Goal: Task Accomplishment & Management: Complete application form

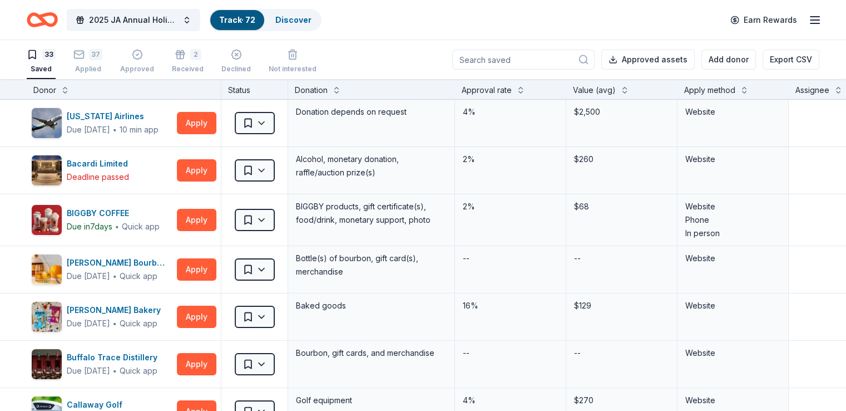
click at [602, 41] on div "Approved assets Add donor Export CSV" at bounding box center [635, 59] width 367 height 39
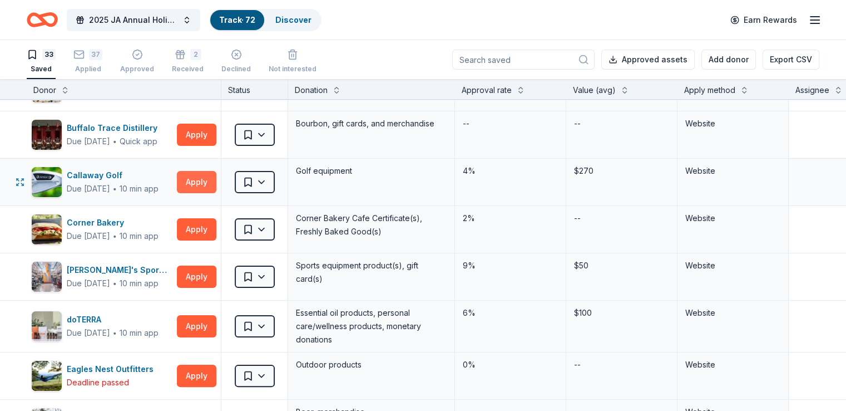
scroll to position [278, 0]
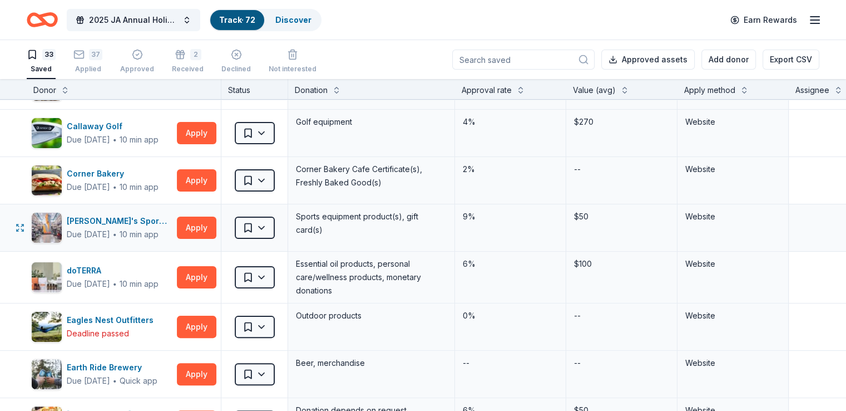
click at [194, 228] on div "Dick's Sporting Goods Due in 37 days ∙ 10 min app Apply" at bounding box center [124, 227] width 194 height 47
click at [216, 223] on button "Apply" at bounding box center [197, 227] width 40 height 22
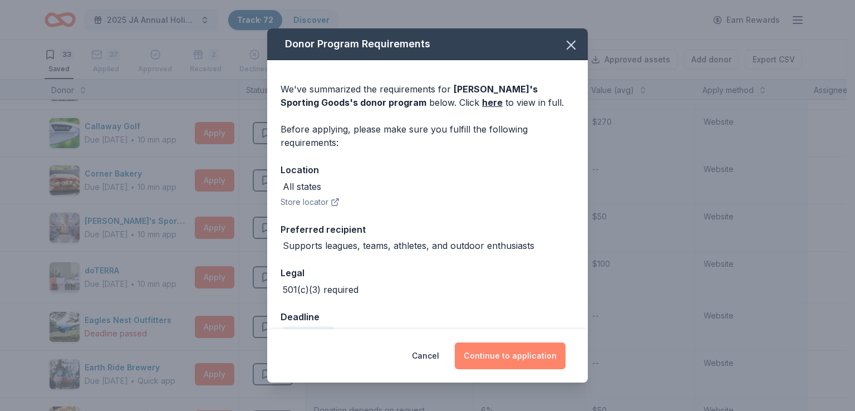
click at [491, 358] on button "Continue to application" at bounding box center [510, 355] width 111 height 27
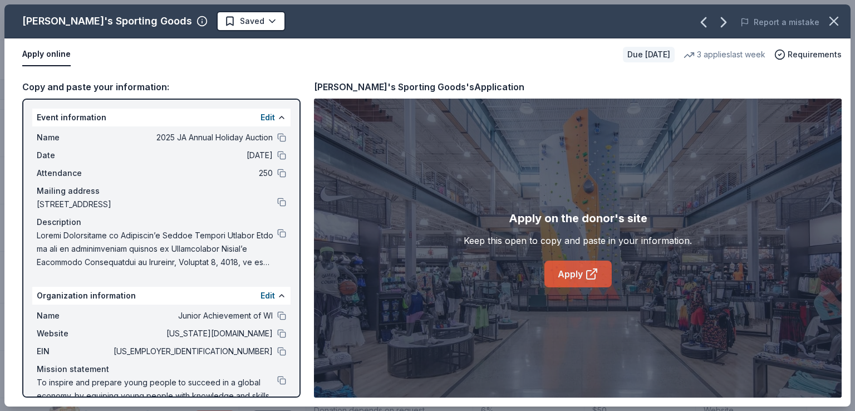
click at [590, 274] on icon at bounding box center [593, 272] width 6 height 6
click at [780, 56] on icon "button" at bounding box center [779, 54] width 11 height 11
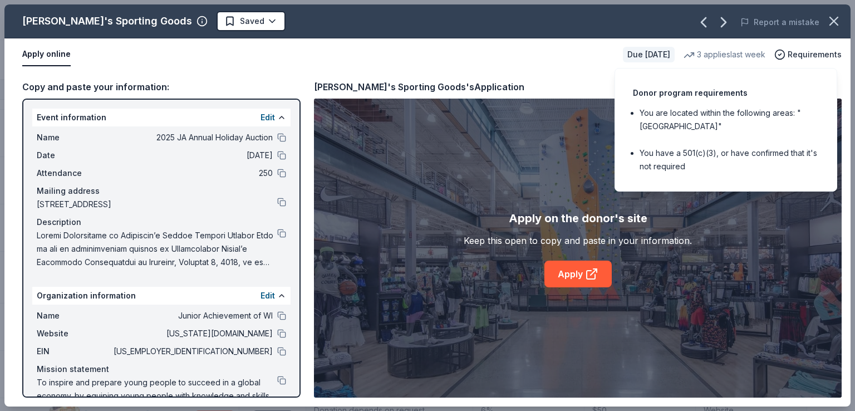
click at [717, 164] on li "You have a 501(c)(3), or have confirmed that it's not required" at bounding box center [728, 159] width 179 height 27
click at [572, 73] on div "Copy and paste your information: Event information Edit Name 2025 JA Annual Hol…" at bounding box center [427, 238] width 846 height 335
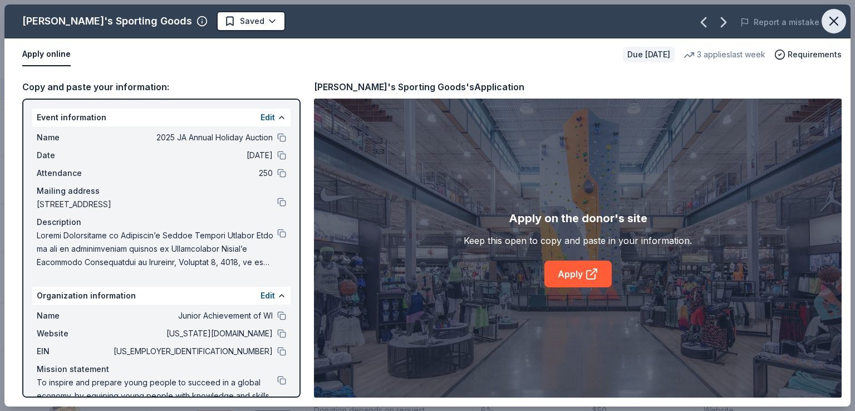
click at [830, 27] on icon "button" at bounding box center [834, 21] width 16 height 16
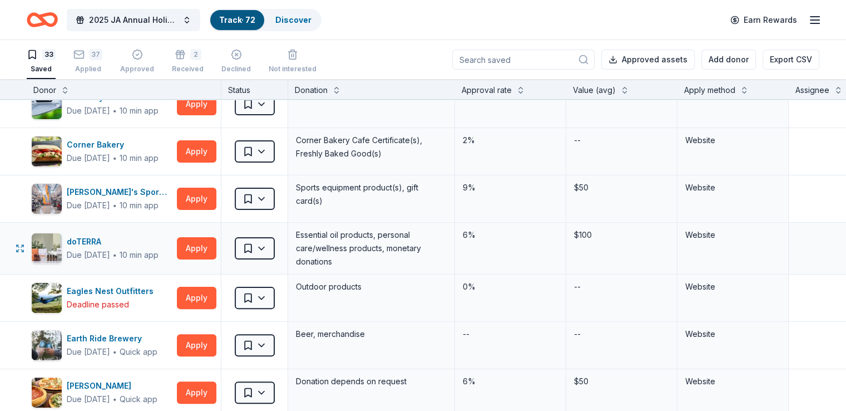
scroll to position [334, 0]
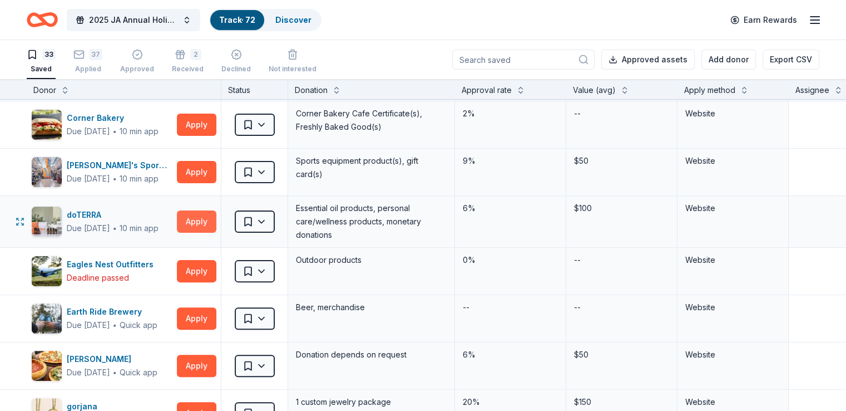
click at [205, 228] on button "Apply" at bounding box center [197, 221] width 40 height 22
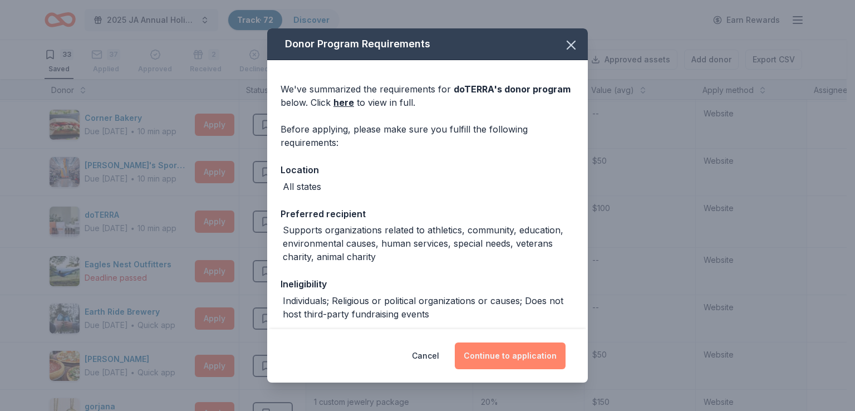
click at [495, 348] on button "Continue to application" at bounding box center [510, 355] width 111 height 27
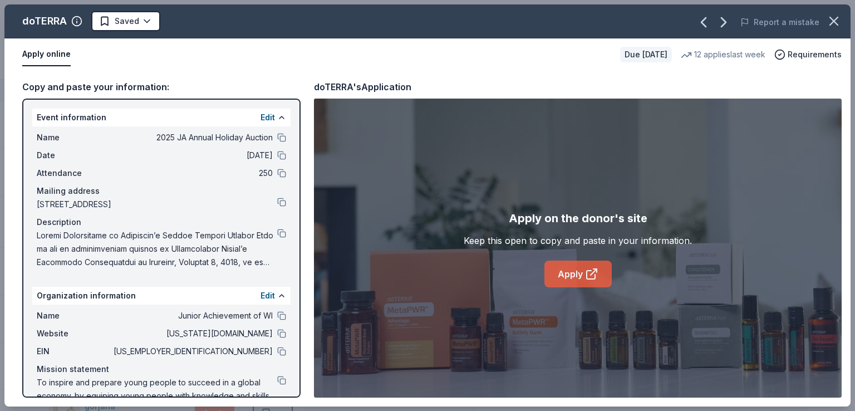
click at [568, 260] on link "Apply" at bounding box center [577, 273] width 67 height 27
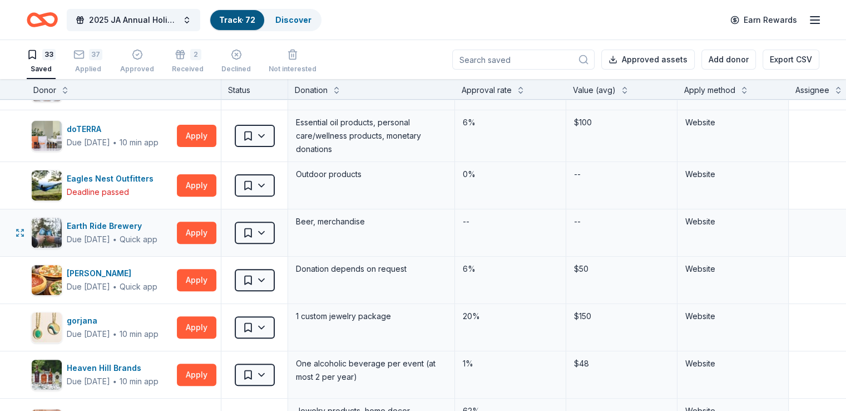
scroll to position [445, 0]
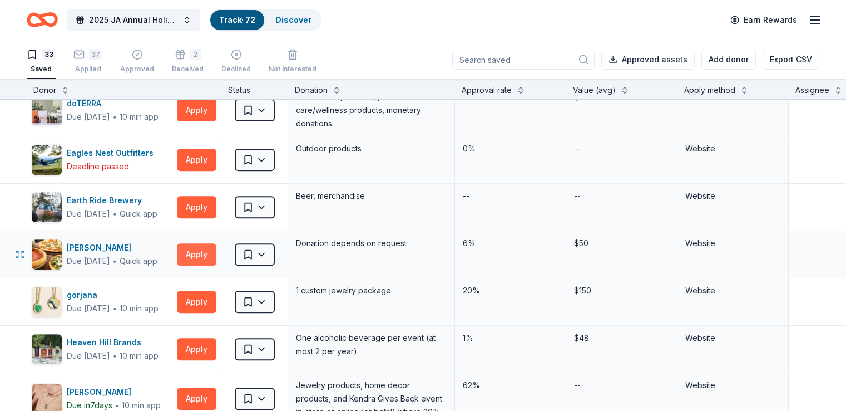
click at [216, 256] on button "Apply" at bounding box center [197, 254] width 40 height 22
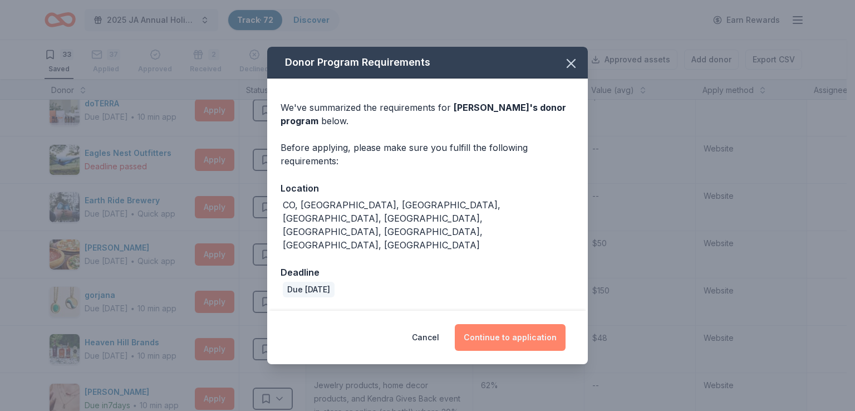
click at [496, 324] on button "Continue to application" at bounding box center [510, 337] width 111 height 27
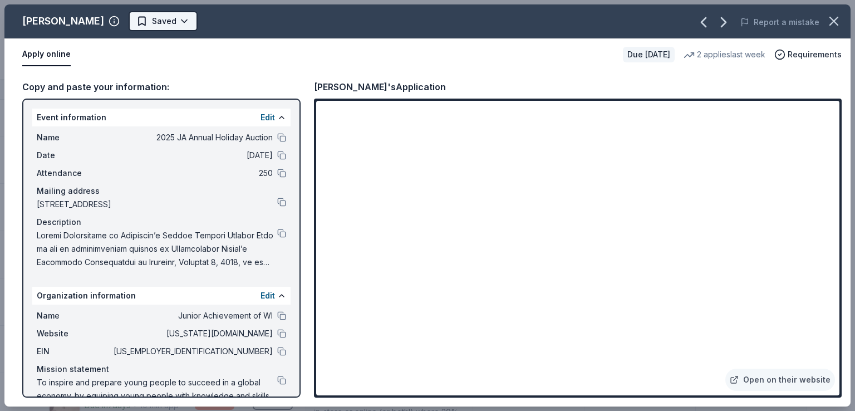
click at [120, 16] on html "2025 JA Annual Holiday Auction Track · 72 Discover Earn Rewards 33 Saved 37 App…" at bounding box center [427, 205] width 855 height 411
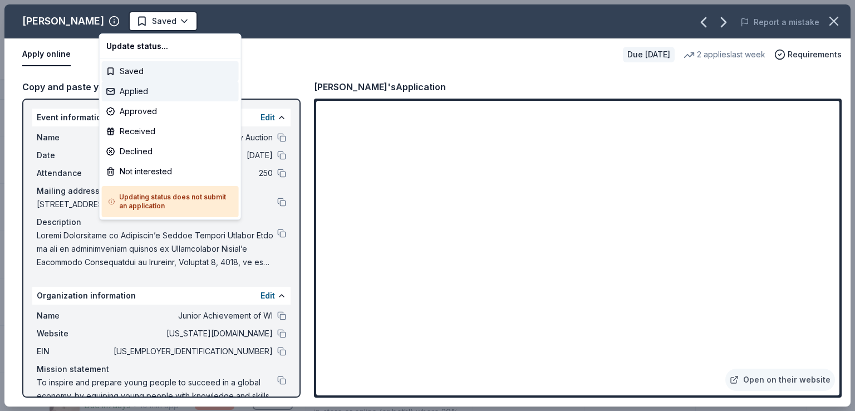
click at [151, 94] on div "Applied" at bounding box center [170, 91] width 137 height 20
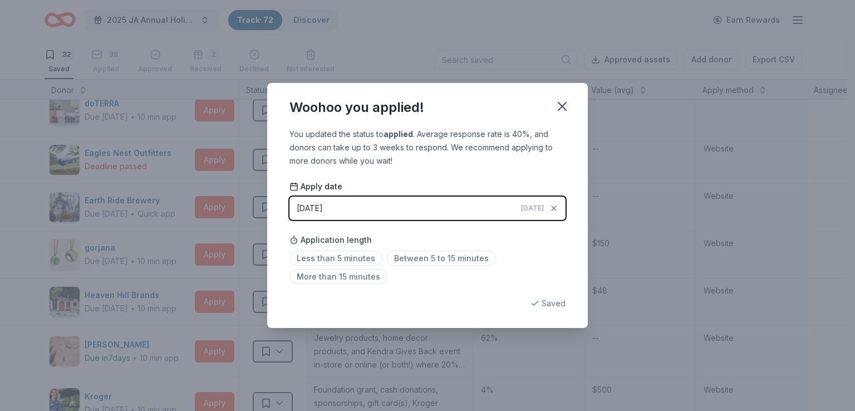
click at [222, 172] on div "Woohoo you applied! You updated the status to applied . Average response rate i…" at bounding box center [427, 205] width 855 height 411
click at [563, 99] on icon "button" at bounding box center [562, 106] width 16 height 16
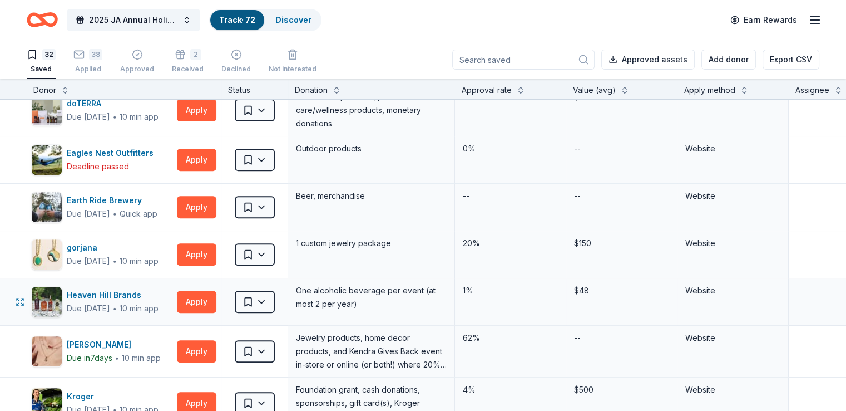
click at [566, 300] on div "1%" at bounding box center [510, 301] width 111 height 47
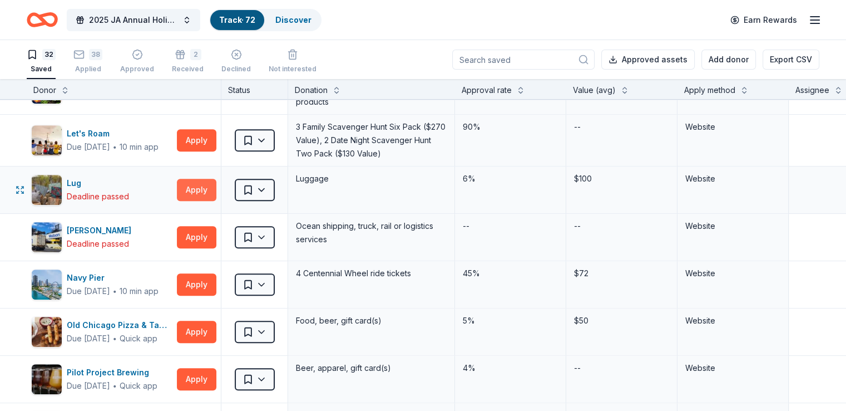
scroll to position [779, 0]
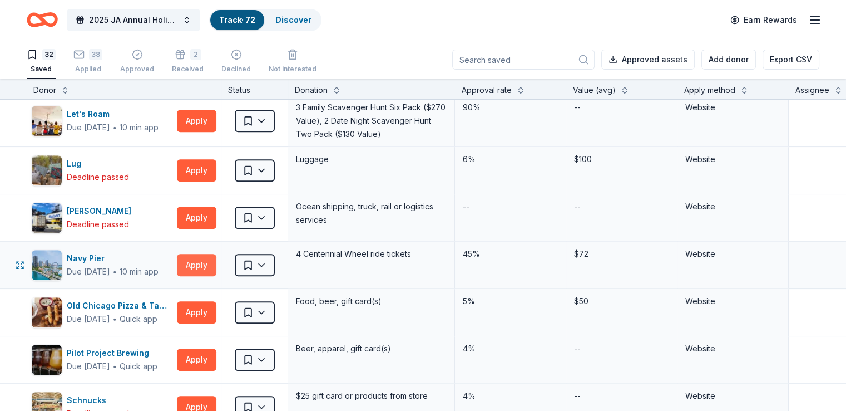
click at [214, 267] on button "Apply" at bounding box center [197, 265] width 40 height 22
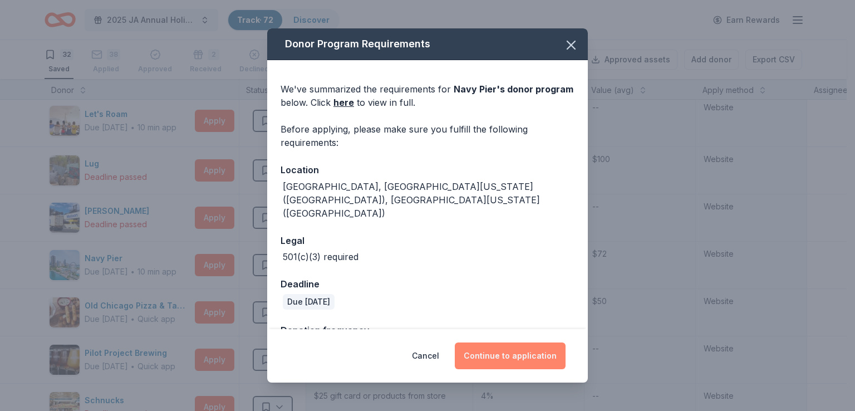
click at [492, 359] on button "Continue to application" at bounding box center [510, 355] width 111 height 27
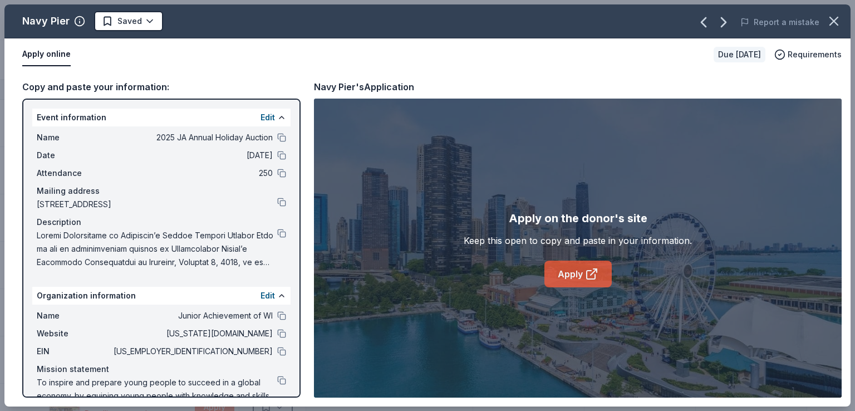
click at [574, 266] on link "Apply" at bounding box center [577, 273] width 67 height 27
click at [0, 68] on div "Navy Pier Saved Report a mistake Apply online Due in 37 days Requirements Copy …" at bounding box center [427, 205] width 855 height 411
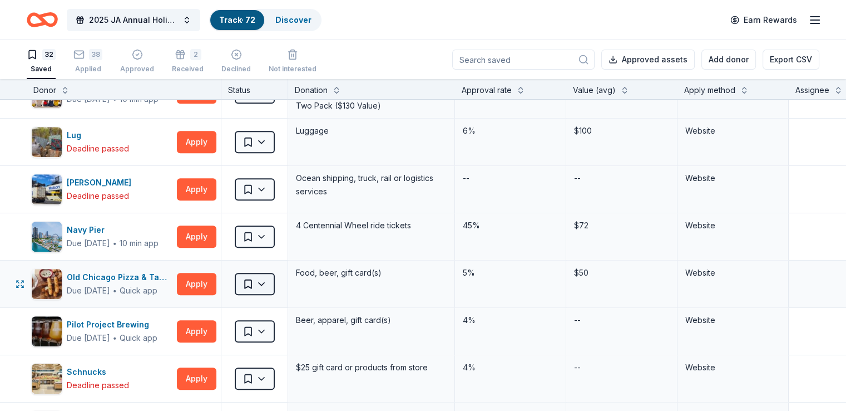
scroll to position [835, 0]
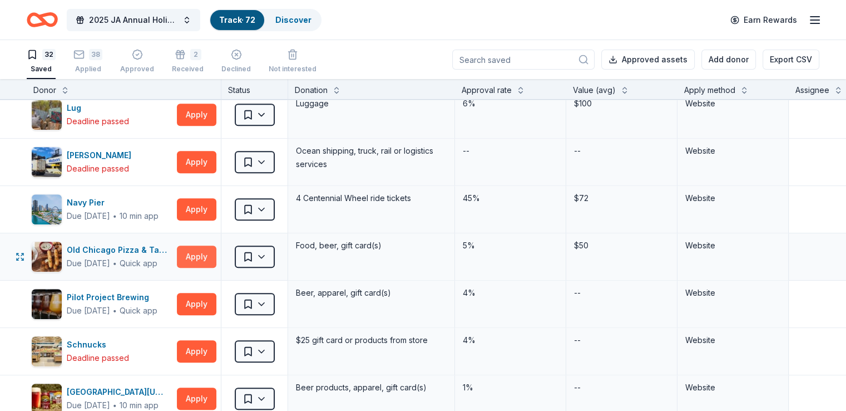
click at [210, 251] on button "Apply" at bounding box center [197, 256] width 40 height 22
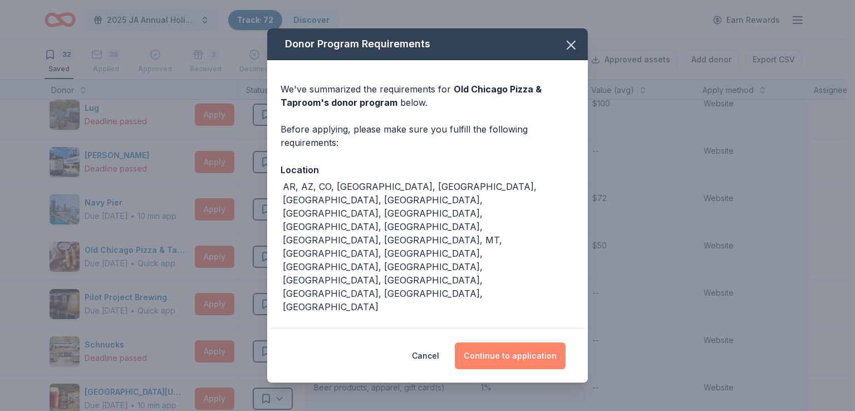
click at [498, 342] on button "Continue to application" at bounding box center [510, 355] width 111 height 27
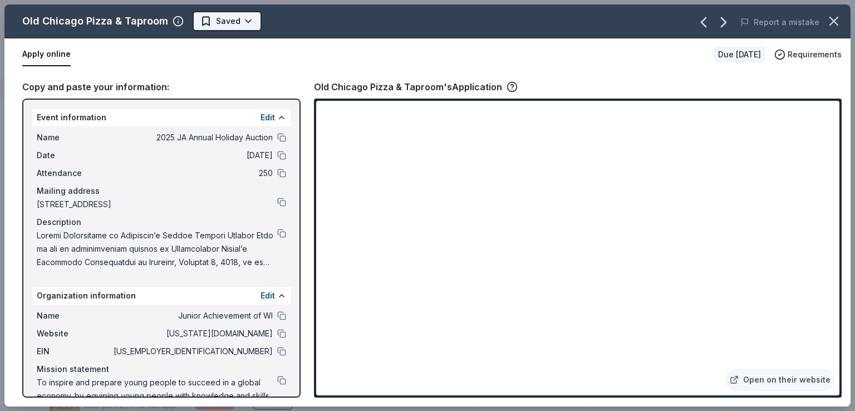
click at [236, 21] on html "2025 JA Annual Holiday Auction Track · 72 Discover Earn Rewards 32 Saved 38 App…" at bounding box center [427, 205] width 855 height 411
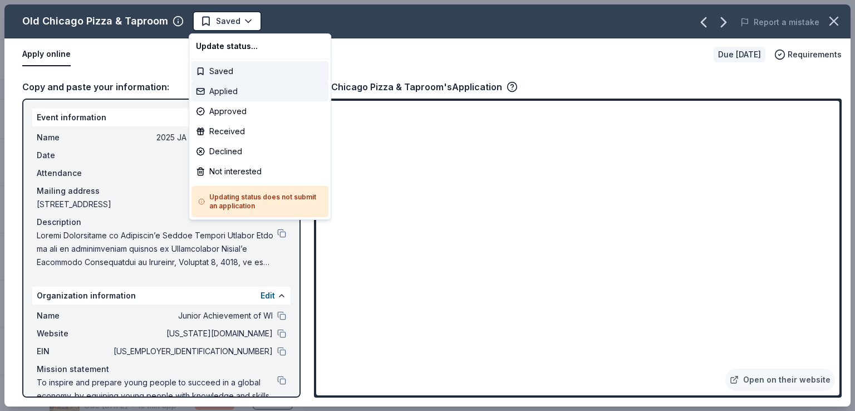
click at [239, 95] on div "Applied" at bounding box center [259, 91] width 137 height 20
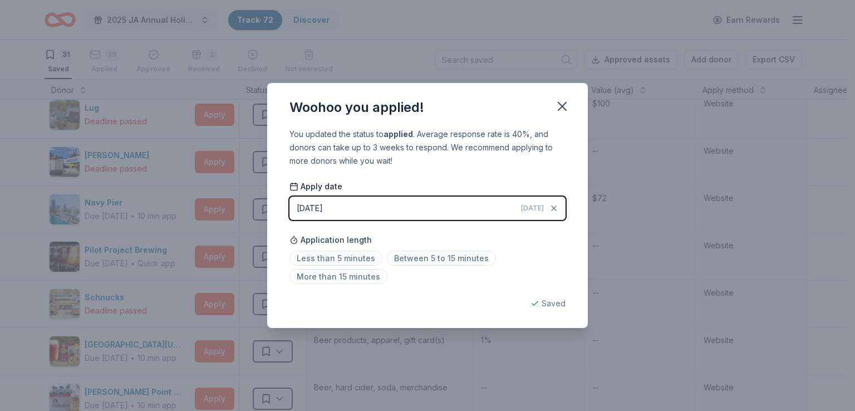
click at [209, 185] on div "Woohoo you applied! You updated the status to applied . Average response rate i…" at bounding box center [427, 205] width 855 height 411
drag, startPoint x: 144, startPoint y: 218, endPoint x: 165, endPoint y: 208, distance: 23.6
click at [145, 218] on div "Woohoo you applied! You updated the status to applied . Average response rate i…" at bounding box center [427, 205] width 855 height 411
click at [568, 101] on icon "button" at bounding box center [562, 106] width 16 height 16
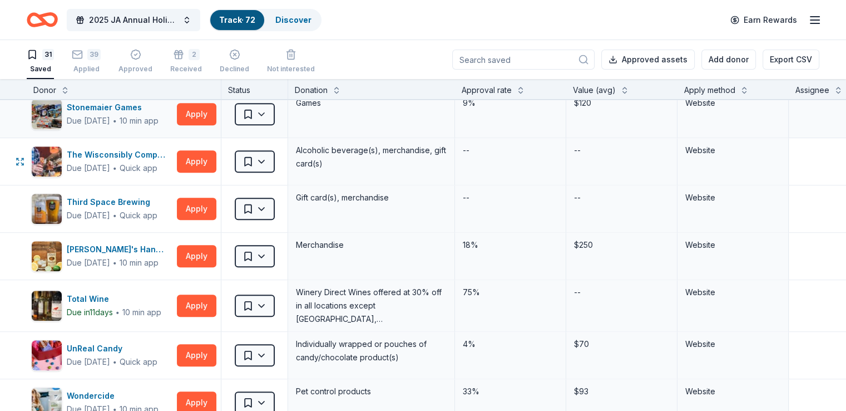
scroll to position [1168, 0]
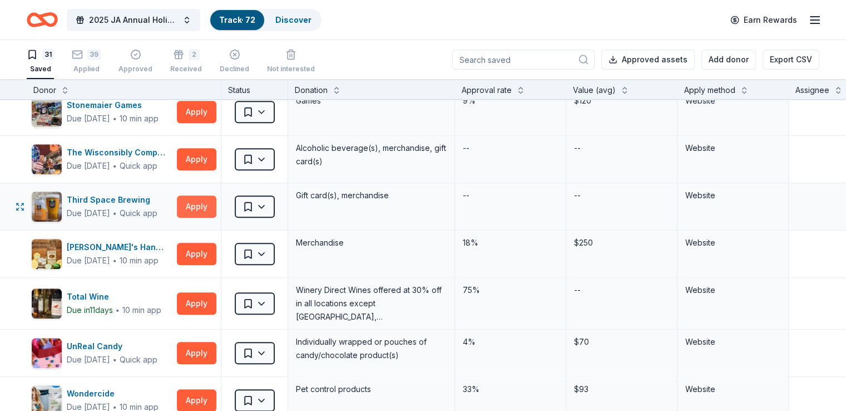
click at [209, 204] on button "Apply" at bounding box center [197, 206] width 40 height 22
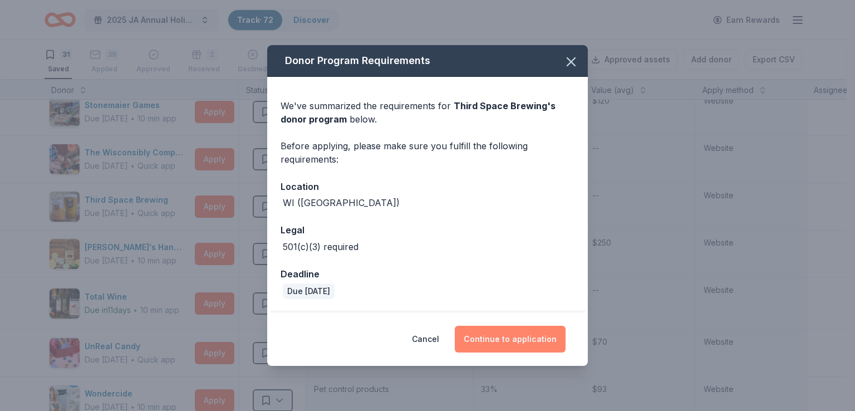
click at [499, 333] on button "Continue to application" at bounding box center [510, 338] width 111 height 27
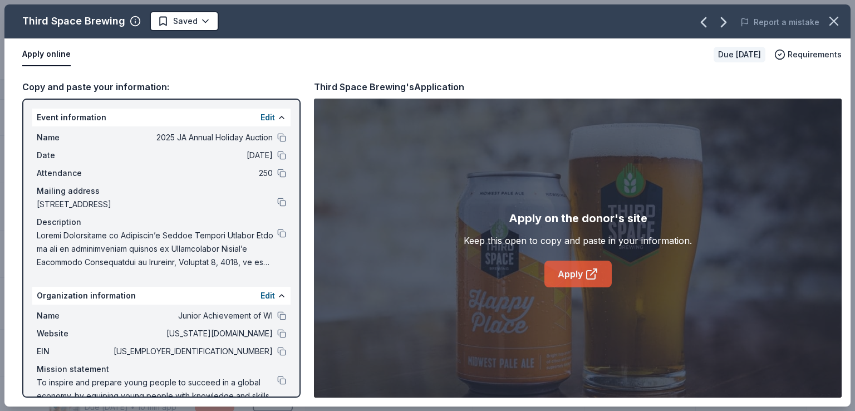
click at [557, 263] on link "Apply" at bounding box center [577, 273] width 67 height 27
click at [278, 230] on div "Name 2025 JA Annual Holiday Auction Date 12/06/25 Attendance 250 Mailing addres…" at bounding box center [161, 199] width 258 height 147
click at [277, 230] on button at bounding box center [281, 233] width 9 height 9
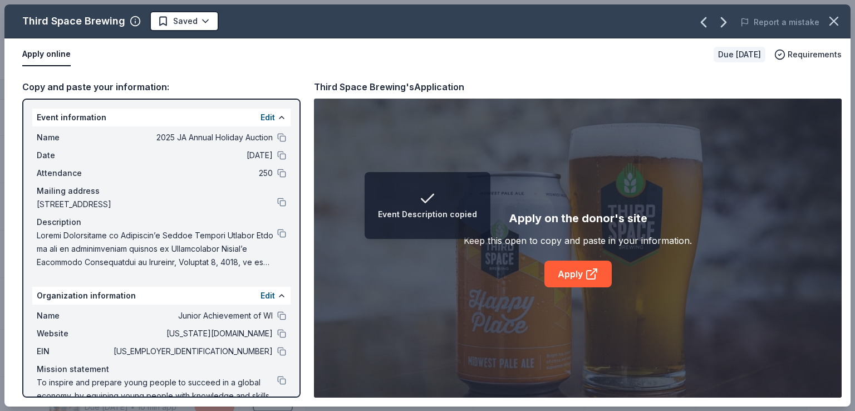
click at [0, 76] on div "Third Space Brewing Saved Report a mistake Apply online Due in 37 days Requirem…" at bounding box center [427, 205] width 855 height 411
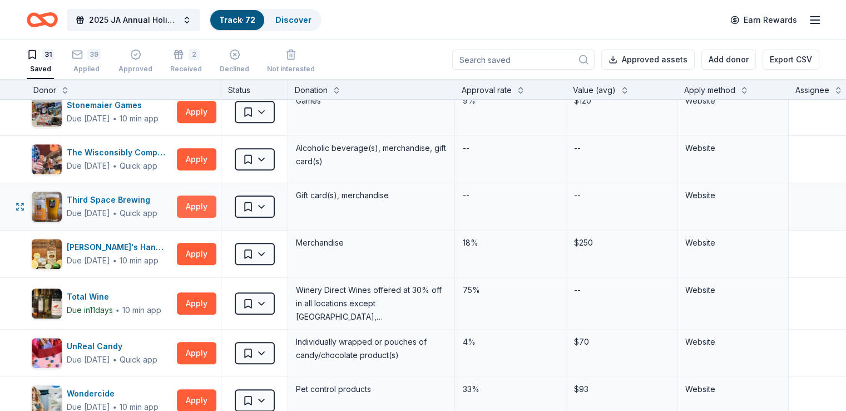
click at [216, 206] on button "Apply" at bounding box center [197, 206] width 40 height 22
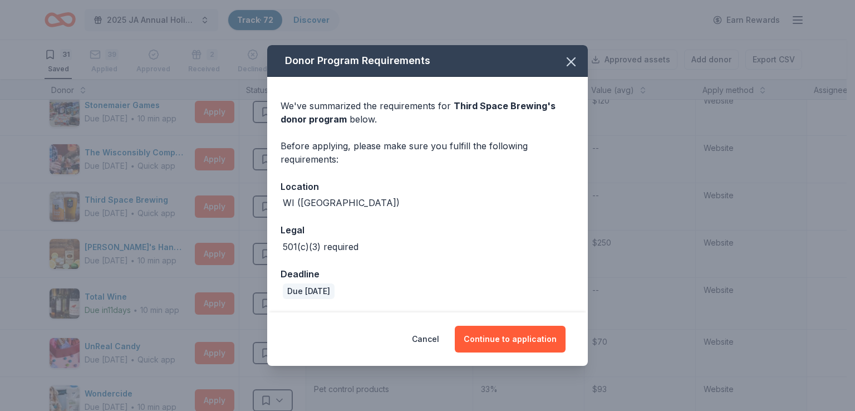
click at [176, 140] on div "Donor Program Requirements We've summarized the requirements for Third Space Br…" at bounding box center [427, 205] width 855 height 411
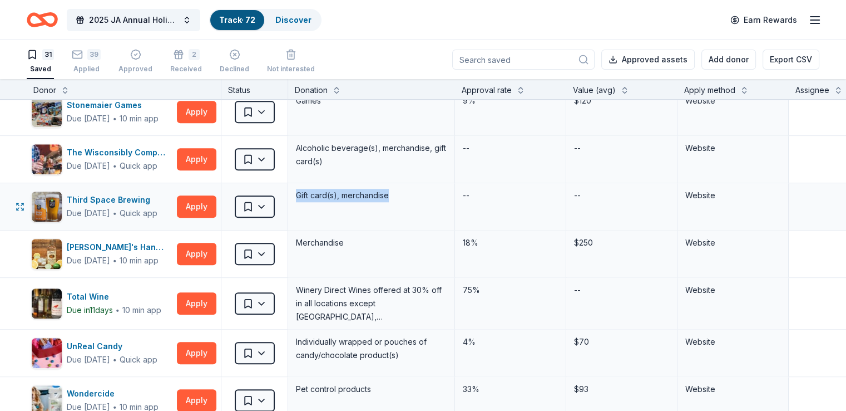
drag, startPoint x: 423, startPoint y: 192, endPoint x: 314, endPoint y: 190, distance: 109.6
click at [314, 190] on div "Gift card(s), merchandise" at bounding box center [371, 196] width 153 height 16
copy div "Gift card(s), merchandise"
click at [216, 200] on button "Apply" at bounding box center [197, 206] width 40 height 22
click at [262, 206] on html "2025 JA Annual Holiday Auction Track · 72 Discover Earn Rewards 31 Saved 39 App…" at bounding box center [423, 205] width 846 height 411
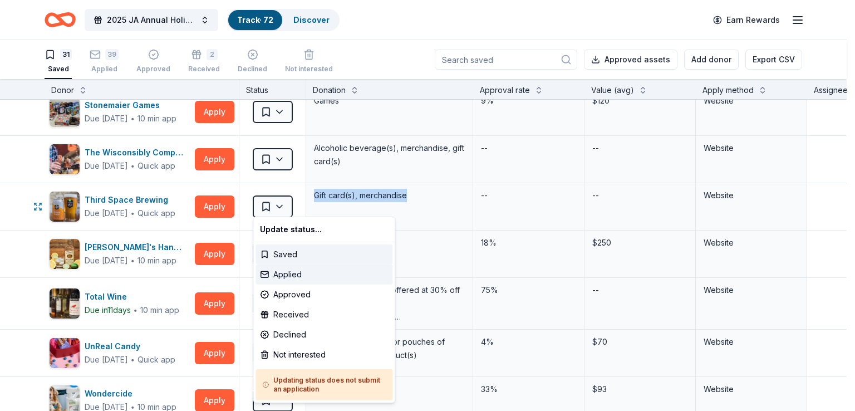
click at [280, 268] on div "Applied" at bounding box center [323, 274] width 137 height 20
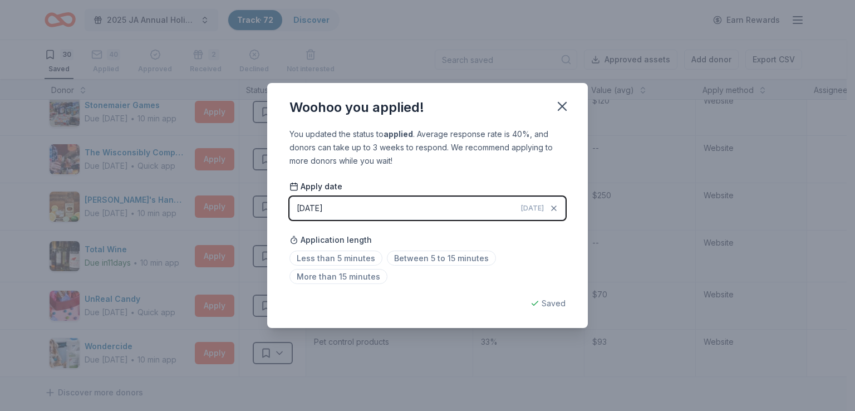
click at [297, 178] on div "You updated the status to applied . Average response rate is 40%, and donors ca…" at bounding box center [427, 227] width 320 height 200
click at [230, 186] on div "Woohoo you applied! You updated the status to applied . Average response rate i…" at bounding box center [427, 205] width 855 height 411
click at [254, 189] on div "Woohoo you applied! You updated the status to applied . Average response rate i…" at bounding box center [427, 205] width 855 height 411
click at [563, 108] on icon "button" at bounding box center [562, 106] width 16 height 16
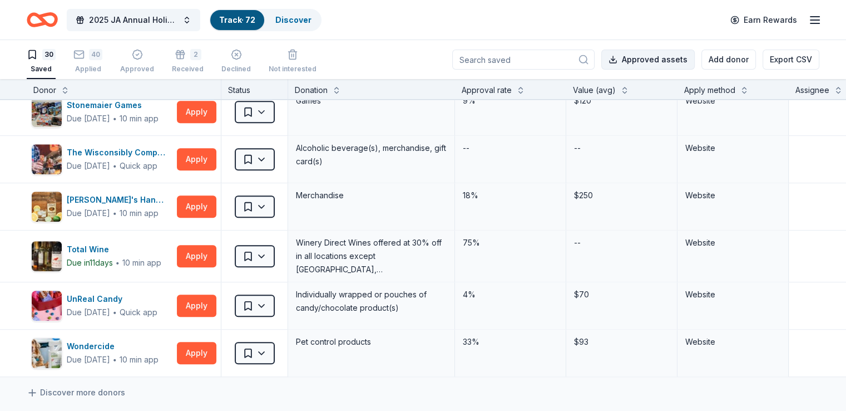
click at [619, 62] on button "Approved assets" at bounding box center [647, 60] width 93 height 20
click at [378, 196] on div "Merchandise" at bounding box center [371, 196] width 153 height 16
click at [216, 356] on button "Apply" at bounding box center [197, 353] width 40 height 22
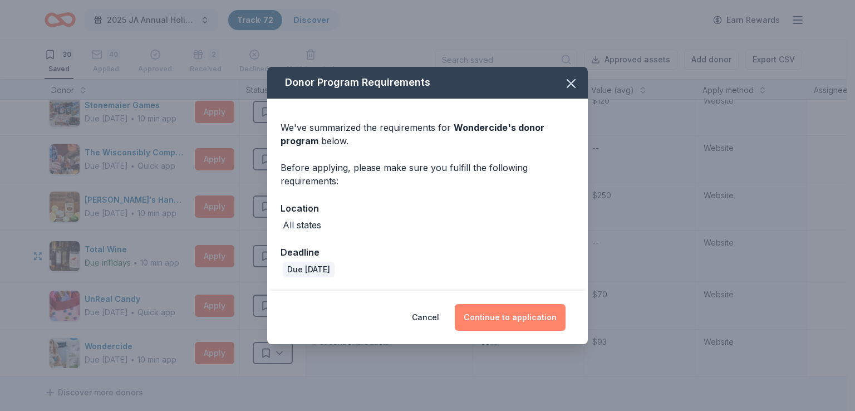
click at [540, 314] on button "Continue to application" at bounding box center [510, 317] width 111 height 27
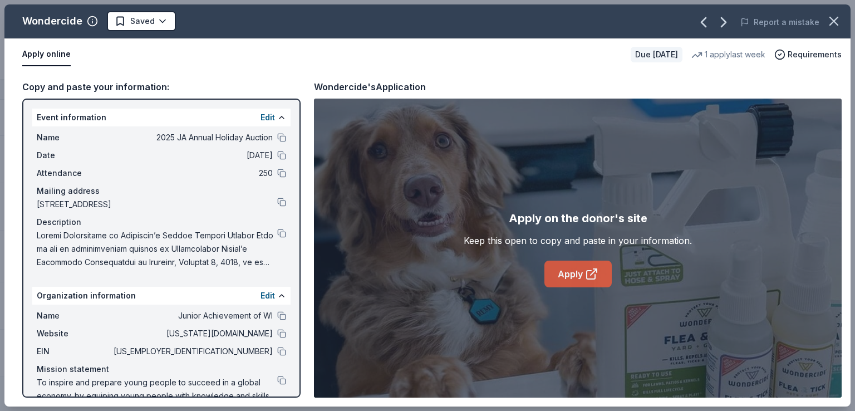
click at [586, 267] on icon at bounding box center [591, 273] width 13 height 13
click at [277, 318] on button at bounding box center [281, 315] width 9 height 9
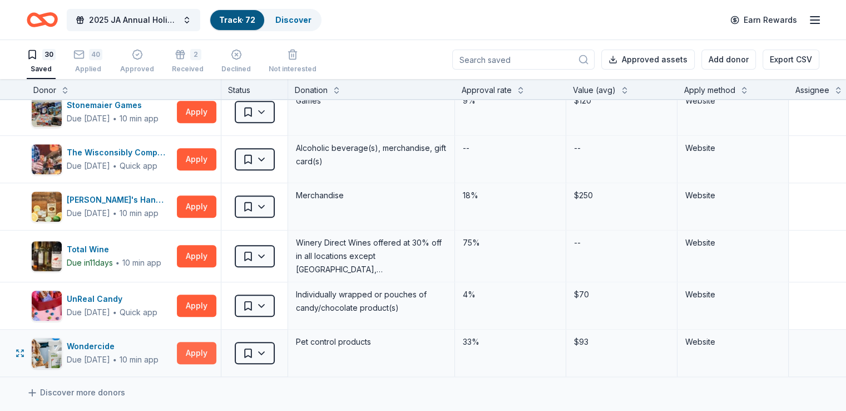
click at [209, 348] on button "Apply" at bounding box center [197, 353] width 40 height 22
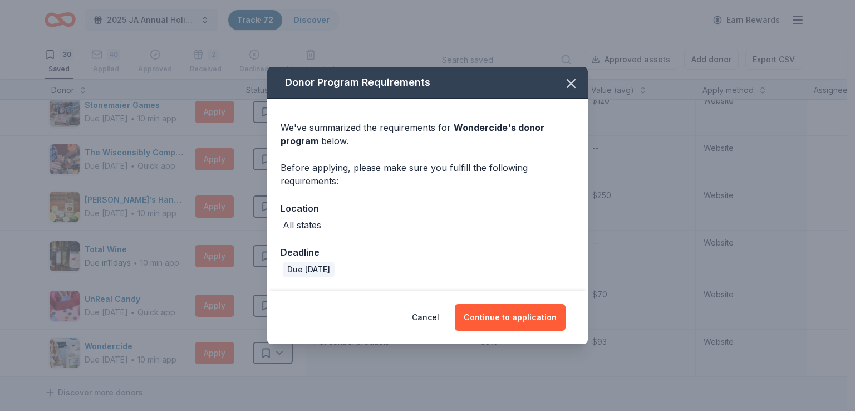
click at [214, 144] on div "Donor Program Requirements We've summarized the requirements for Wondercide 's …" at bounding box center [427, 205] width 855 height 411
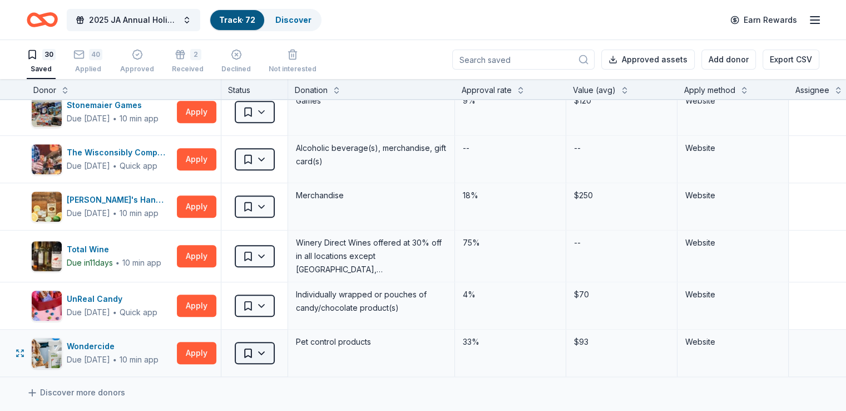
click at [282, 358] on html "2025 JA Annual Holiday Auction Track · 72 Discover Earn Rewards 30 Saved 40 App…" at bounding box center [423, 205] width 846 height 411
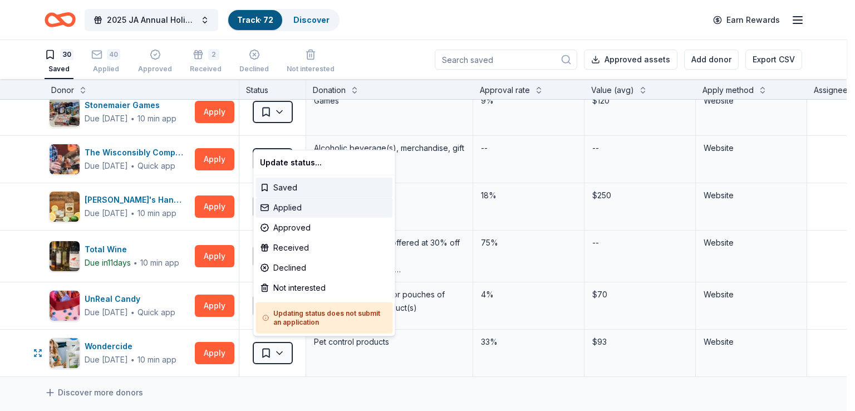
click at [324, 210] on div "Applied" at bounding box center [323, 208] width 137 height 20
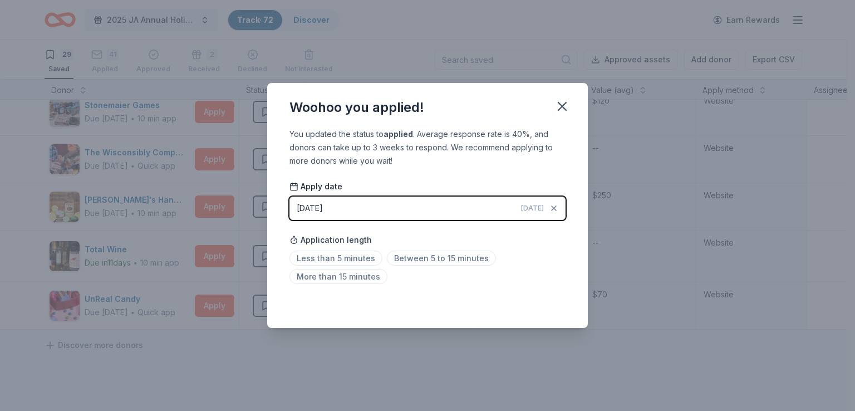
click at [614, 122] on div "Woohoo you applied! You updated the status to applied . Average response rate i…" at bounding box center [427, 205] width 855 height 411
click at [568, 103] on icon "button" at bounding box center [562, 106] width 16 height 16
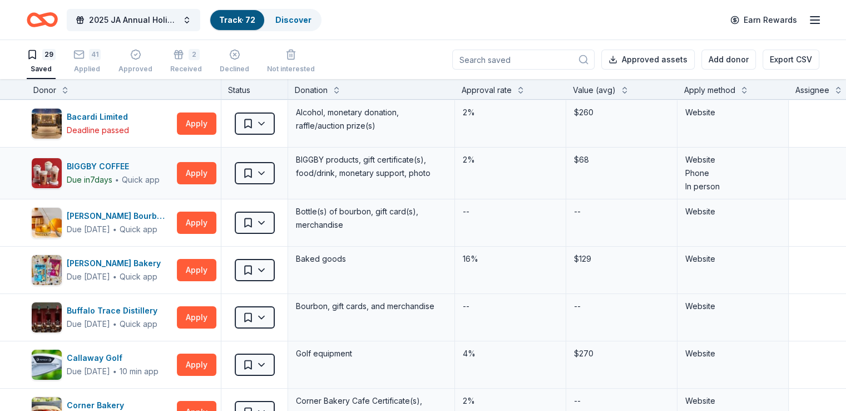
scroll to position [0, 0]
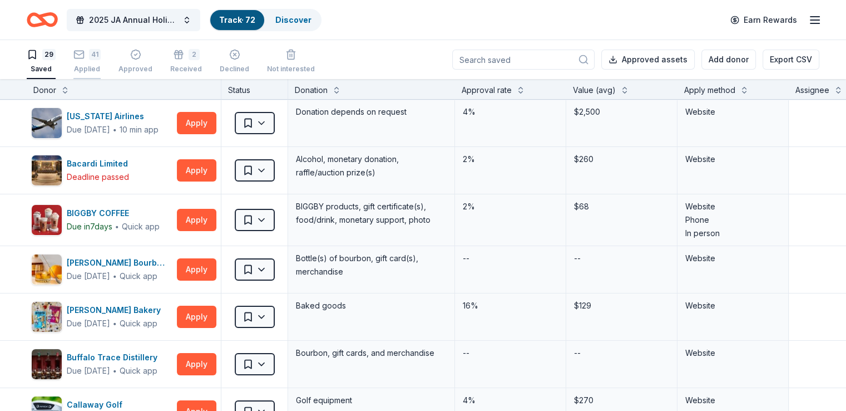
click at [100, 67] on div "Applied" at bounding box center [86, 62] width 27 height 9
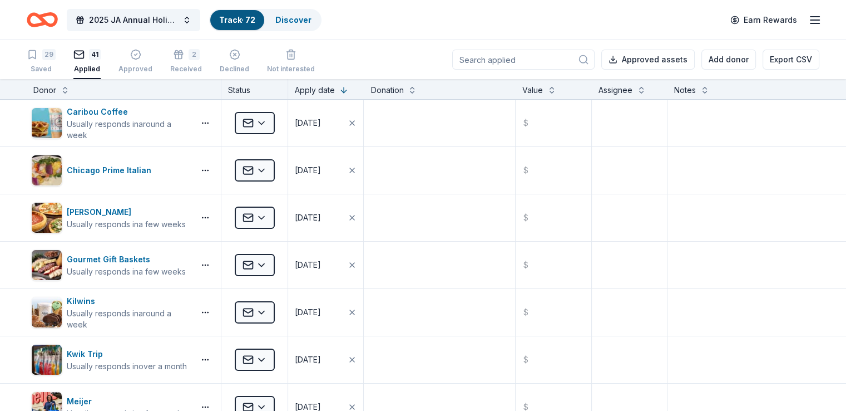
click at [490, 42] on div "Approved assets Add donor Export CSV" at bounding box center [635, 59] width 367 height 39
click at [512, 52] on input at bounding box center [523, 60] width 142 height 20
paste input "EMAGINE:"
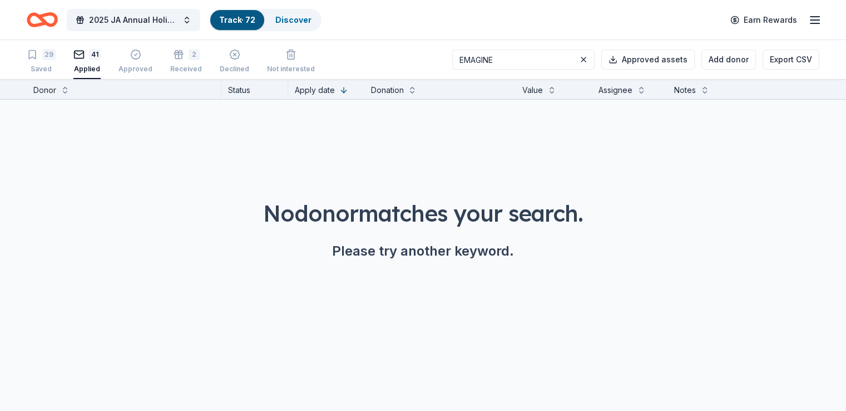
type input "EMAGIN"
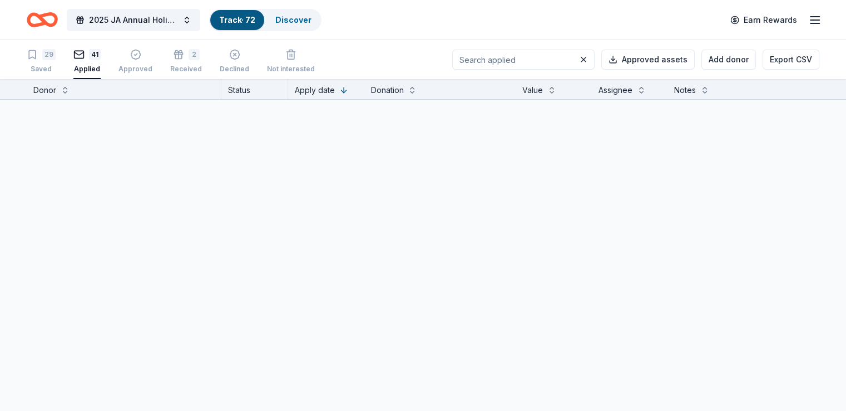
type input "E"
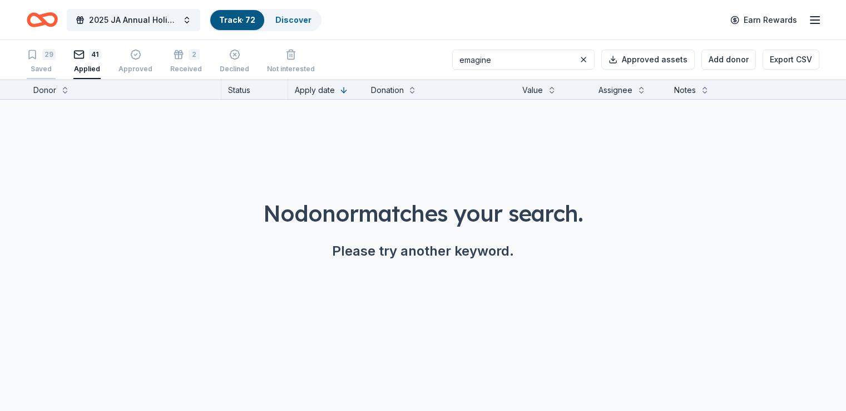
type input "emagine"
click at [50, 66] on div "Saved" at bounding box center [41, 69] width 29 height 9
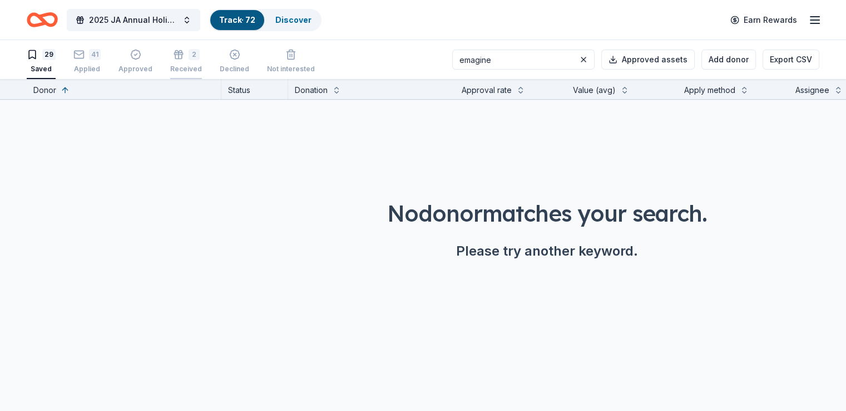
click at [202, 72] on div "Received" at bounding box center [186, 69] width 32 height 9
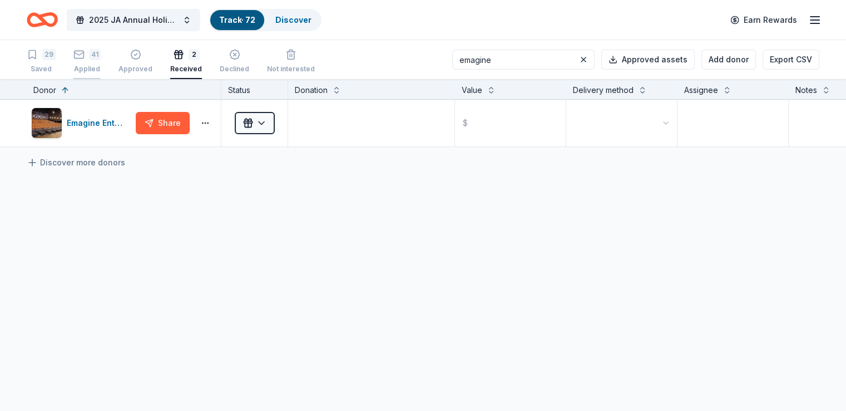
click at [101, 68] on div "Applied" at bounding box center [86, 64] width 27 height 9
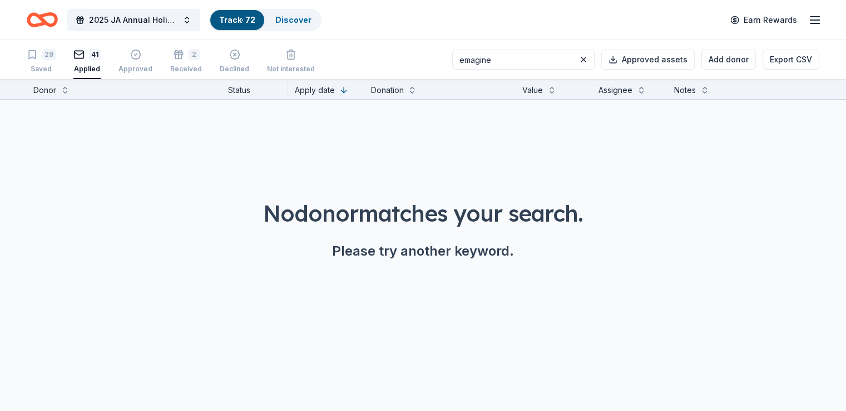
click at [485, 62] on input "emagine" at bounding box center [523, 60] width 142 height 20
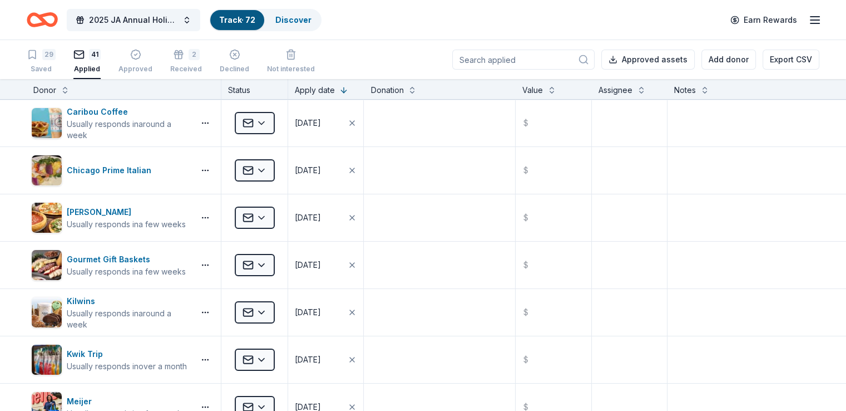
click at [487, 58] on input at bounding box center [523, 60] width 142 height 20
paste input "ARBYS"
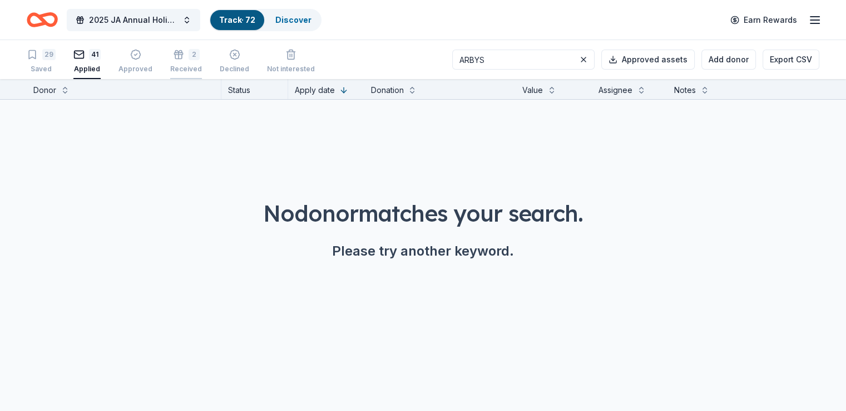
click at [198, 67] on div "Received" at bounding box center [186, 69] width 32 height 9
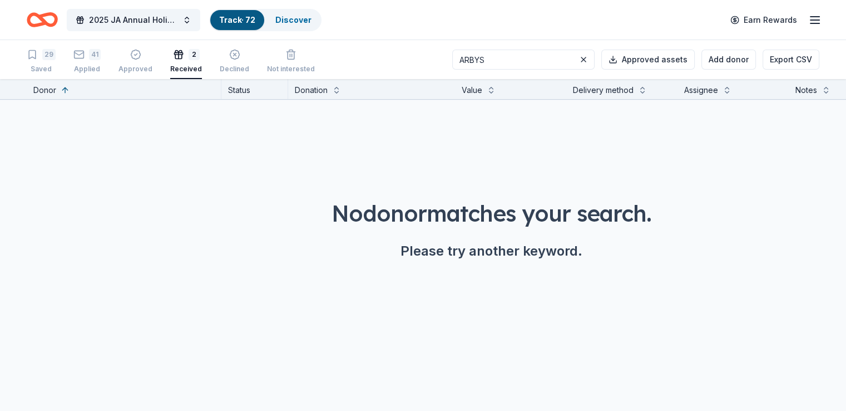
click at [83, 65] on div "29 Saved 41 Applied Approved 2 Received Declined Not interested" at bounding box center [171, 62] width 288 height 34
click at [73, 63] on div "29 Saved 41 Applied Approved 2 Received Declined Not interested" at bounding box center [171, 62] width 288 height 34
click at [56, 61] on div "29 Saved" at bounding box center [41, 61] width 29 height 24
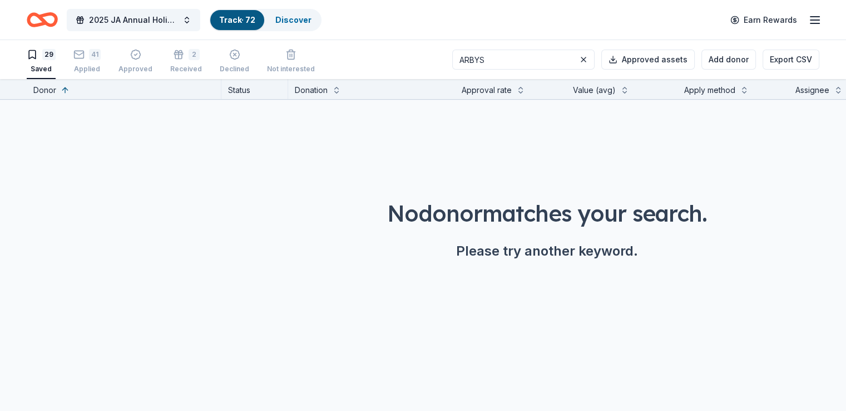
click at [121, 61] on div "29 Saved 41 Applied Approved 2 Received Declined Not interested" at bounding box center [171, 62] width 288 height 34
click at [101, 60] on div "41 Applied" at bounding box center [86, 59] width 27 height 24
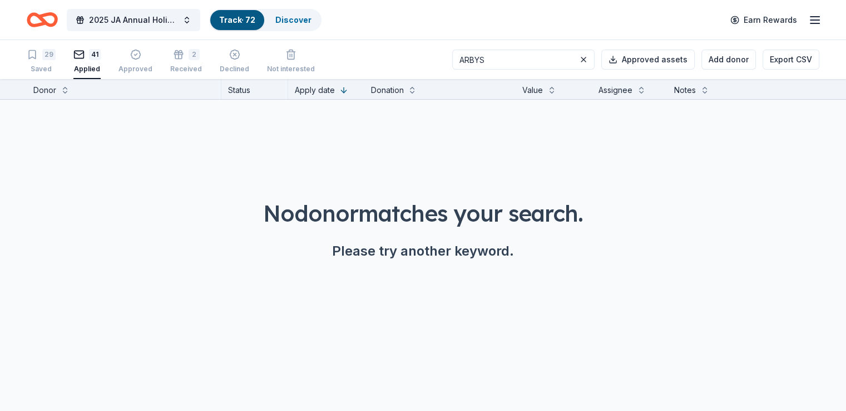
click at [525, 69] on div "ARBYS Approved assets Add donor Export CSV" at bounding box center [635, 59] width 367 height 39
click at [526, 67] on input "ARBYS" at bounding box center [523, 60] width 142 height 20
type input "ARBY"
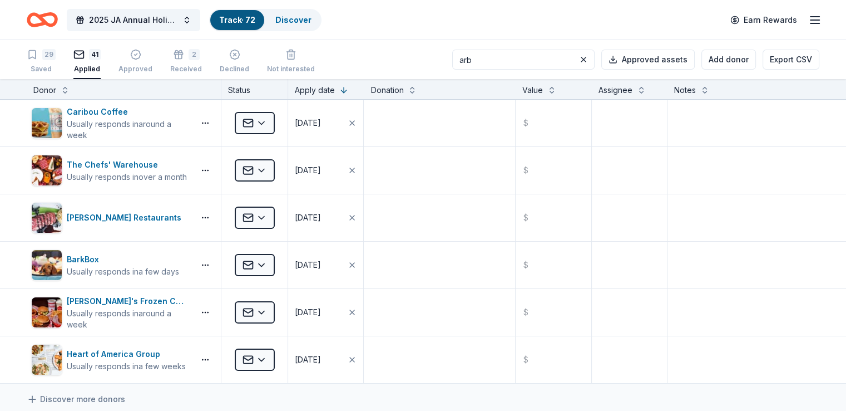
type input "arby"
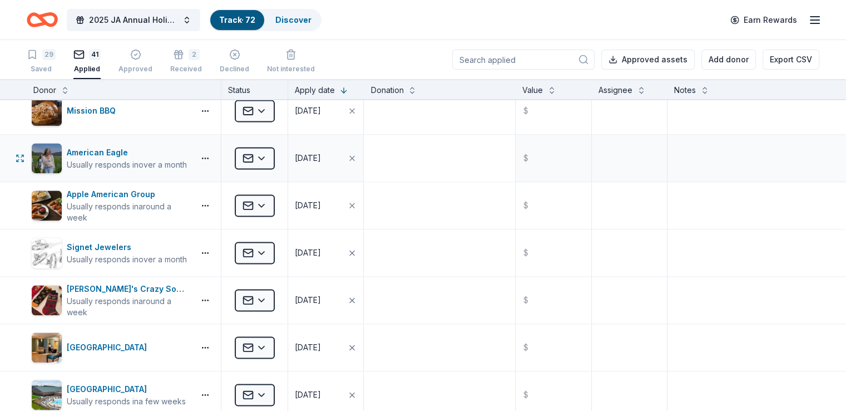
scroll to position [1669, 0]
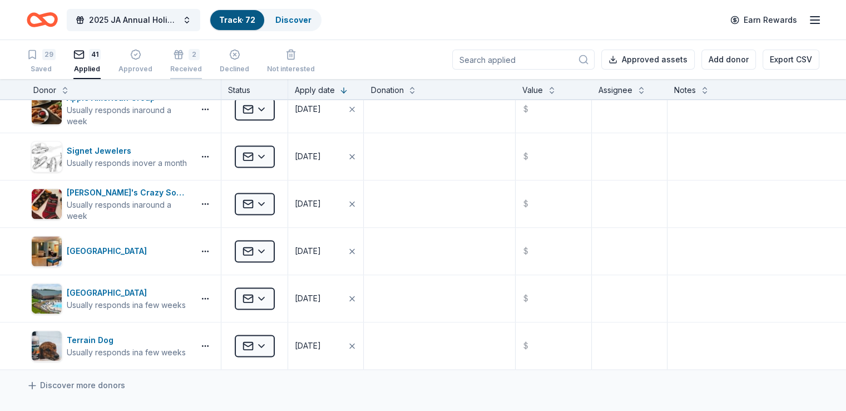
click at [194, 67] on div "Received" at bounding box center [186, 69] width 32 height 9
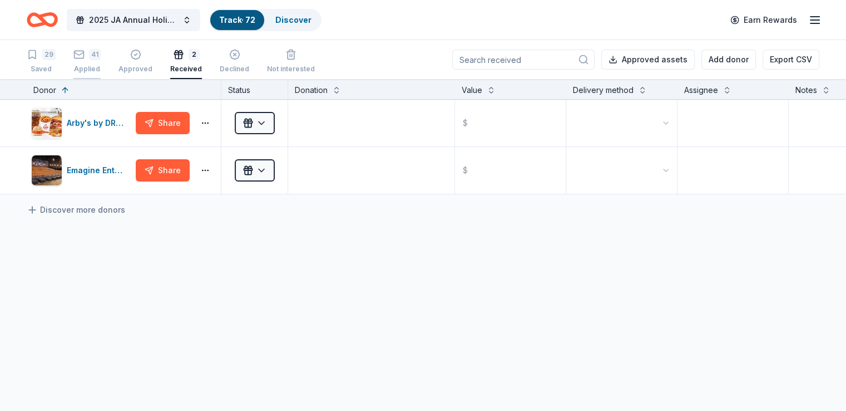
click at [101, 54] on div "41" at bounding box center [86, 48] width 27 height 11
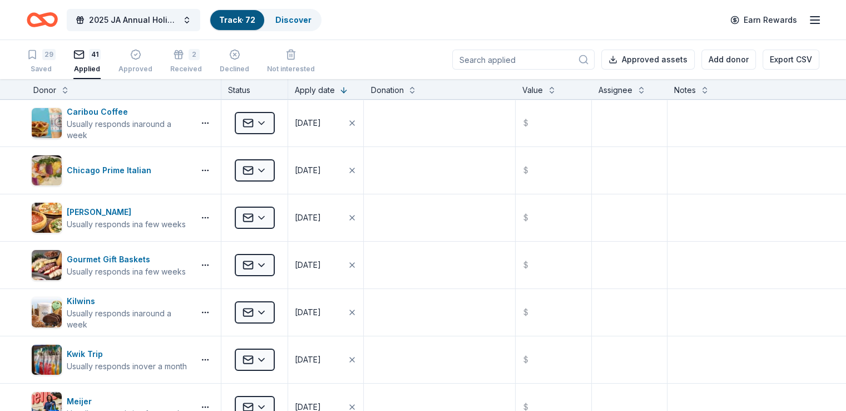
click at [532, 62] on input at bounding box center [523, 60] width 142 height 20
paste input "COUNTRY CLUB:"
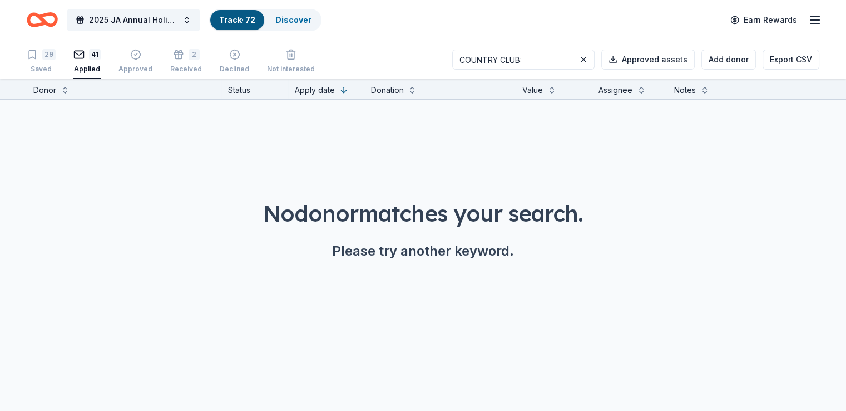
type input "COUNTRY CLUB"
type input "country"
click at [56, 63] on div "29 Saved" at bounding box center [41, 61] width 29 height 24
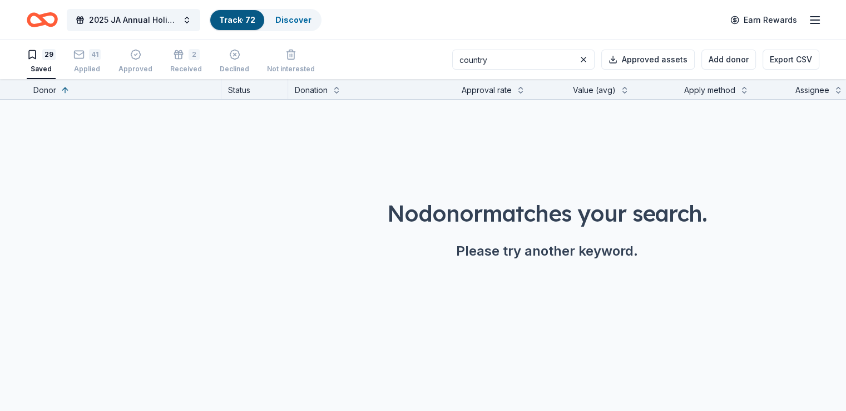
click at [125, 61] on div "29 Saved 41 Applied Approved 2 Received Declined Not interested" at bounding box center [171, 62] width 288 height 34
click at [140, 61] on div "Approved" at bounding box center [136, 61] width 34 height 24
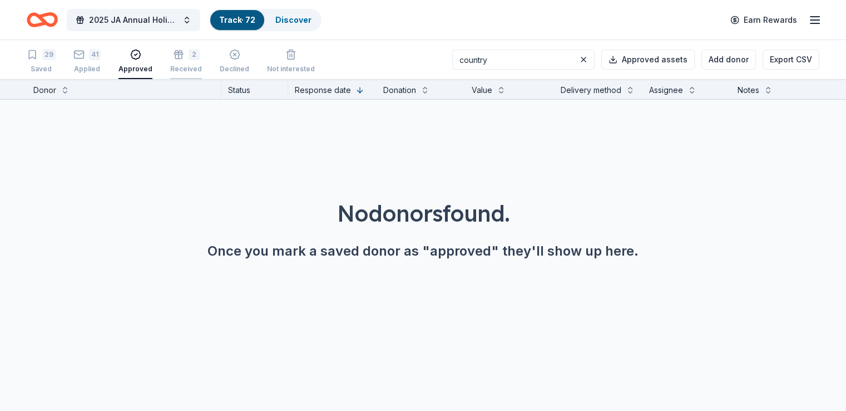
click at [184, 59] on icon "button" at bounding box center [178, 54] width 11 height 11
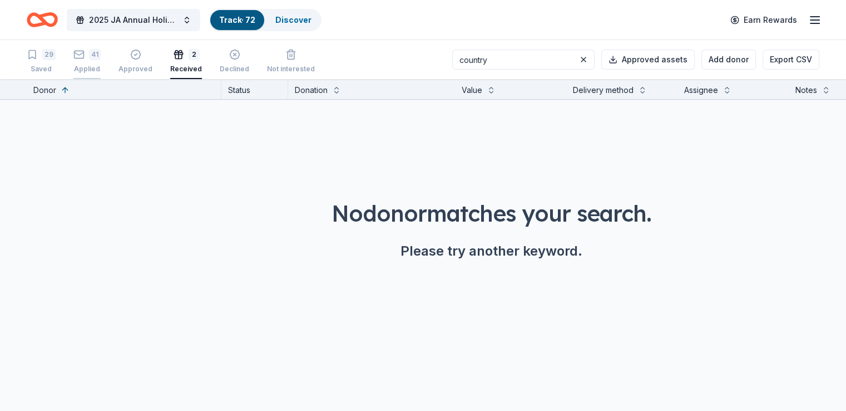
click at [101, 66] on div "Applied" at bounding box center [86, 63] width 27 height 9
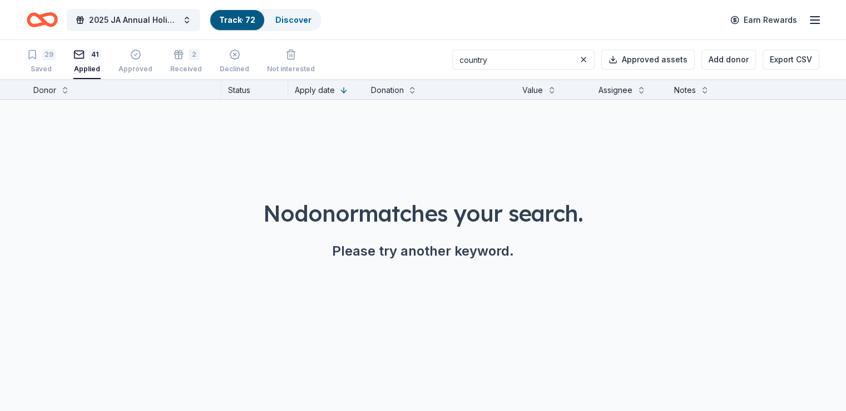
click at [474, 58] on input "country" at bounding box center [523, 60] width 142 height 20
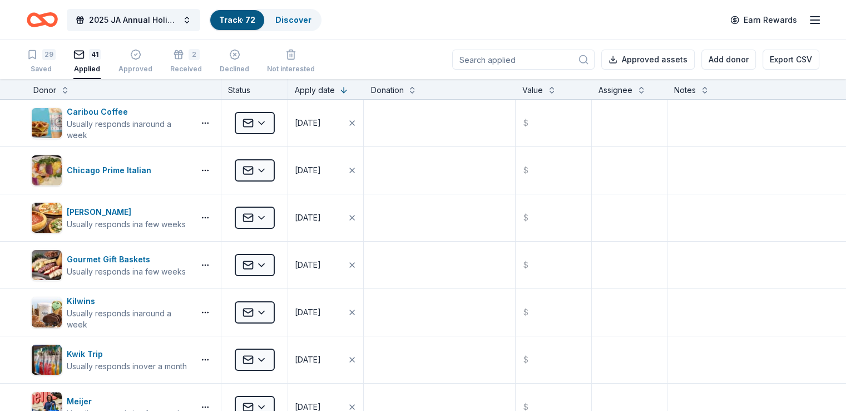
click at [476, 52] on input at bounding box center [523, 60] width 142 height 20
paste input "MILWAUKEE"
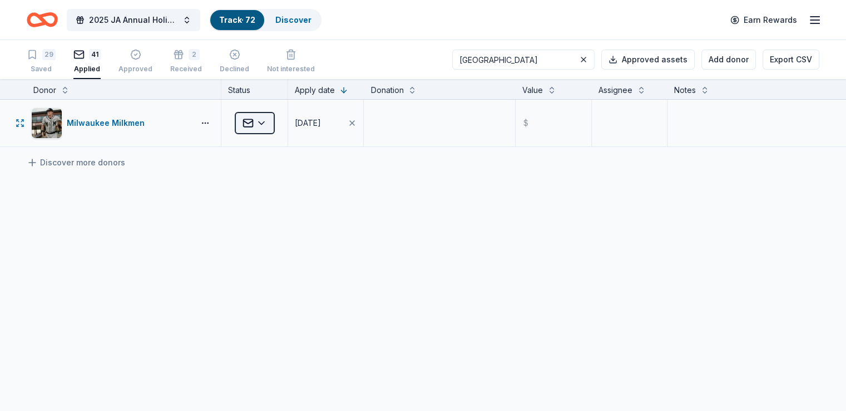
type input "MILWAUKEE"
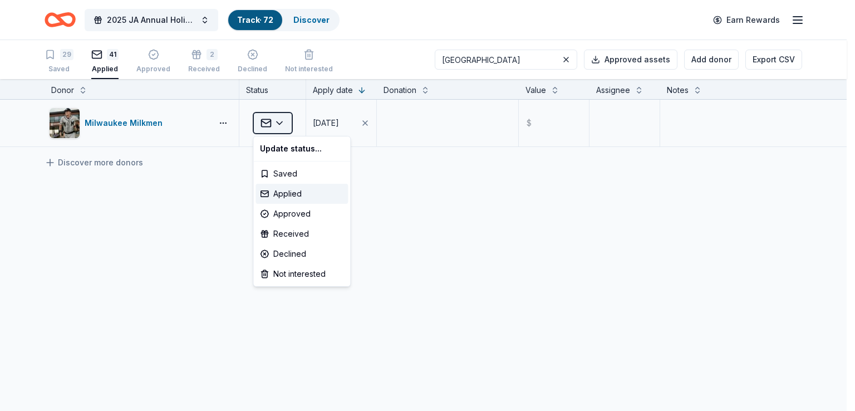
click at [256, 121] on html "2025 JA Annual Holiday Auction Track · 72 Discover Earn Rewards 29 Saved 41 App…" at bounding box center [427, 205] width 855 height 411
click at [284, 240] on div "Received" at bounding box center [301, 234] width 92 height 20
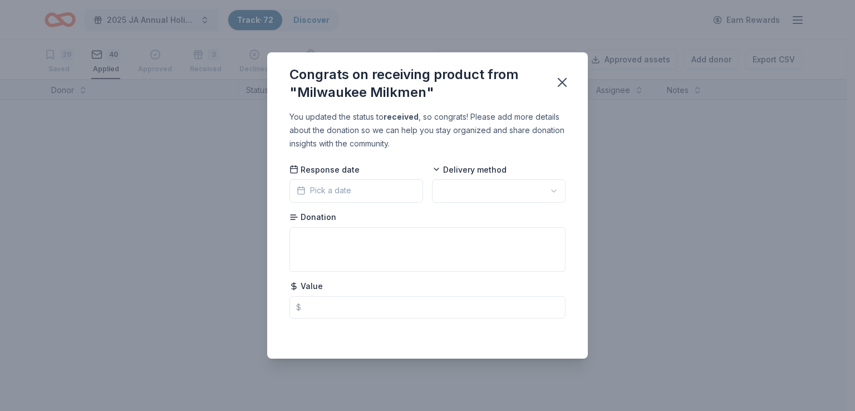
click at [241, 120] on div "Congrats on receiving product from "Milwaukee Milkmen" You updated the status t…" at bounding box center [427, 205] width 855 height 411
click at [480, 183] on html "2025 JA Annual Holiday Auction Track · 72 Discover Earn Rewards 29 Saved 40 App…" at bounding box center [427, 205] width 855 height 411
click at [382, 206] on div "Response date Pick a date Delivery method Mail Donation Value $" at bounding box center [427, 241] width 276 height 154
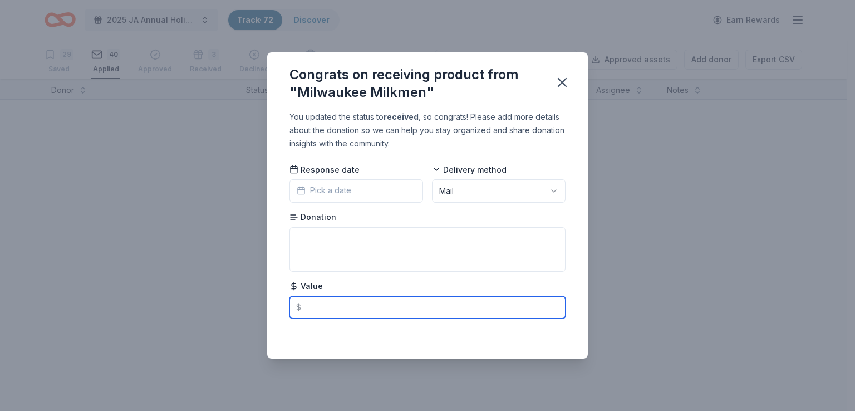
click at [317, 300] on input "text" at bounding box center [427, 307] width 276 height 22
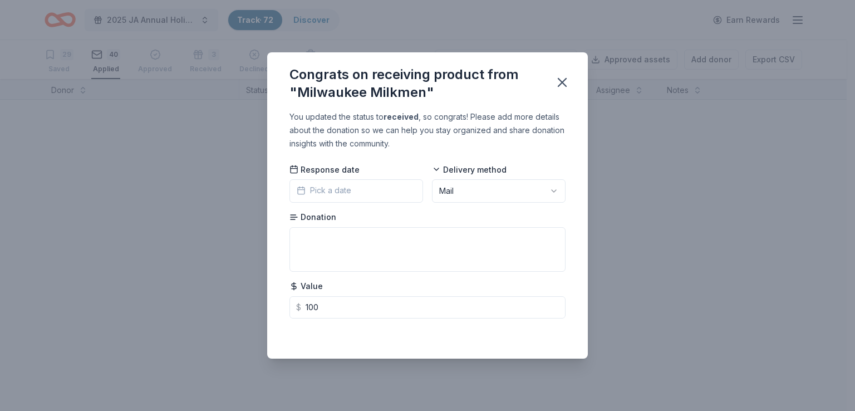
type input "100.00"
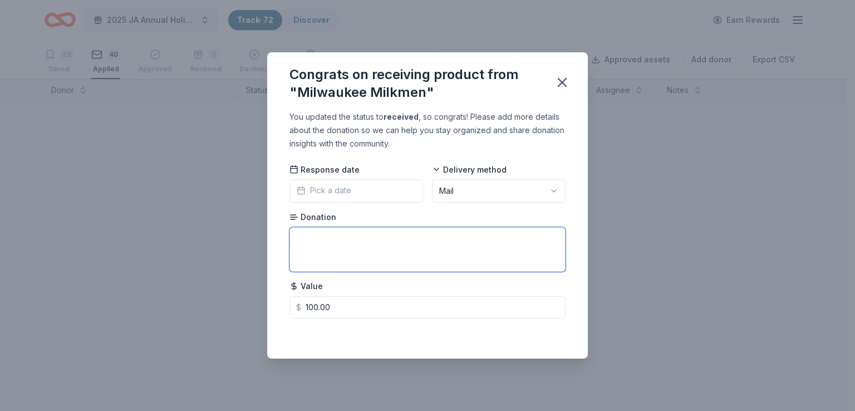
click at [389, 256] on textarea at bounding box center [427, 249] width 276 height 45
type textarea "General admission for 4."
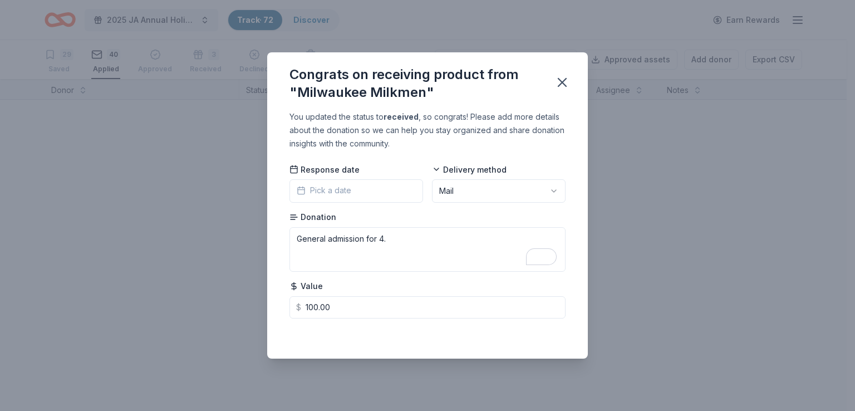
click at [657, 156] on div "Congrats on receiving product from "Milwaukee Milkmen" You updated the status t…" at bounding box center [427, 205] width 855 height 411
click at [557, 93] on button "button" at bounding box center [562, 82] width 24 height 24
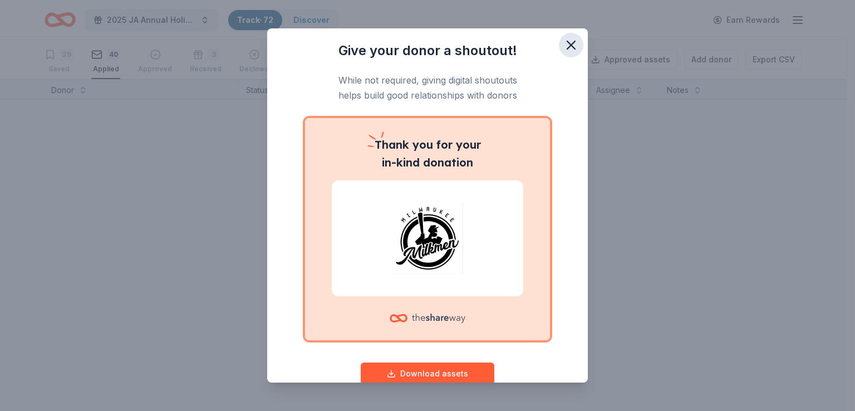
click at [563, 50] on icon "button" at bounding box center [571, 45] width 16 height 16
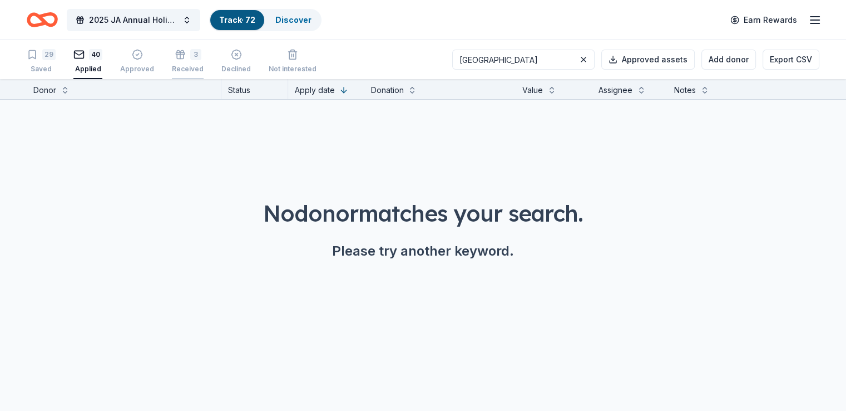
click at [196, 66] on div "Received" at bounding box center [188, 66] width 32 height 9
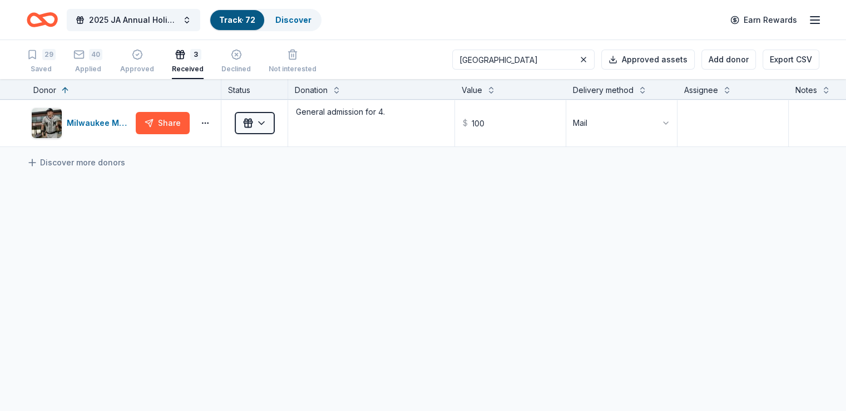
click at [490, 66] on input "MILWAUKEE" at bounding box center [523, 60] width 142 height 20
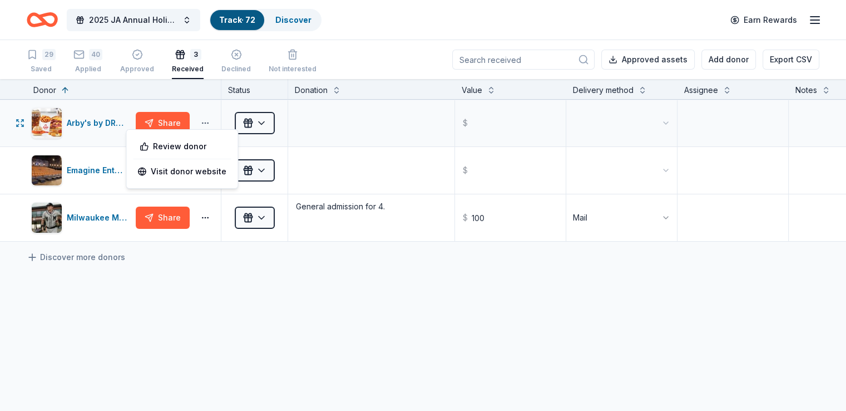
click at [216, 124] on button "button" at bounding box center [205, 123] width 22 height 9
click at [221, 110] on div "Arby's by DRM Inc. Share" at bounding box center [124, 123] width 194 height 47
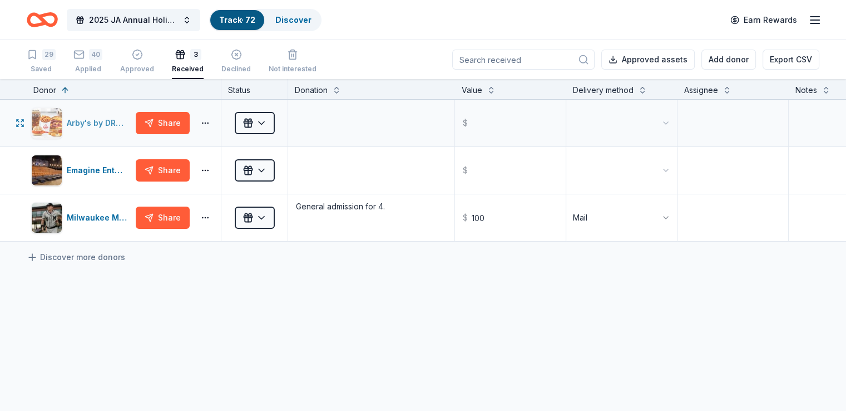
click at [80, 126] on div "Arby's by DRM Inc." at bounding box center [81, 122] width 100 height 31
click at [62, 125] on img "button" at bounding box center [47, 123] width 30 height 30
click at [527, 136] on input "text" at bounding box center [510, 123] width 108 height 45
type input "35.00"
click at [525, 126] on input "35.00" at bounding box center [510, 123] width 108 height 45
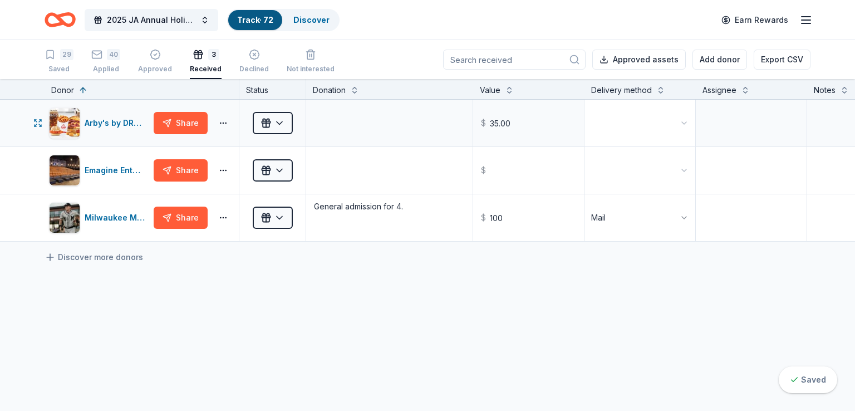
click at [649, 110] on html "2025 JA Annual Holiday Auction Track · 72 Discover Earn Rewards 29 Saved 40 App…" at bounding box center [427, 205] width 855 height 411
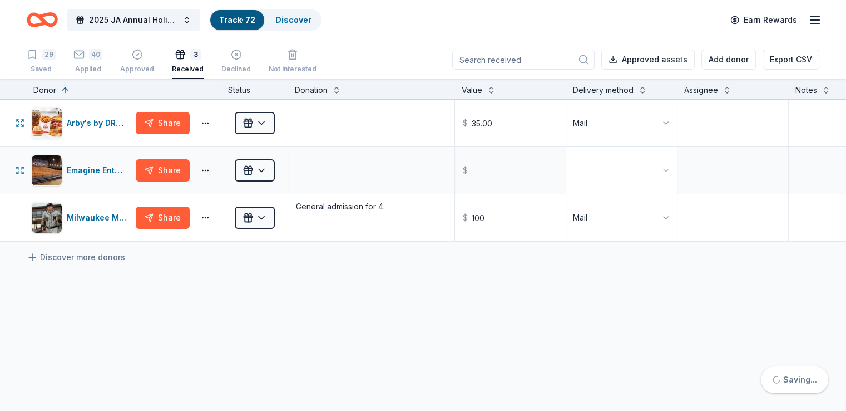
click at [641, 173] on html "2025 JA Annual Holiday Auction Track · 72 Discover Earn Rewards 29 Saved 40 App…" at bounding box center [423, 205] width 846 height 411
click at [537, 170] on input "text" at bounding box center [510, 170] width 108 height 45
type input "16.00"
click at [730, 127] on textarea at bounding box center [733, 123] width 108 height 45
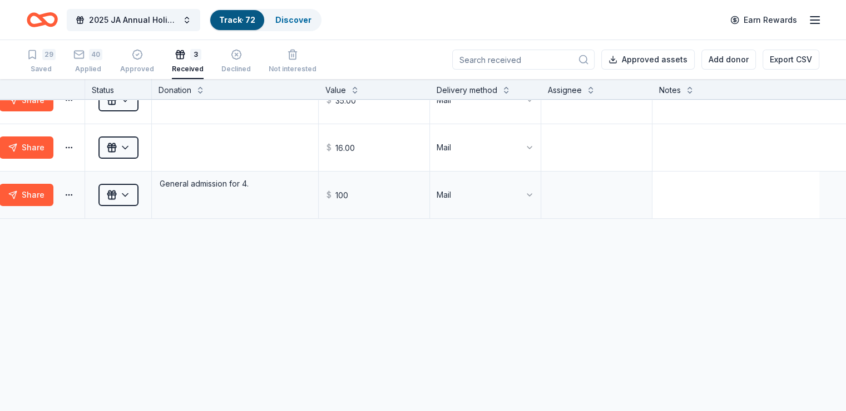
scroll to position [0, 180]
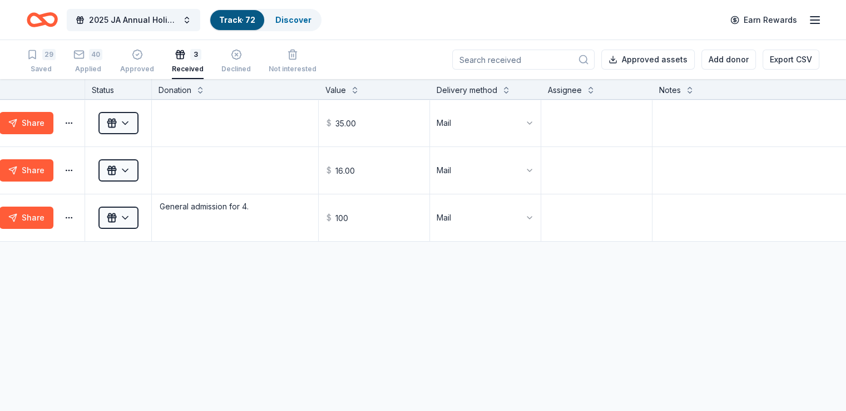
drag, startPoint x: 467, startPoint y: 292, endPoint x: 393, endPoint y: 292, distance: 74.6
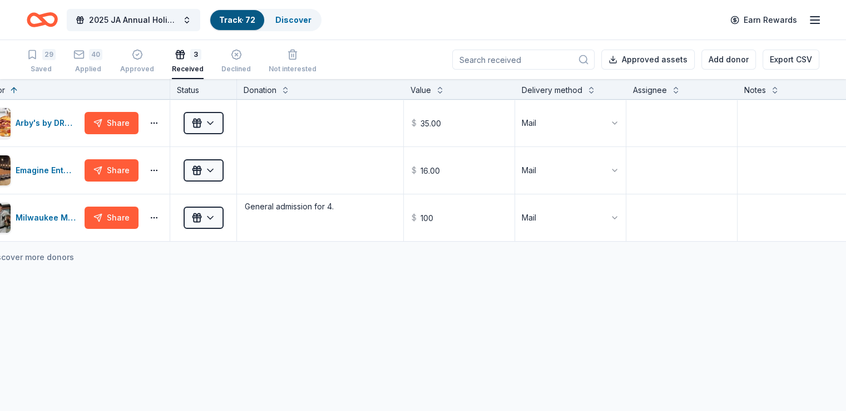
scroll to position [0, 0]
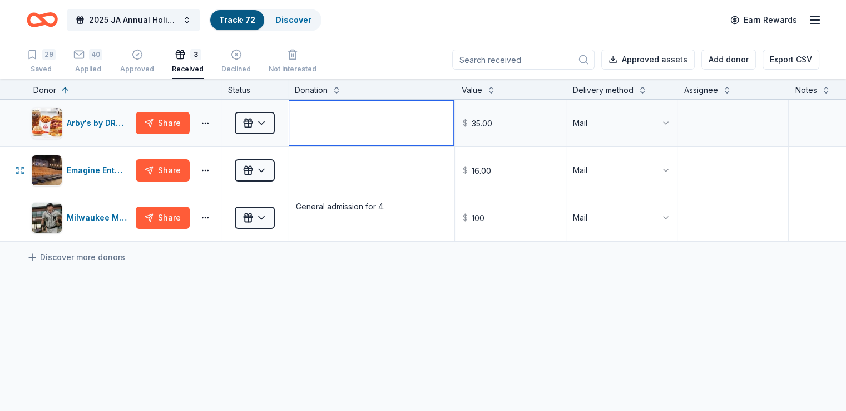
click at [352, 124] on textarea at bounding box center [371, 123] width 164 height 45
type textarea "5 free sandwiches"
click at [357, 163] on textarea at bounding box center [371, 170] width 164 height 45
type textarea "Two silver tickets."
click at [398, 107] on textarea "5 free sandwiches" at bounding box center [371, 123] width 164 height 45
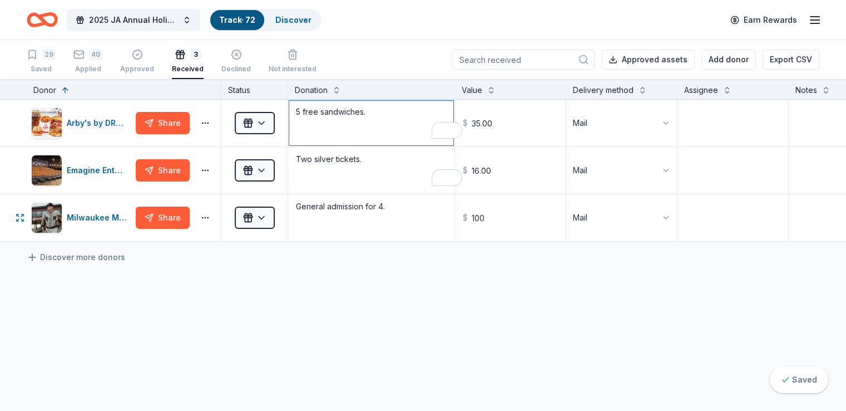
type textarea "5 free sandwiches."
click at [407, 246] on div "Discover more donors" at bounding box center [491, 256] width 983 height 31
click at [91, 61] on div "40 Applied" at bounding box center [87, 56] width 29 height 24
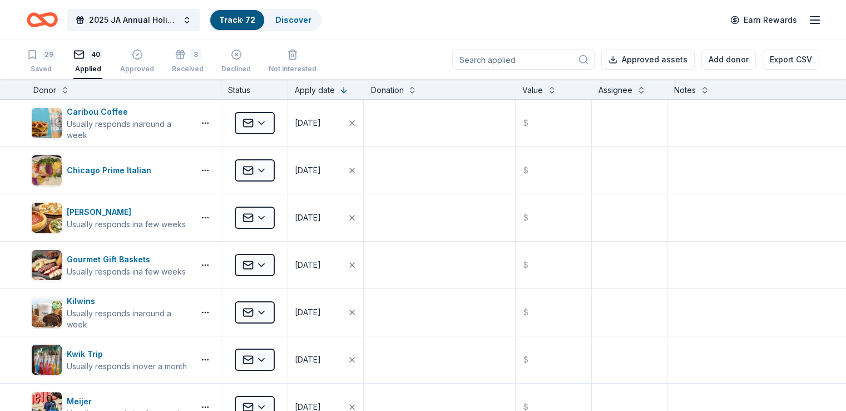
click at [513, 60] on input at bounding box center [523, 60] width 142 height 20
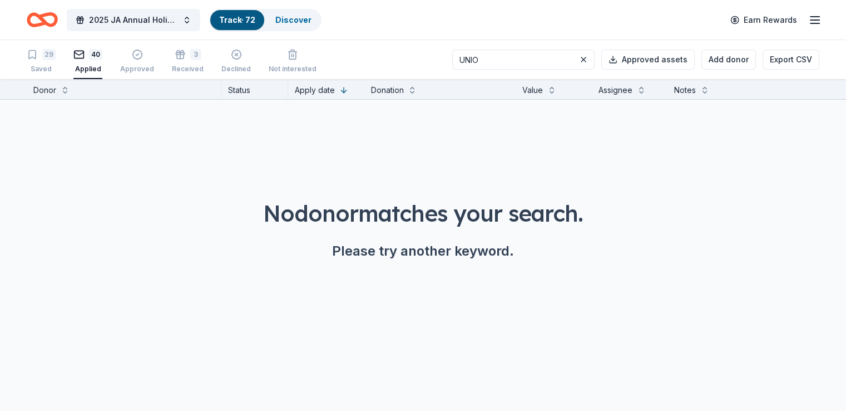
type input "UNION"
type input "="
type input "MORNING"
click at [56, 70] on div "Saved" at bounding box center [41, 69] width 29 height 9
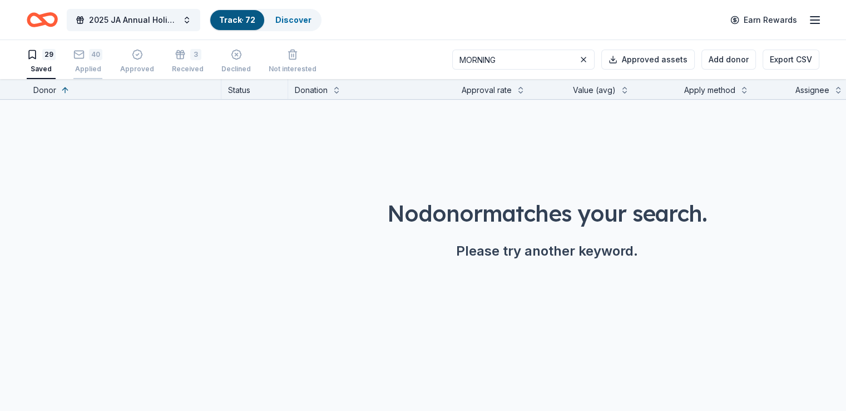
click at [102, 65] on div "Applied" at bounding box center [87, 64] width 29 height 9
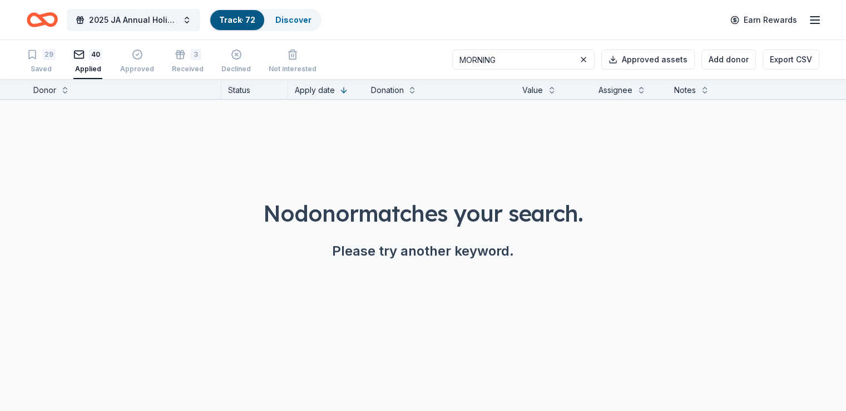
click at [476, 53] on input "MORNING" at bounding box center [523, 60] width 142 height 20
click at [51, 68] on div "Saved" at bounding box center [41, 69] width 29 height 9
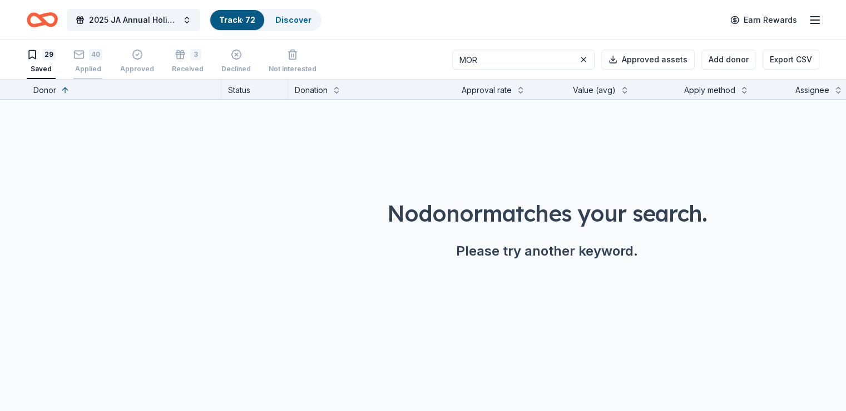
click at [102, 65] on div "Applied" at bounding box center [87, 62] width 29 height 9
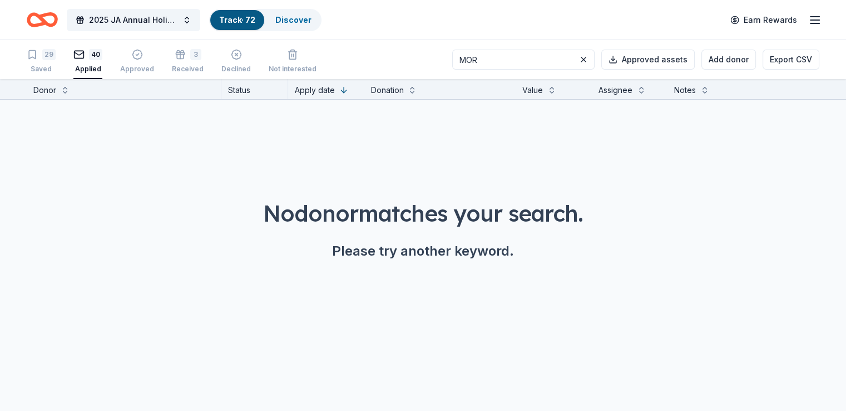
click at [531, 52] on input "MOR" at bounding box center [523, 60] width 142 height 20
type input "="
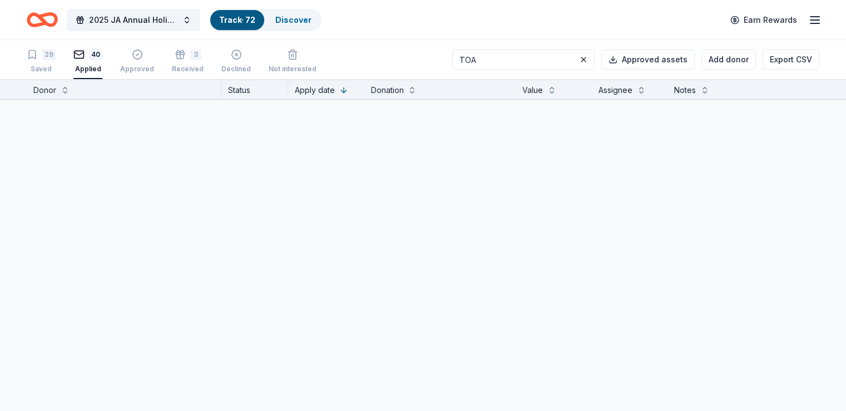
type input "TOAD"
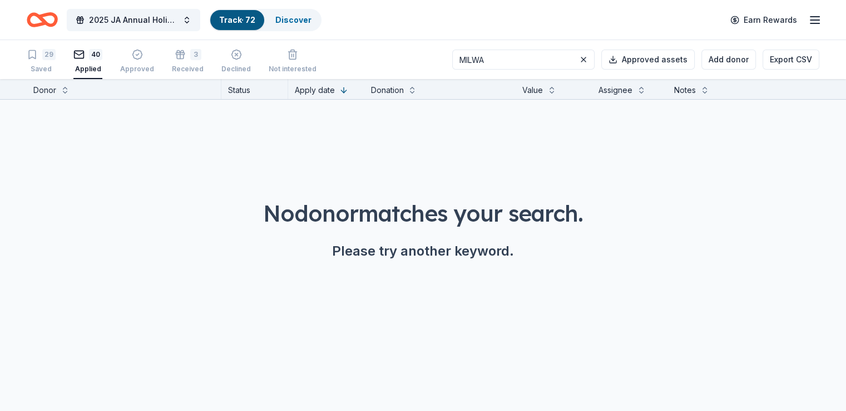
type input "MILWAU"
type input "FILM"
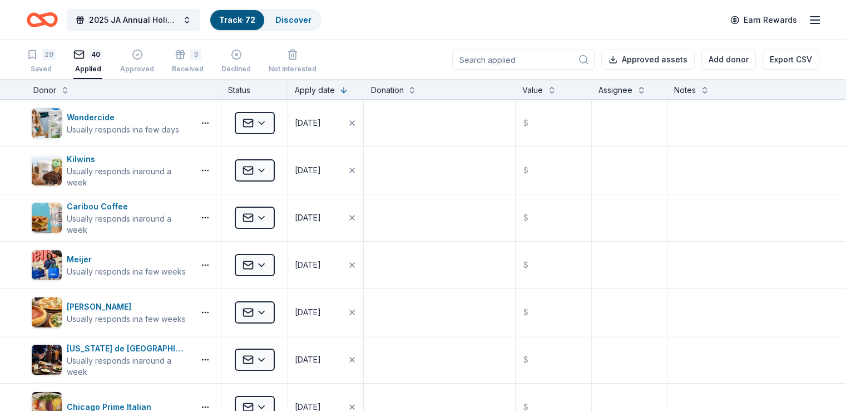
click at [475, 79] on div "Donation" at bounding box center [440, 89] width 152 height 20
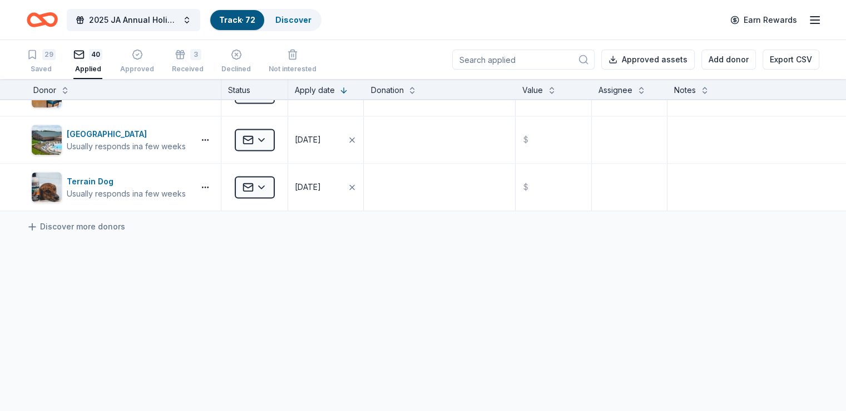
scroll to position [1614, 0]
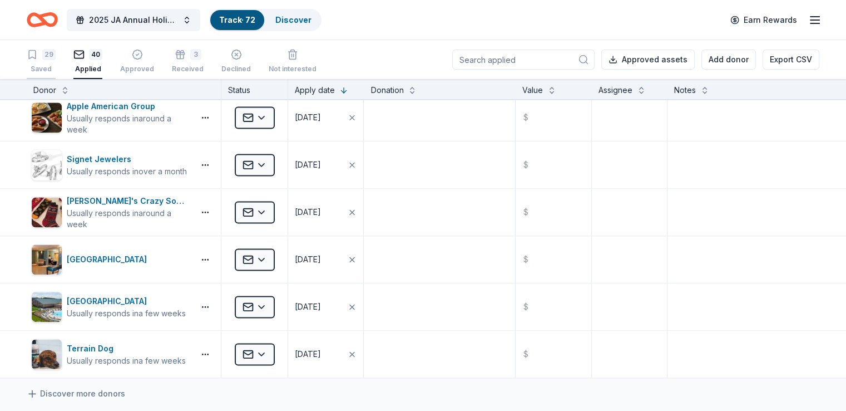
click at [56, 49] on div "29" at bounding box center [48, 54] width 13 height 11
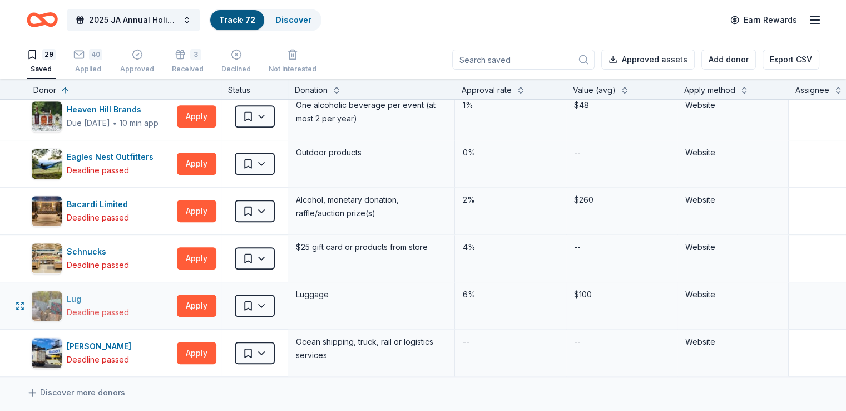
scroll to position [1065, 0]
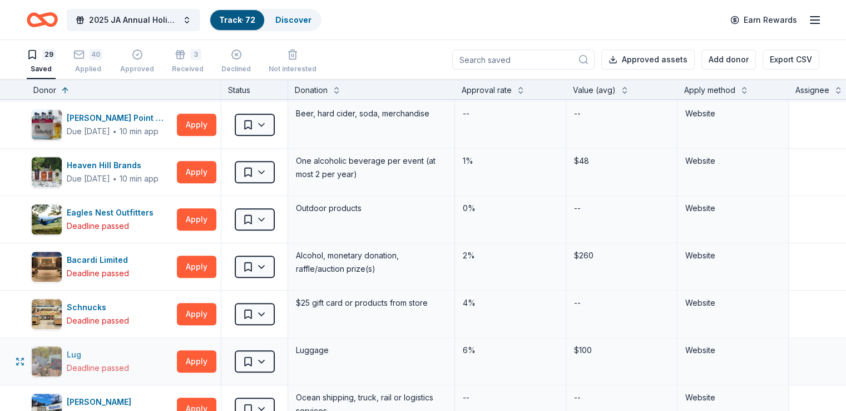
click at [129, 349] on div "Lug" at bounding box center [98, 354] width 62 height 13
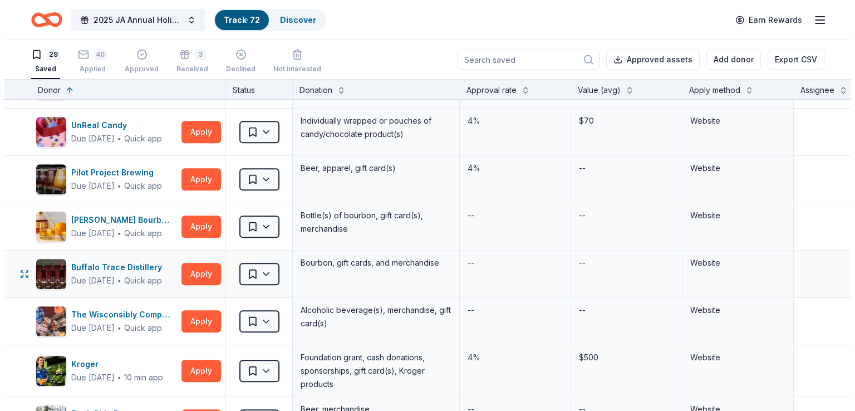
scroll to position [676, 0]
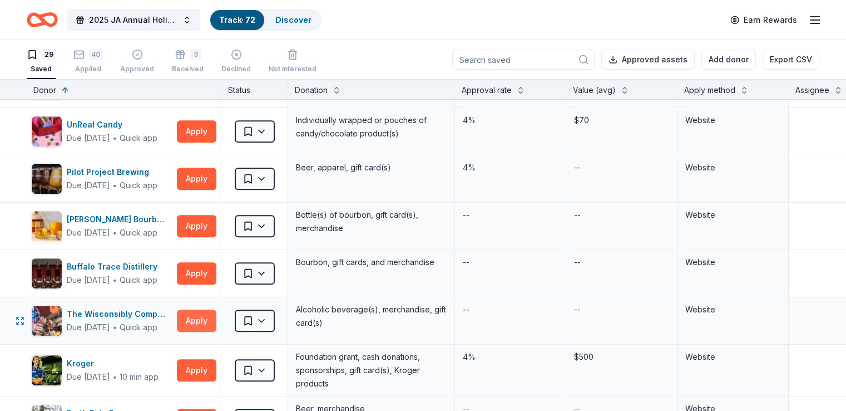
click at [215, 314] on button "Apply" at bounding box center [197, 320] width 40 height 22
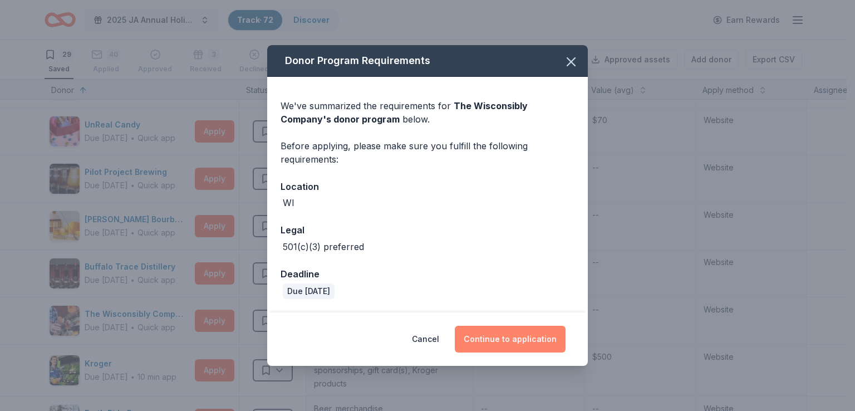
click at [503, 337] on button "Continue to application" at bounding box center [510, 338] width 111 height 27
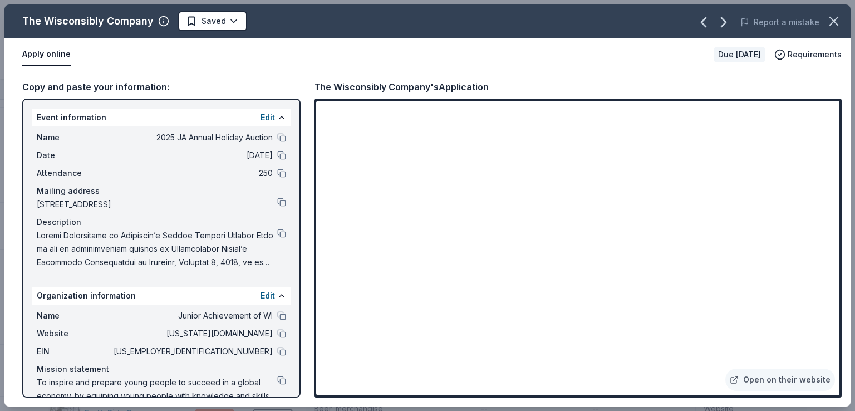
click at [268, 135] on div "Name 2025 JA Annual Holiday Auction" at bounding box center [161, 137] width 249 height 13
click at [277, 135] on button at bounding box center [281, 137] width 9 height 9
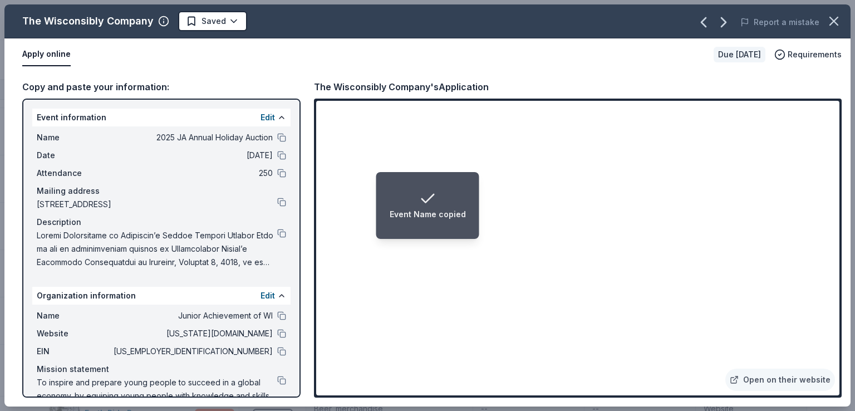
scroll to position [32, 0]
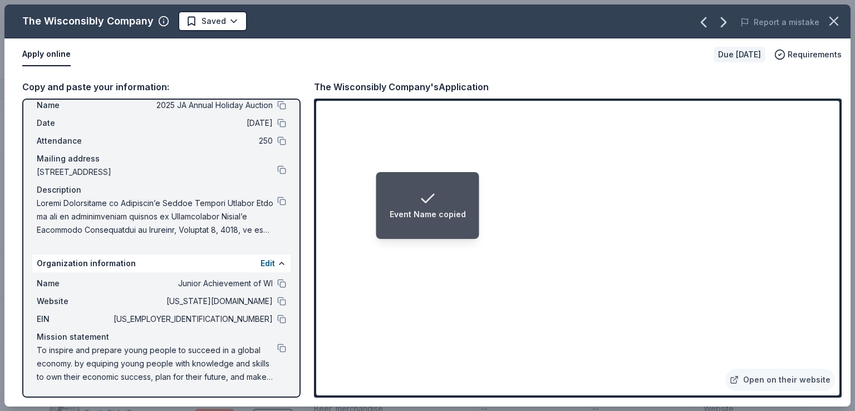
click at [243, 254] on div "Organization information Edit" at bounding box center [161, 263] width 258 height 18
click at [254, 238] on div "Name 2025 JA Annual Holiday Auction Date 12/06/25 Attendance 250 Mailing addres…" at bounding box center [161, 167] width 258 height 147
drag, startPoint x: 386, startPoint y: 215, endPoint x: 389, endPoint y: 223, distance: 8.7
click at [389, 223] on li "Event Name copied" at bounding box center [427, 205] width 103 height 67
click at [410, 215] on div "Event Name copied" at bounding box center [427, 214] width 76 height 13
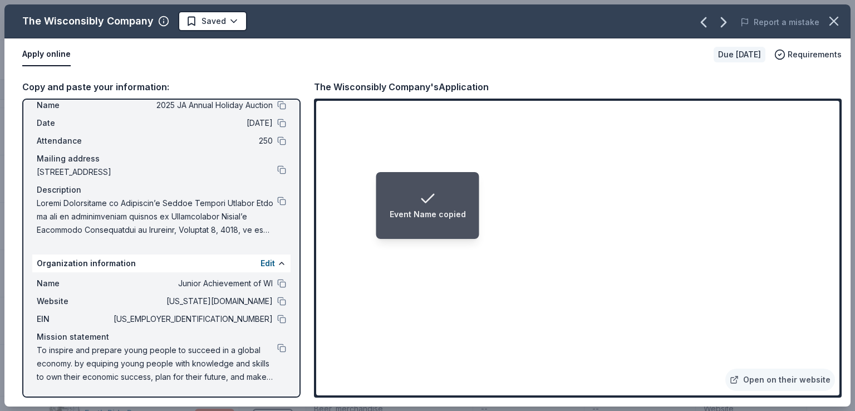
click at [407, 198] on div "Event Name copied" at bounding box center [427, 205] width 76 height 31
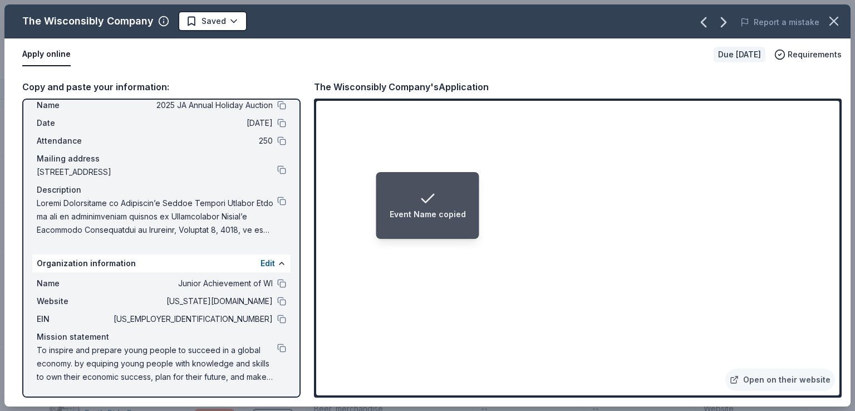
click at [407, 198] on div "Event Name copied" at bounding box center [427, 205] width 76 height 31
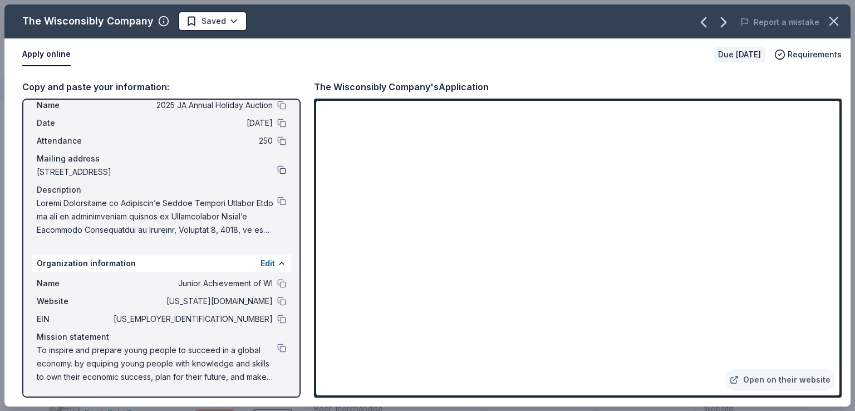
click at [277, 172] on button at bounding box center [281, 169] width 9 height 9
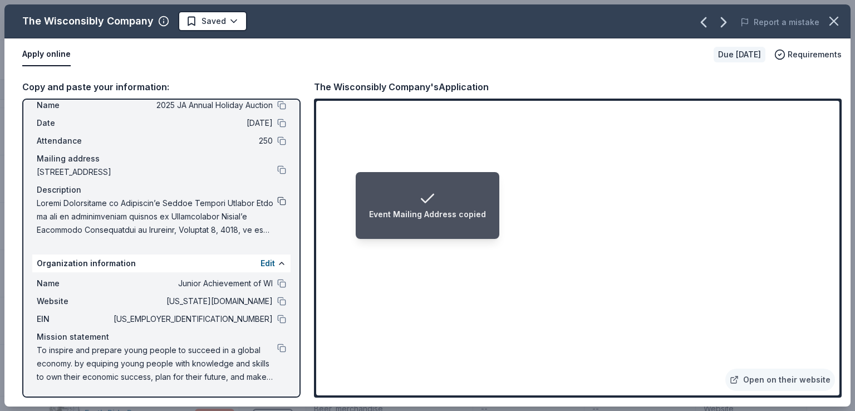
click at [277, 202] on button at bounding box center [281, 200] width 9 height 9
click at [278, 184] on div "Name 2025 JA Annual Holiday Auction Date 12/06/25 Attendance 250 Mailing addres…" at bounding box center [161, 167] width 258 height 147
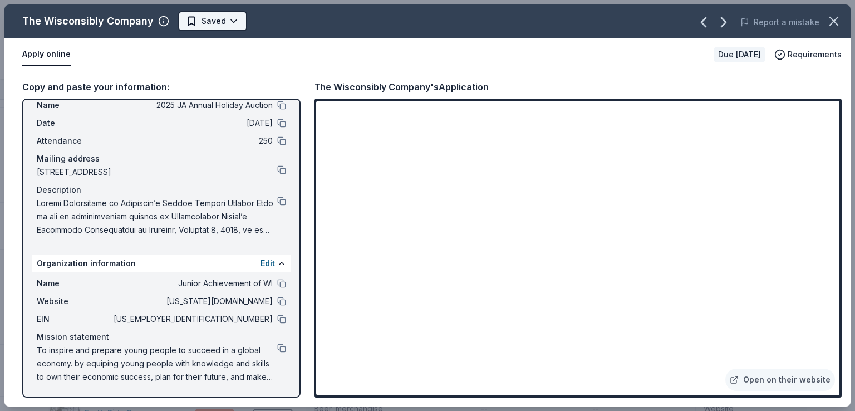
click at [220, 29] on html "2025 JA Annual Holiday Auction Track · 72 Discover Earn Rewards 29 Saved 40 App…" at bounding box center [427, 205] width 855 height 411
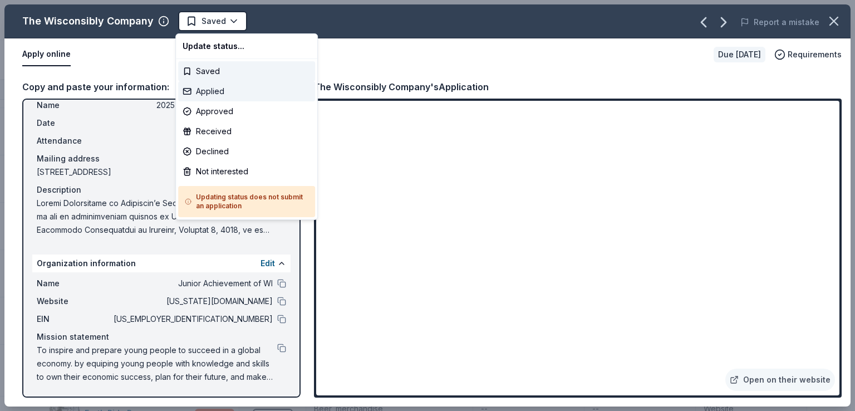
click at [229, 90] on div "Applied" at bounding box center [246, 91] width 137 height 20
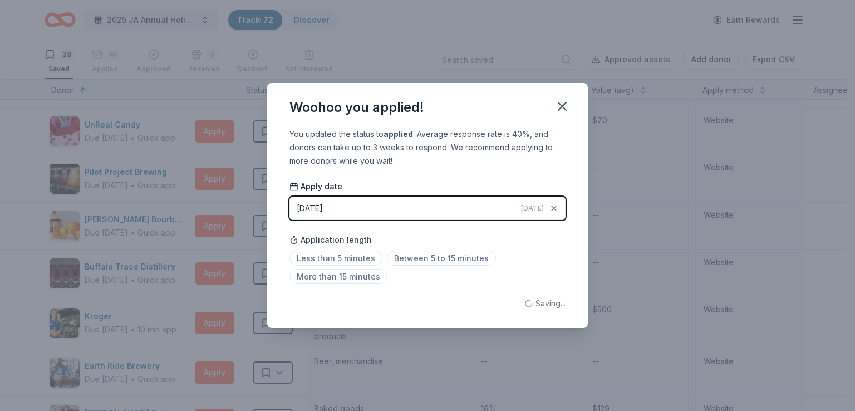
click at [132, 255] on div "Woohoo you applied! You updated the status to applied . Average response rate i…" at bounding box center [427, 205] width 855 height 411
click at [134, 249] on div "Woohoo you applied! You updated the status to applied . Average response rate i…" at bounding box center [427, 205] width 855 height 411
click at [170, 236] on div "Woohoo you applied! You updated the status to applied . Average response rate i…" at bounding box center [427, 205] width 855 height 411
click at [569, 109] on icon "button" at bounding box center [562, 106] width 16 height 16
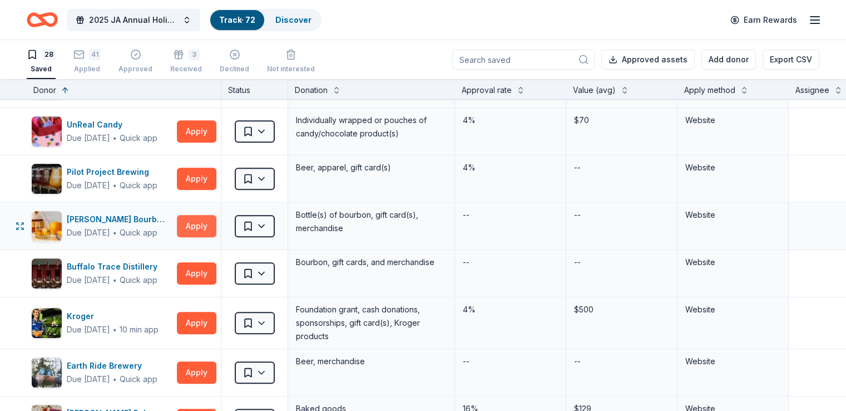
click at [200, 228] on button "Apply" at bounding box center [197, 226] width 40 height 22
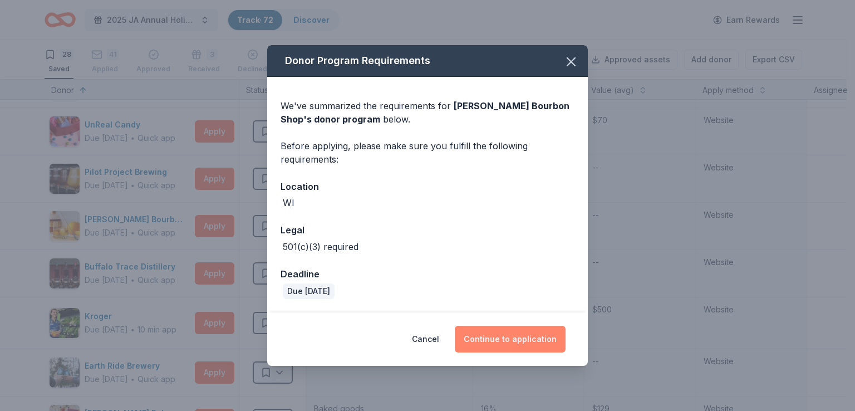
click at [483, 335] on button "Continue to application" at bounding box center [510, 338] width 111 height 27
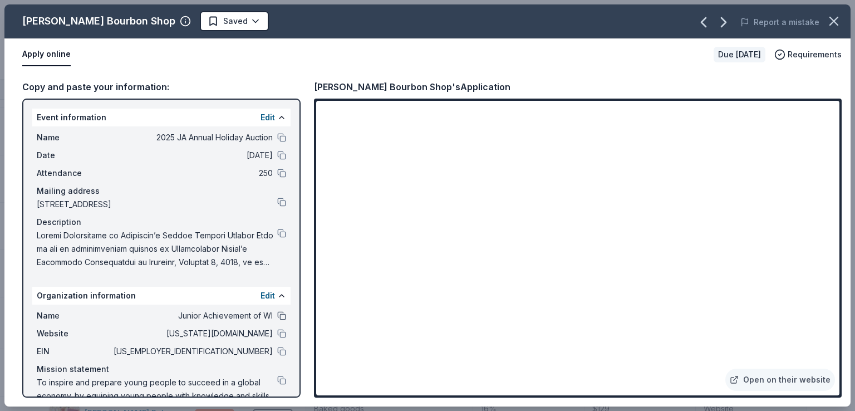
click at [277, 317] on button at bounding box center [281, 315] width 9 height 9
click at [282, 137] on div "Event information Edit Name 2025 JA Annual Holiday Auction Date 12/06/25 Attend…" at bounding box center [161, 247] width 278 height 299
click at [277, 139] on button at bounding box center [281, 137] width 9 height 9
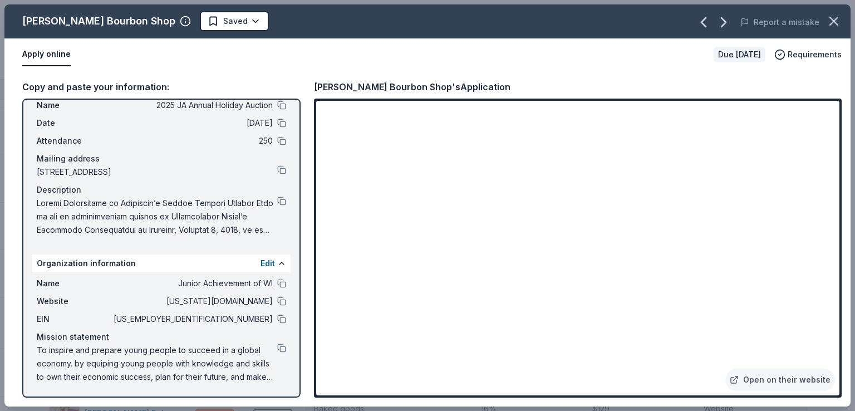
click at [190, 35] on div "Blanton's Bourbon Shop Saved Report a mistake" at bounding box center [427, 21] width 846 height 34
click at [196, 23] on html "2025 JA Annual Holiday Auction Track · 72 Discover Earn Rewards 28 Saved 41 App…" at bounding box center [427, 205] width 855 height 411
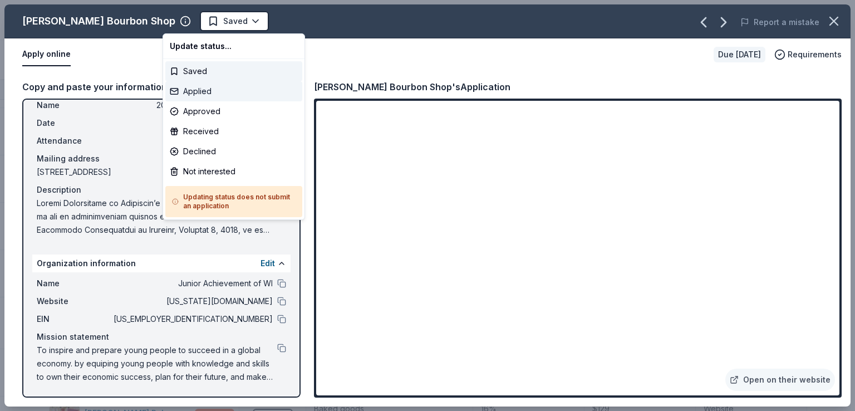
click at [191, 83] on div "Applied" at bounding box center [233, 91] width 137 height 20
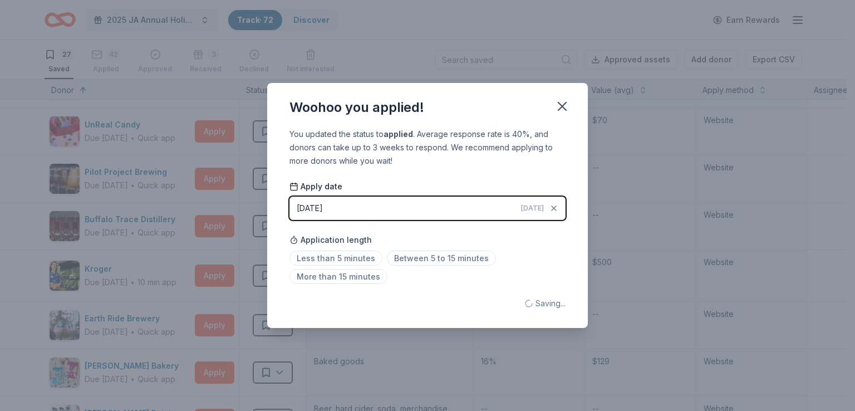
click at [223, 142] on div "Woohoo you applied! You updated the status to applied . Average response rate i…" at bounding box center [427, 205] width 855 height 411
click at [552, 103] on div "Woohoo you applied!" at bounding box center [427, 105] width 320 height 45
click at [579, 105] on div "Woohoo you applied!" at bounding box center [427, 105] width 320 height 45
click at [569, 104] on icon "button" at bounding box center [562, 106] width 16 height 16
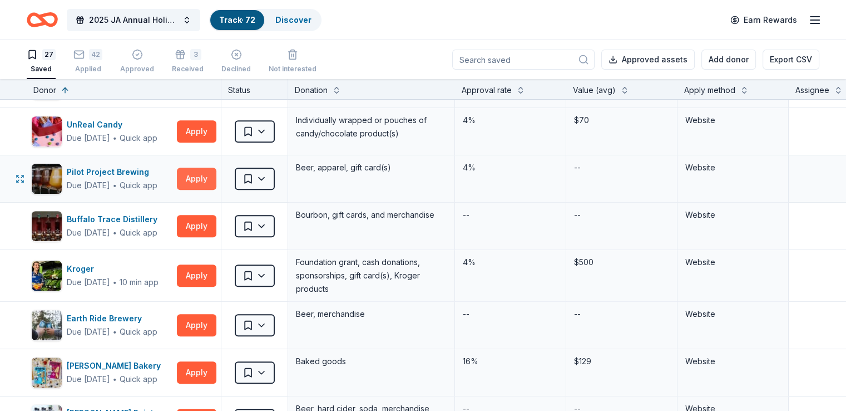
click at [216, 181] on button "Apply" at bounding box center [197, 178] width 40 height 22
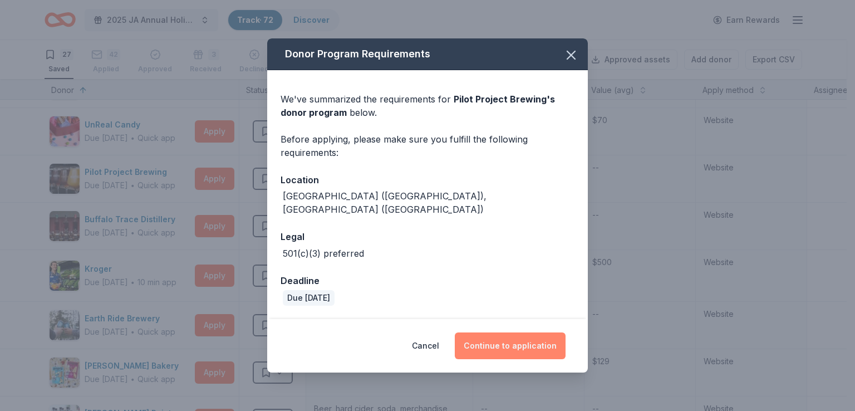
click at [527, 337] on button "Continue to application" at bounding box center [510, 345] width 111 height 27
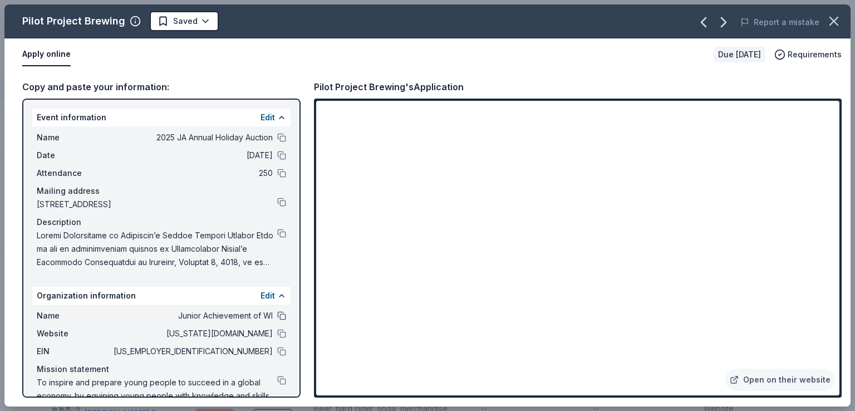
click at [277, 315] on button at bounding box center [281, 315] width 9 height 9
click at [167, 32] on div "Pilot Project Brewing Saved Report a mistake" at bounding box center [427, 21] width 846 height 34
click at [170, 29] on html "2025 JA Annual Holiday Auction Track · 72 Discover Earn Rewards 27 Saved 42 App…" at bounding box center [427, 205] width 855 height 411
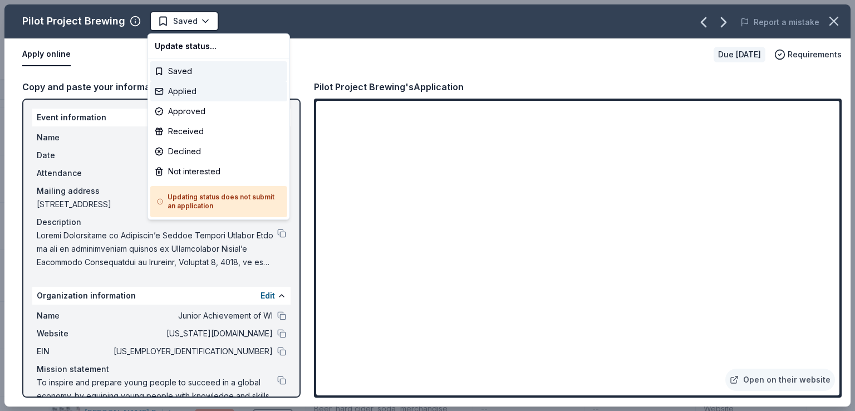
click at [196, 97] on div "Applied" at bounding box center [218, 91] width 137 height 20
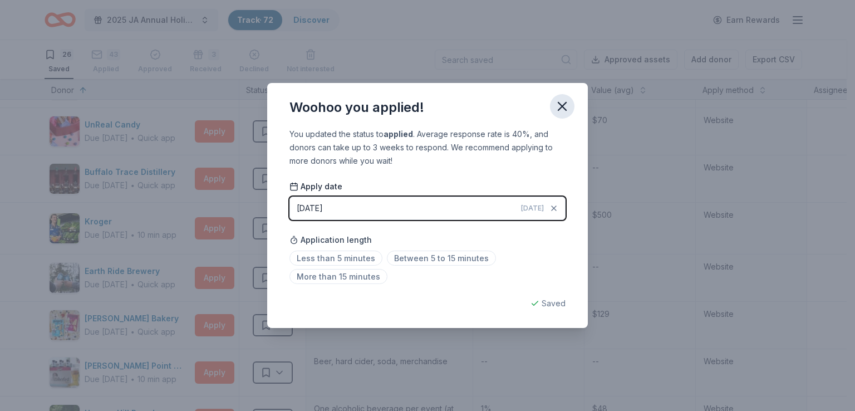
click at [557, 116] on button "button" at bounding box center [562, 106] width 24 height 24
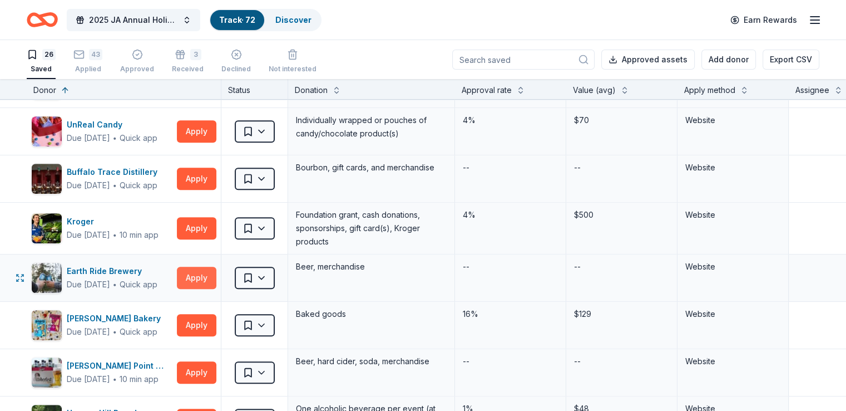
click at [207, 270] on button "Apply" at bounding box center [197, 278] width 40 height 22
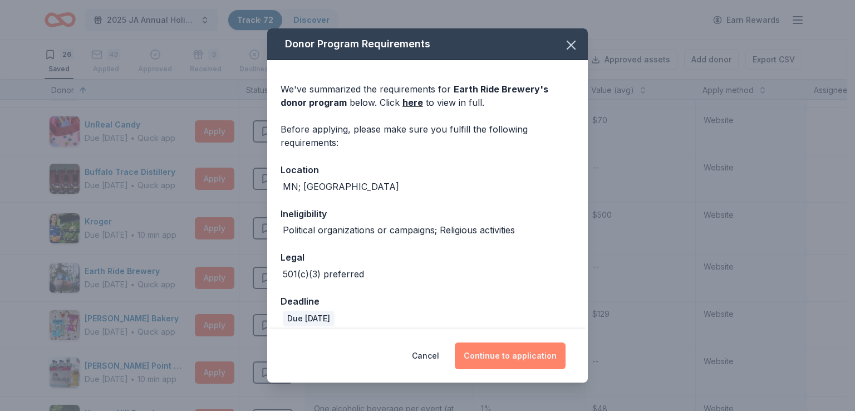
click at [486, 358] on button "Continue to application" at bounding box center [510, 355] width 111 height 27
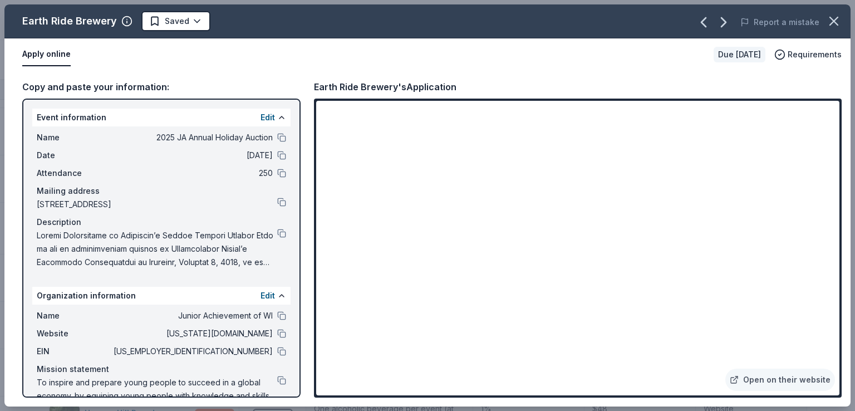
click at [0, 85] on div "Earth Ride Brewery Saved Report a mistake Apply online Due in 39 days Requireme…" at bounding box center [427, 205] width 855 height 411
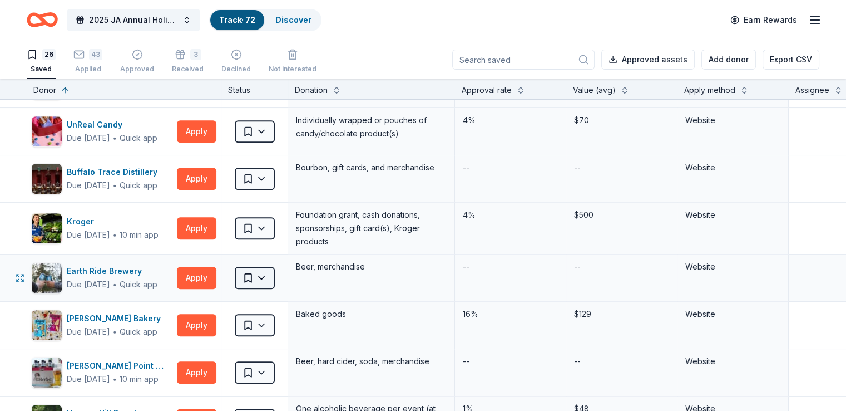
click at [273, 272] on html "2025 JA Annual Holiday Auction Track · 72 Discover Earn Rewards 26 Saved 43 App…" at bounding box center [423, 205] width 846 height 411
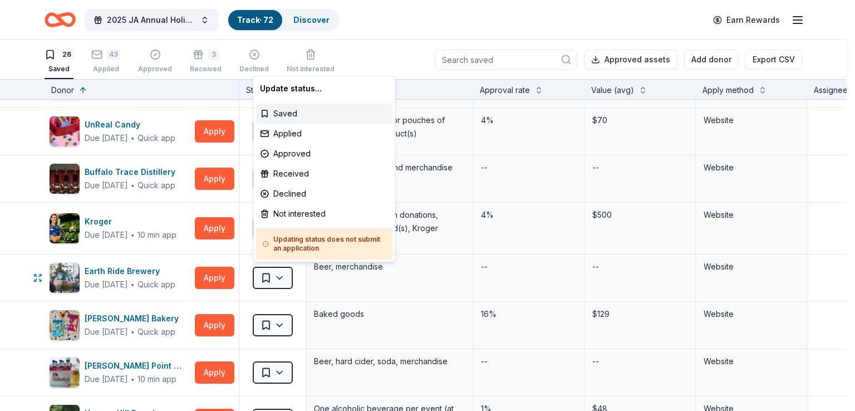
click at [315, 272] on html "2025 JA Annual Holiday Auction Track · 72 Discover Earn Rewards 26 Saved 43 App…" at bounding box center [427, 205] width 855 height 411
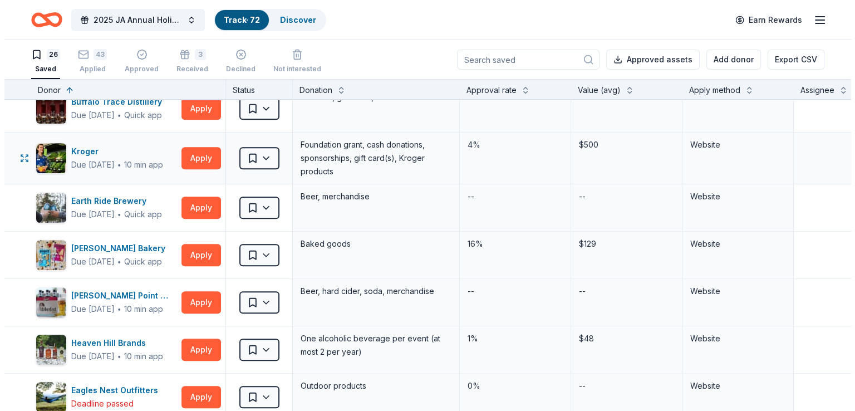
scroll to position [787, 0]
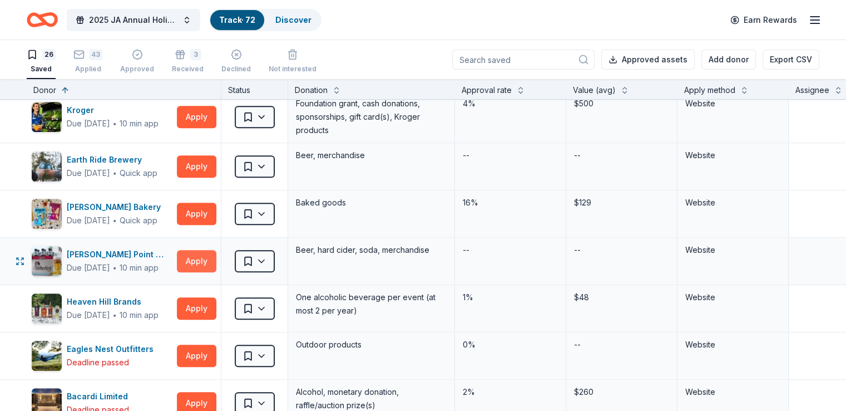
click at [202, 254] on button "Apply" at bounding box center [197, 261] width 40 height 22
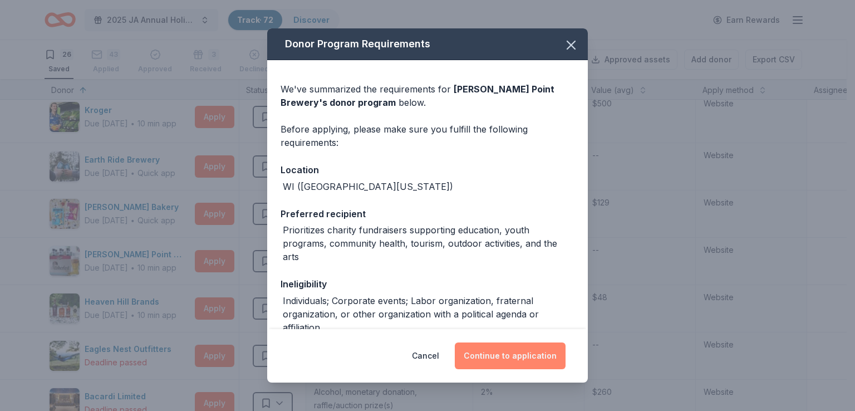
click at [514, 350] on button "Continue to application" at bounding box center [510, 355] width 111 height 27
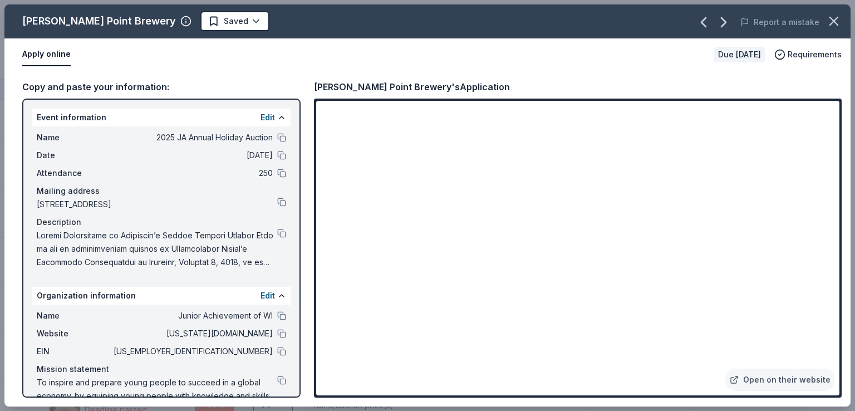
click at [0, 215] on div "Stevens Point Brewery Saved Report a mistake Apply online Due in 53 days Requir…" at bounding box center [427, 205] width 855 height 411
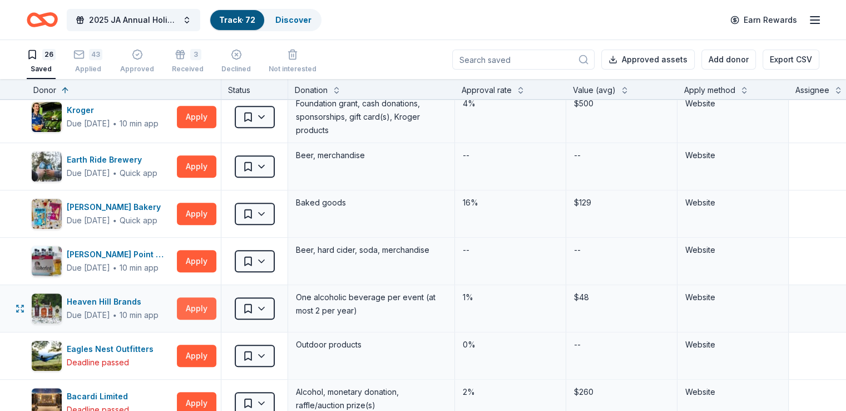
click at [216, 303] on button "Apply" at bounding box center [197, 308] width 40 height 22
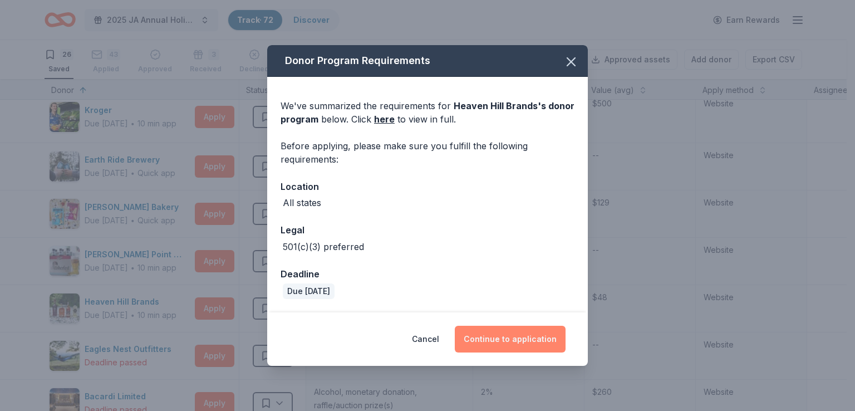
click at [487, 342] on button "Continue to application" at bounding box center [510, 338] width 111 height 27
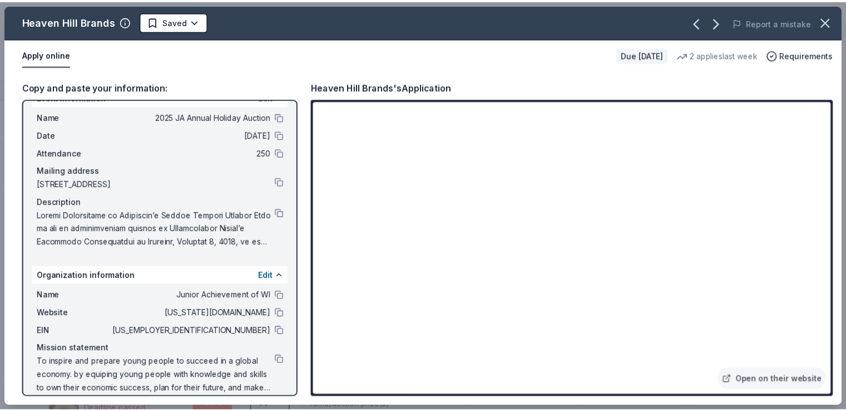
scroll to position [32, 0]
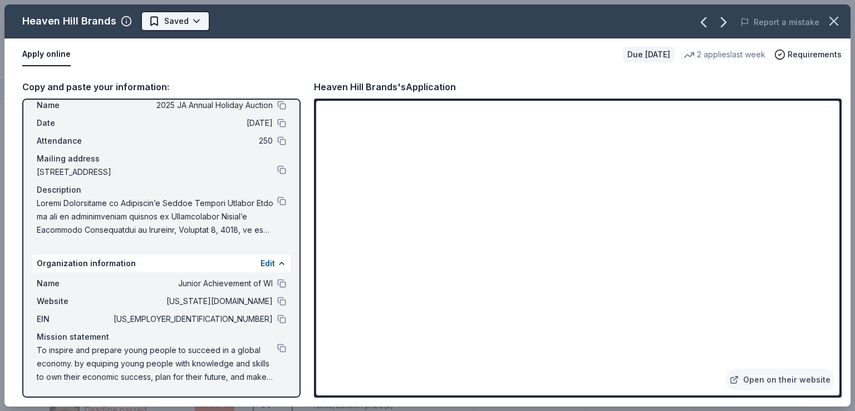
click at [183, 26] on html "2025 JA Annual Holiday Auction Track · 72 Discover Earn Rewards 26 Saved 43 App…" at bounding box center [427, 205] width 855 height 411
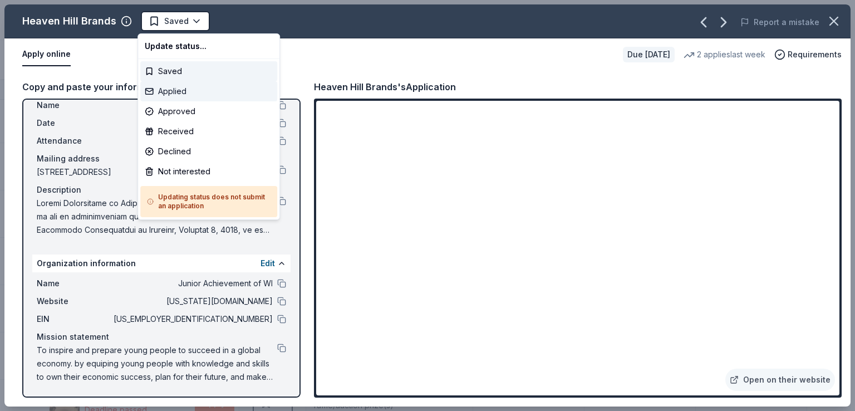
click at [199, 86] on div "Applied" at bounding box center [208, 91] width 137 height 20
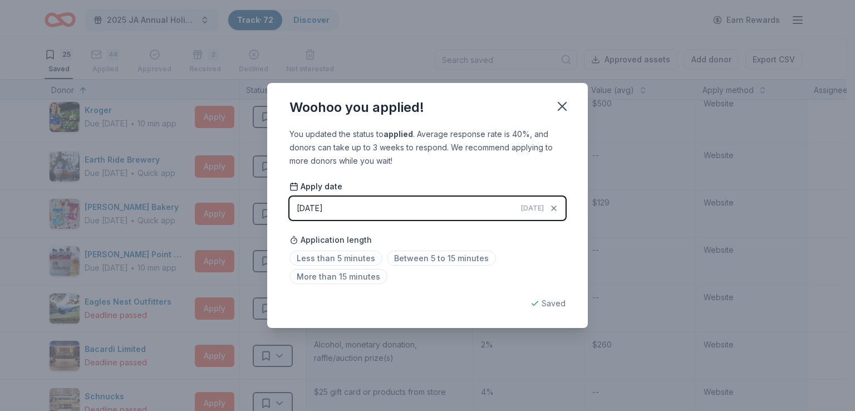
click at [0, 98] on div "Woohoo you applied! You updated the status to applied . Average response rate i…" at bounding box center [427, 205] width 855 height 411
click at [235, 199] on div "Woohoo you applied! You updated the status to applied . Average response rate i…" at bounding box center [427, 205] width 855 height 411
click at [568, 103] on icon "button" at bounding box center [562, 106] width 16 height 16
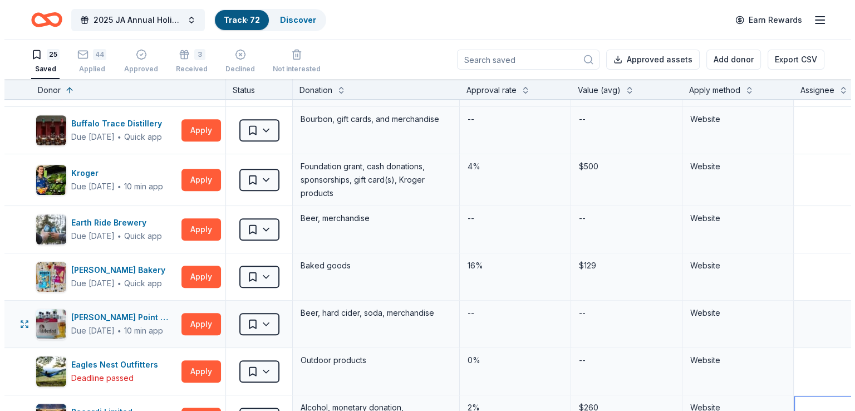
scroll to position [660, 0]
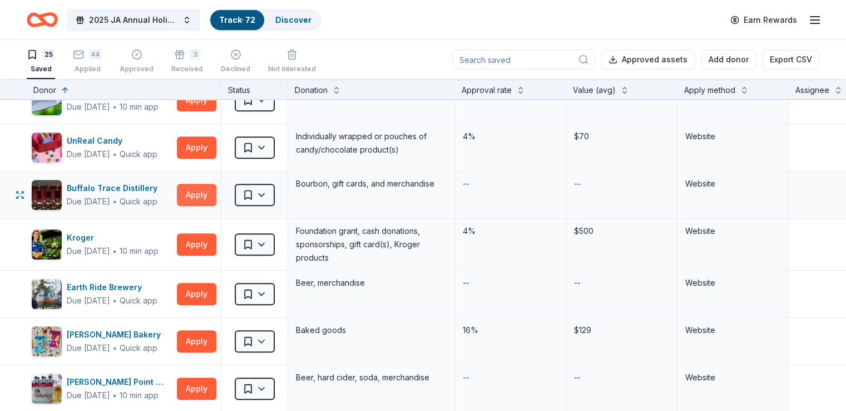
click at [216, 199] on button "Apply" at bounding box center [197, 195] width 40 height 22
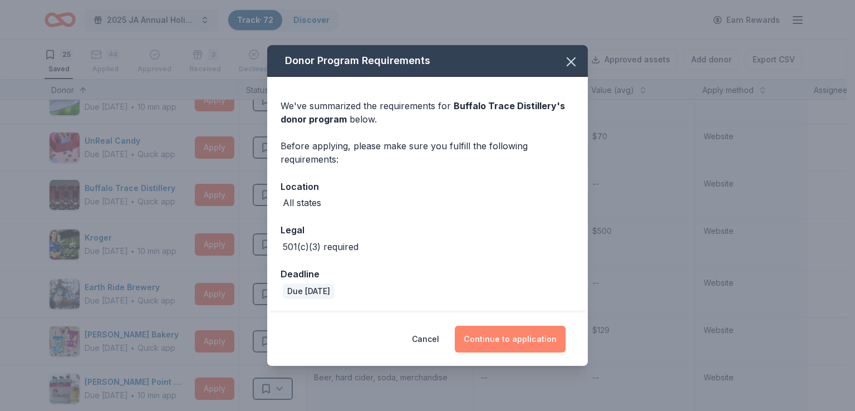
click at [519, 348] on button "Continue to application" at bounding box center [510, 338] width 111 height 27
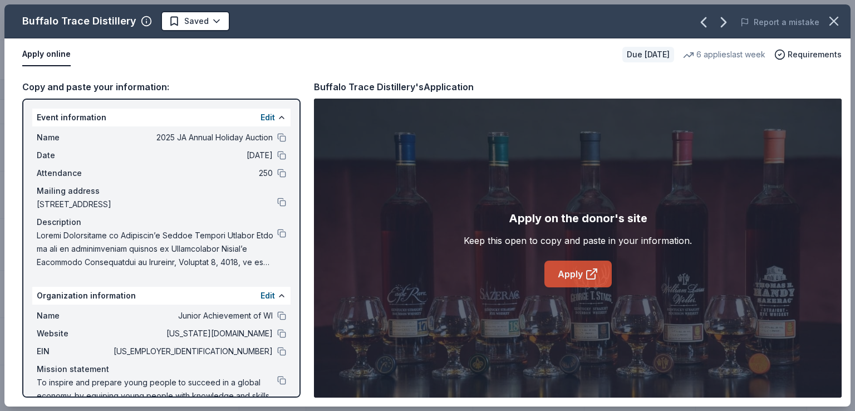
click at [564, 268] on link "Apply" at bounding box center [577, 273] width 67 height 27
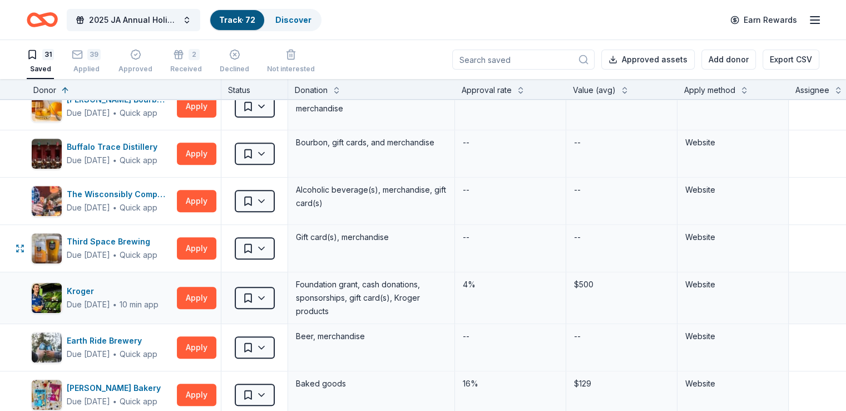
scroll to position [796, 0]
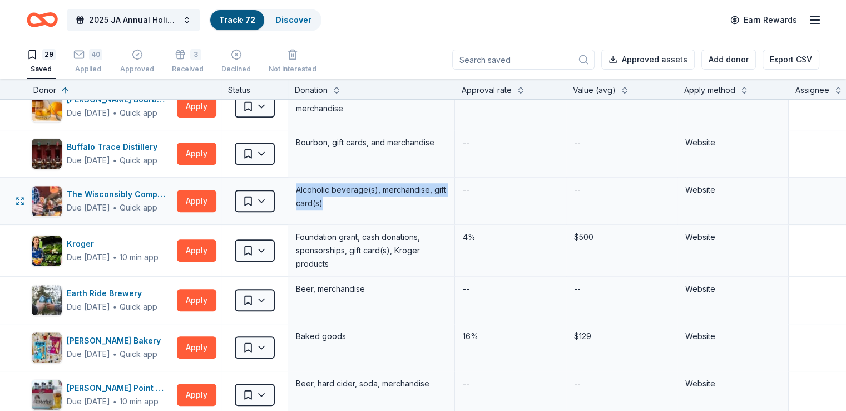
drag, startPoint x: 356, startPoint y: 199, endPoint x: 285, endPoint y: 182, distance: 73.1
click at [285, 182] on div "The Wisconsibly Company Due in 37 days ∙ Quick app Apply Saved Alcoholic bevera…" at bounding box center [547, 200] width 1094 height 47
copy div "Saved Alcoholic beverage(s), merchandise, gift card(s)"
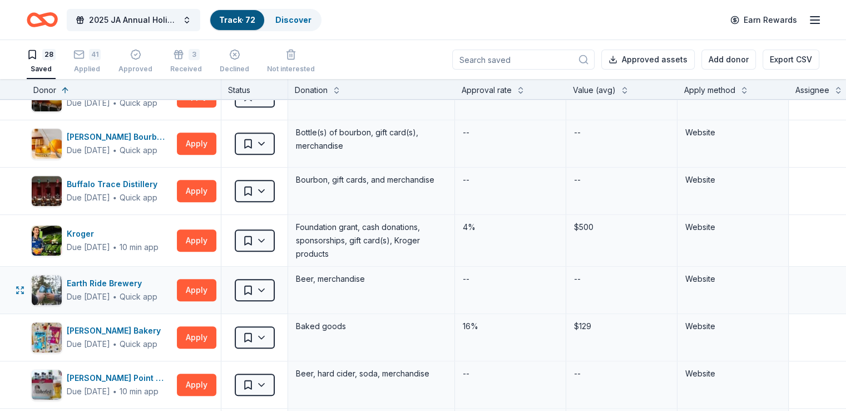
scroll to position [684, 0]
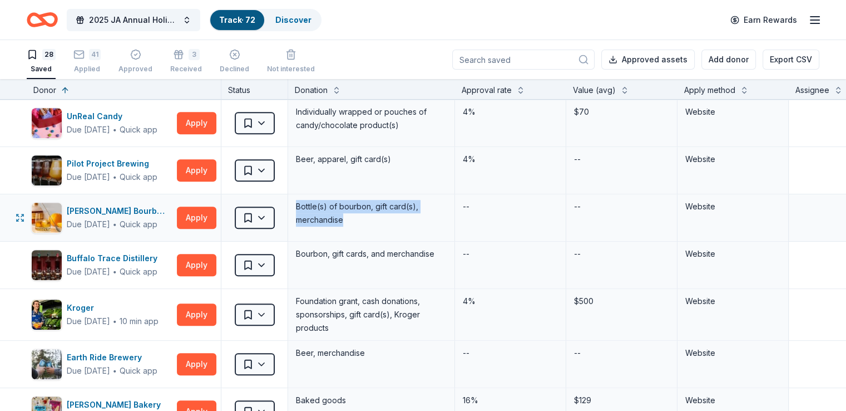
drag, startPoint x: 369, startPoint y: 213, endPoint x: 316, endPoint y: 208, distance: 53.0
click at [316, 208] on div "Bottle(s) of bourbon, gift card(s), merchandise" at bounding box center [371, 213] width 153 height 29
copy div "Bottle(s) of bourbon, gift card(s), merchandise"
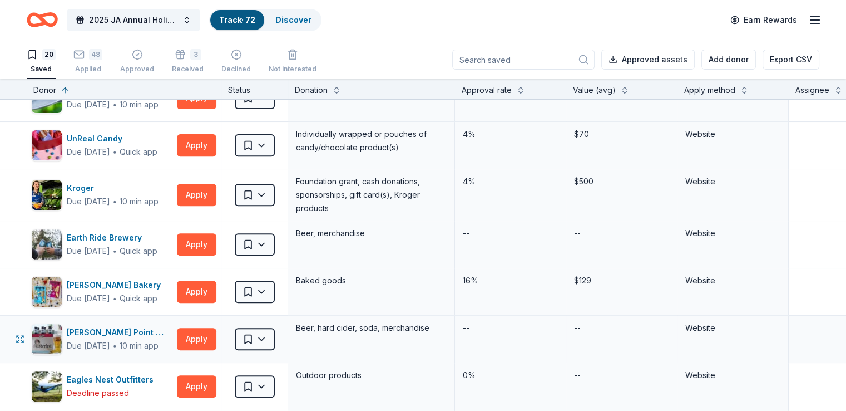
scroll to position [324, 0]
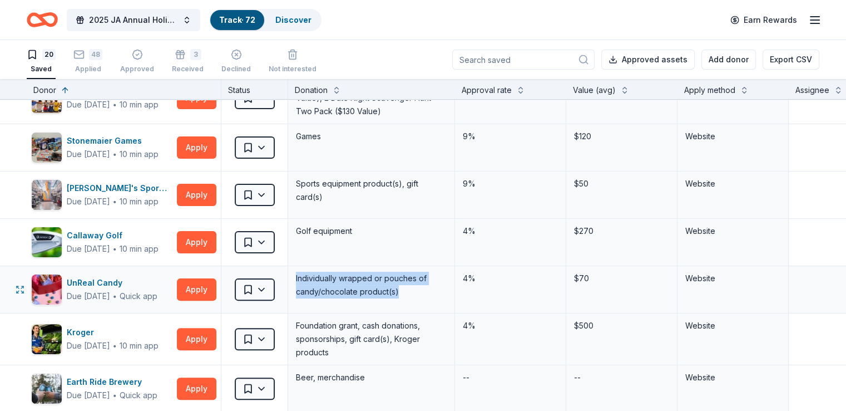
drag, startPoint x: 443, startPoint y: 287, endPoint x: 297, endPoint y: 269, distance: 147.3
click at [297, 269] on div "UnReal Candy Due in 37 days ∙ Quick app Apply Saved Individually wrapped or pou…" at bounding box center [547, 289] width 1094 height 47
copy div "Saved Individually wrapped or pouches of candy/chocolate product(s)"
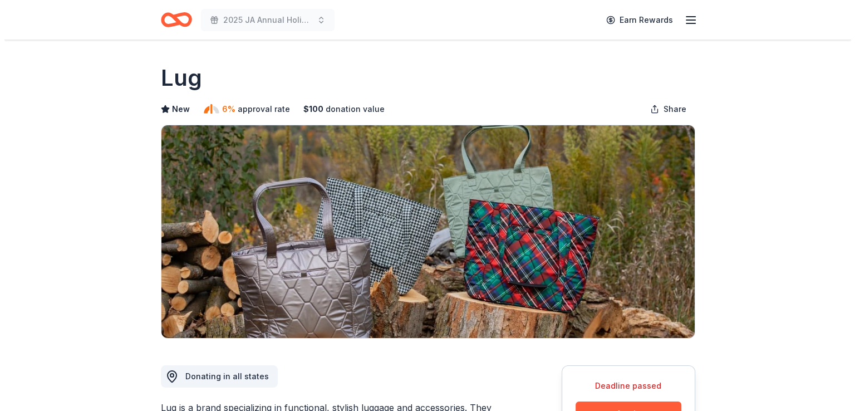
scroll to position [223, 0]
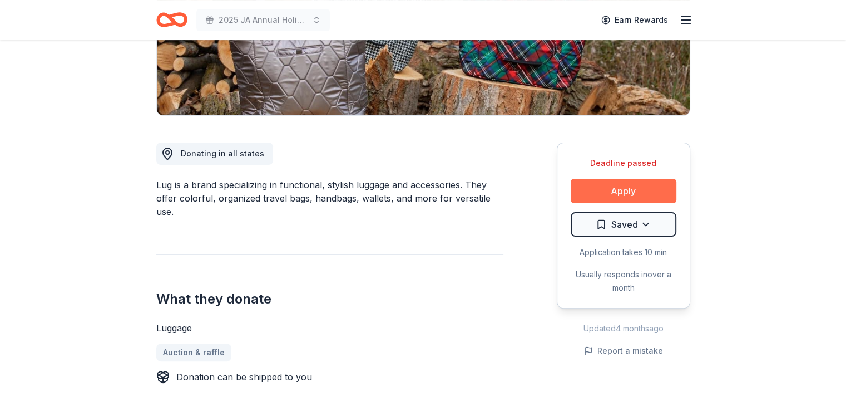
click at [606, 192] on button "Apply" at bounding box center [624, 191] width 106 height 24
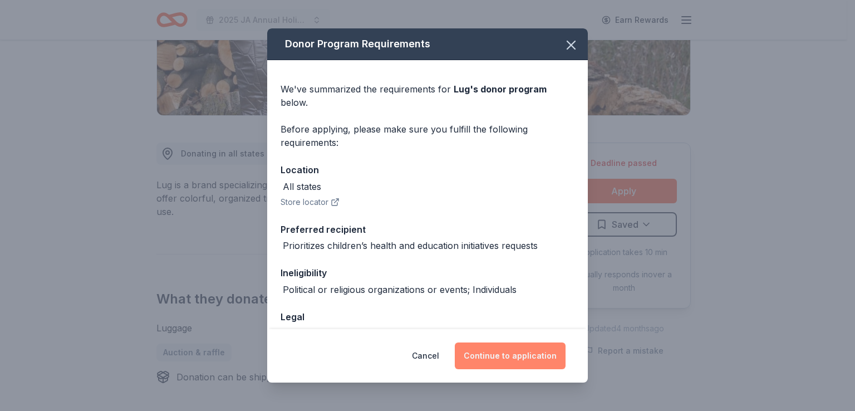
click at [513, 354] on button "Continue to application" at bounding box center [510, 355] width 111 height 27
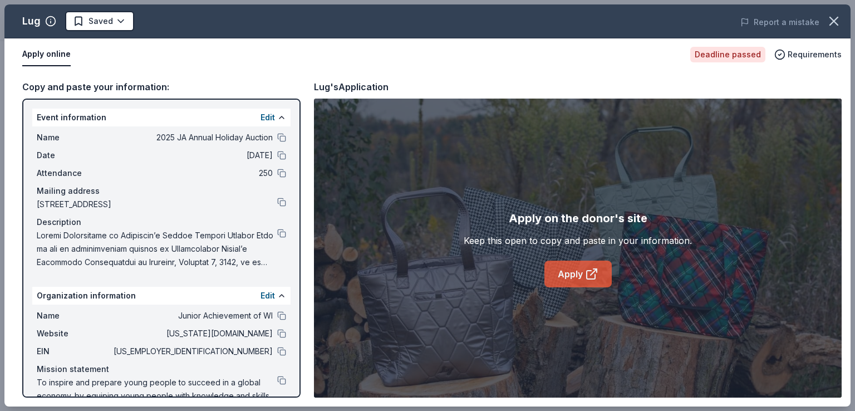
click at [588, 282] on link "Apply" at bounding box center [577, 273] width 67 height 27
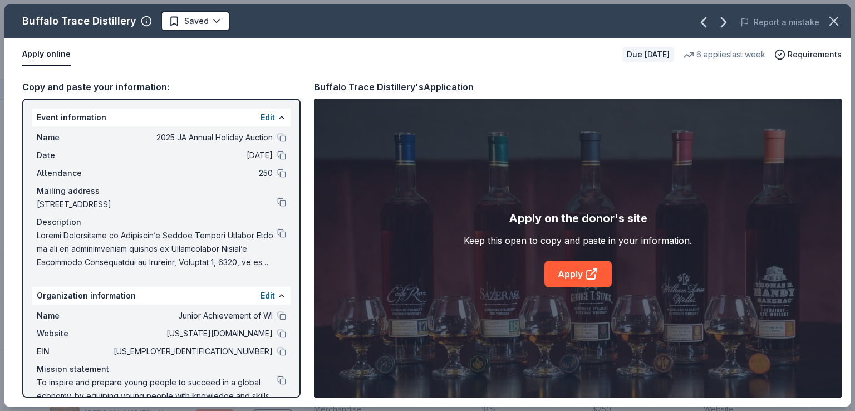
scroll to position [660, 0]
click at [277, 312] on button at bounding box center [281, 315] width 9 height 9
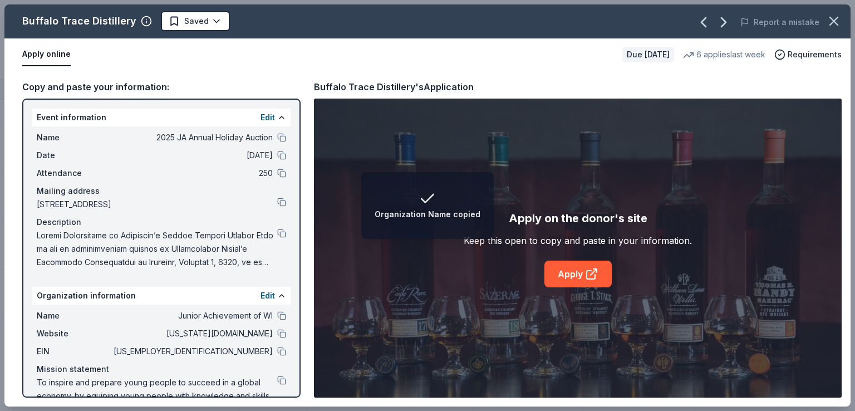
click at [156, 21] on div "Buffalo Trace Distillery Saved" at bounding box center [257, 21] width 507 height 20
click at [165, 25] on html "Organization Name copied 2025 JA Annual Holiday Auction Track · 72 Discover Ear…" at bounding box center [427, 205] width 855 height 411
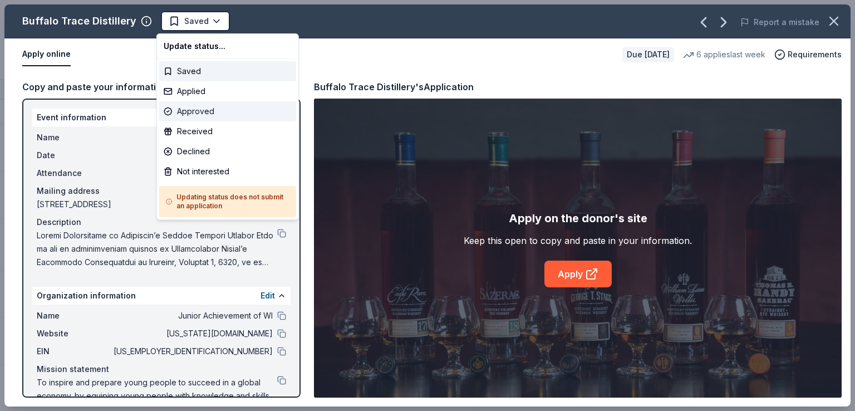
click at [224, 106] on div "Approved" at bounding box center [227, 111] width 137 height 20
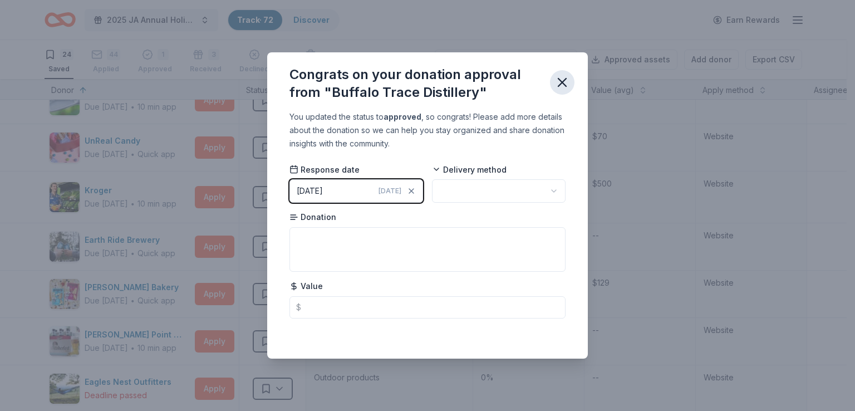
click at [573, 86] on button "button" at bounding box center [562, 82] width 24 height 24
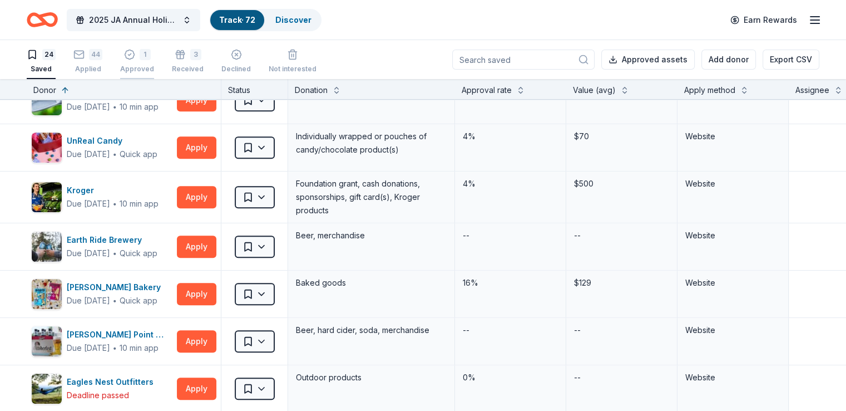
click at [154, 76] on button "1 Approved" at bounding box center [137, 62] width 34 height 34
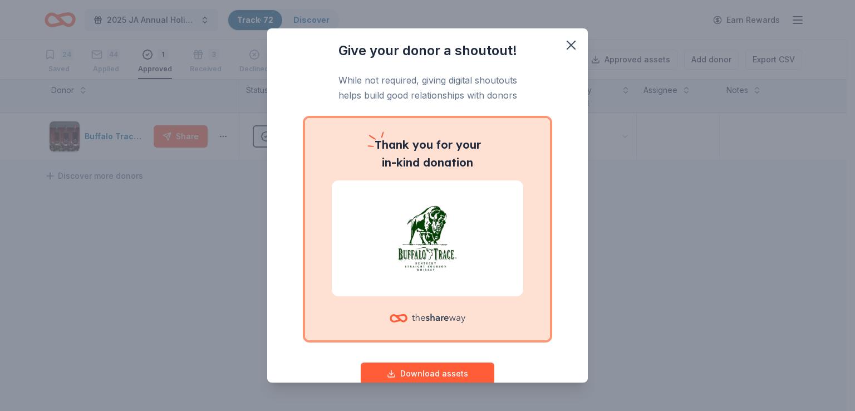
click at [156, 155] on div "Give your donor a shoutout! While not required, giving digital shoutouts helps …" at bounding box center [427, 205] width 855 height 411
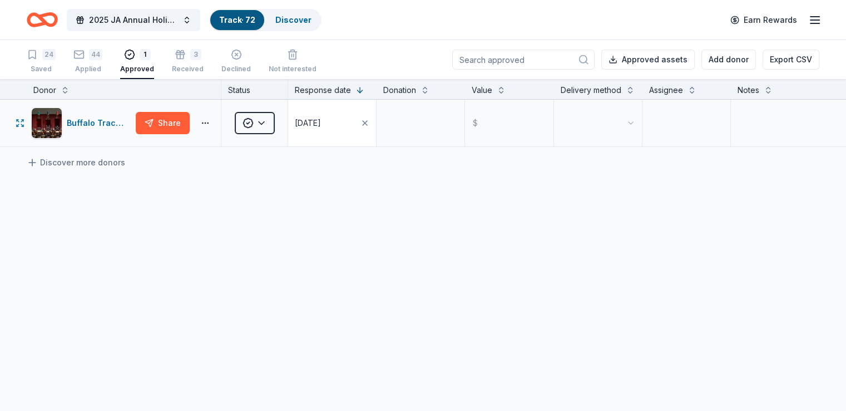
click at [305, 135] on button "09/30/2025" at bounding box center [332, 123] width 88 height 47
click at [270, 134] on html "2025 JA Annual Holiday Auction Track · 72 Discover Earn Rewards 24 Saved 44 App…" at bounding box center [423, 205] width 846 height 411
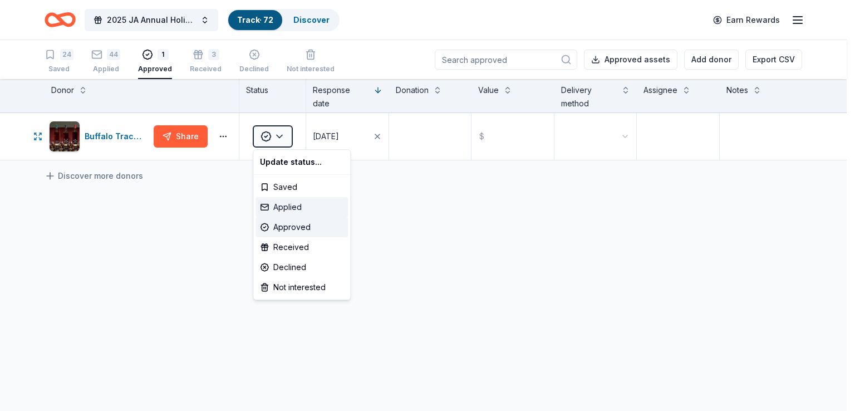
click at [282, 208] on div "Applied" at bounding box center [301, 207] width 92 height 20
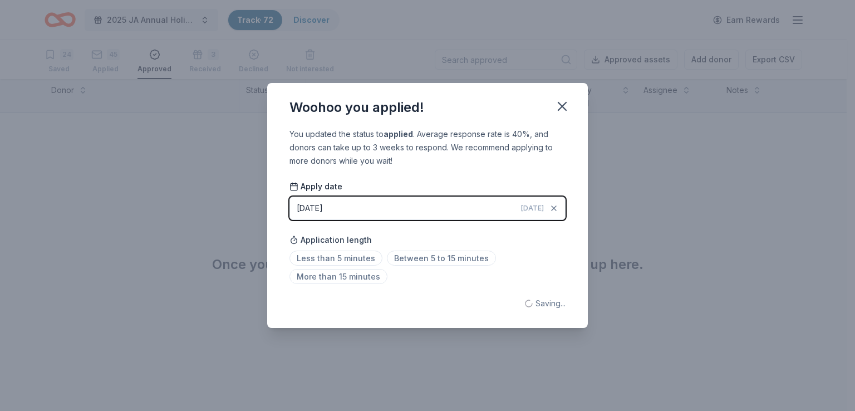
click at [51, 62] on div "Woohoo you applied! You updated the status to applied . Average response rate i…" at bounding box center [427, 205] width 855 height 411
click at [58, 58] on div "Woohoo you applied! You updated the status to applied . Average response rate i…" at bounding box center [427, 205] width 855 height 411
click at [569, 105] on icon "button" at bounding box center [562, 106] width 16 height 16
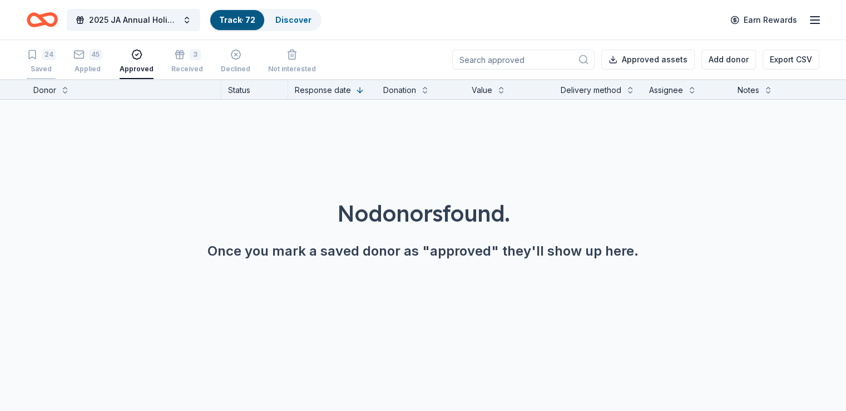
click at [56, 72] on div "Saved" at bounding box center [41, 69] width 29 height 9
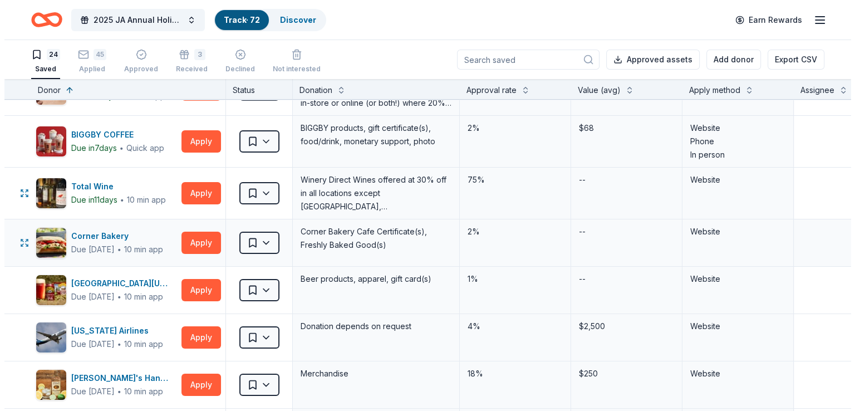
scroll to position [56, 0]
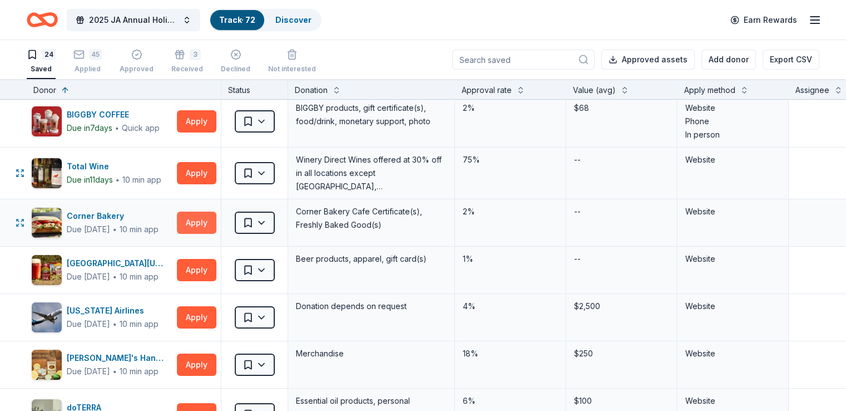
click at [211, 224] on button "Apply" at bounding box center [197, 222] width 40 height 22
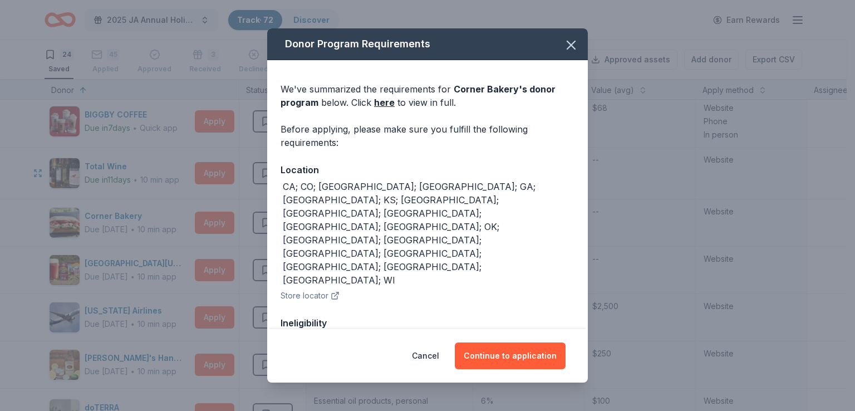
click at [515, 339] on div "Cancel Continue to application" at bounding box center [427, 355] width 320 height 53
click at [518, 349] on button "Continue to application" at bounding box center [510, 355] width 111 height 27
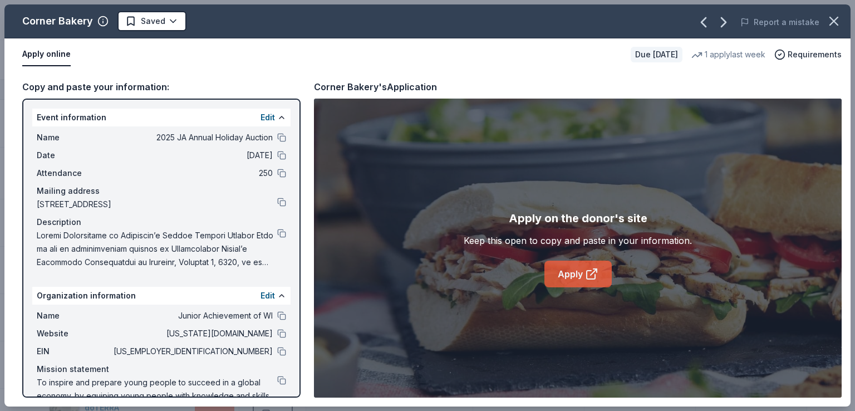
click at [598, 273] on link "Apply" at bounding box center [577, 273] width 67 height 27
click at [571, 279] on link "Apply" at bounding box center [577, 273] width 67 height 27
click at [283, 61] on div "Apply online" at bounding box center [321, 54] width 599 height 23
click at [800, 24] on button "Report a mistake" at bounding box center [779, 22] width 79 height 13
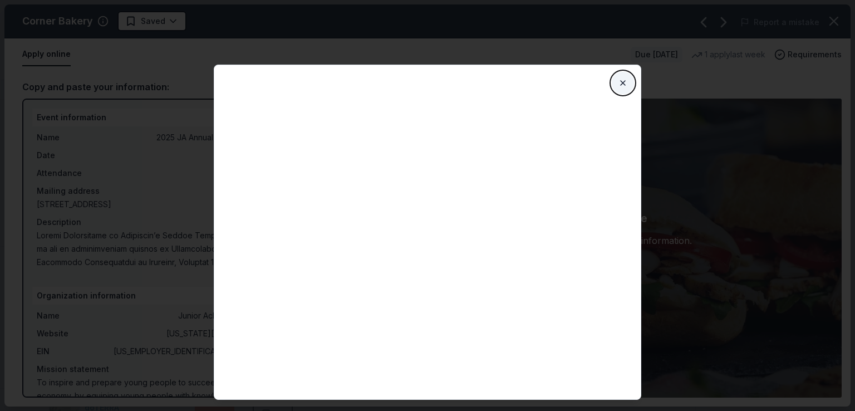
click at [614, 87] on button "Close" at bounding box center [622, 83] width 22 height 22
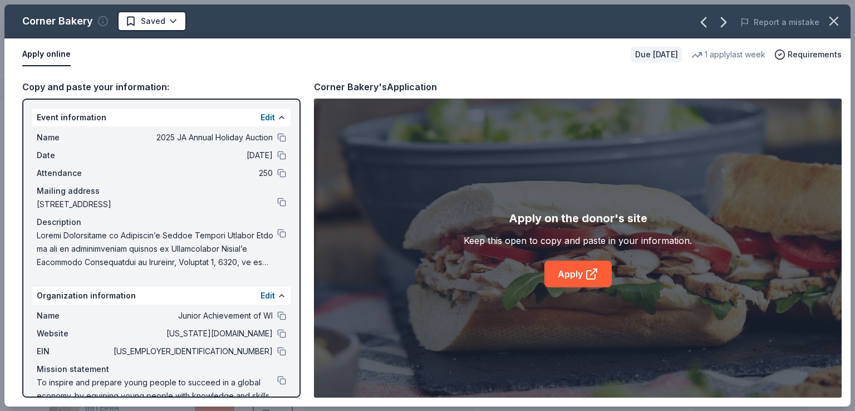
click at [106, 19] on circle "button" at bounding box center [102, 21] width 9 height 9
click at [356, 57] on div "Apply online" at bounding box center [321, 54] width 599 height 23
click at [277, 317] on button at bounding box center [281, 315] width 9 height 9
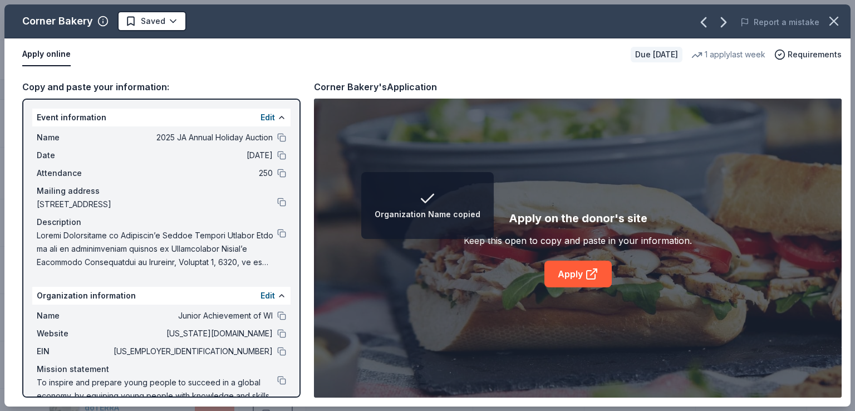
scroll to position [32, 0]
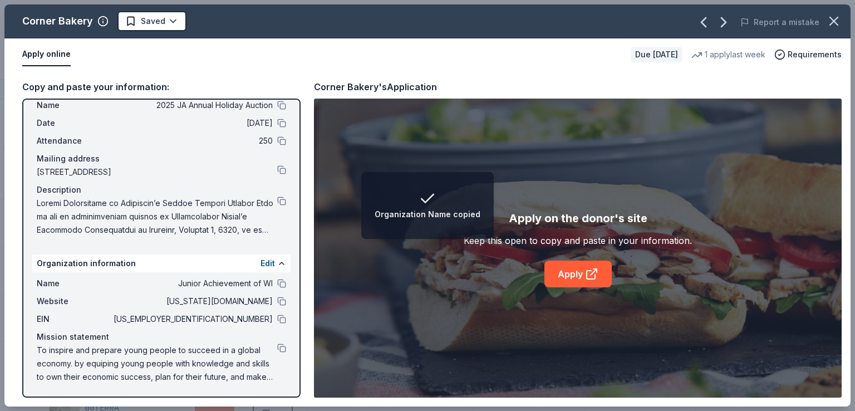
click at [271, 288] on div "Name Junior Achievement of WI" at bounding box center [161, 283] width 249 height 13
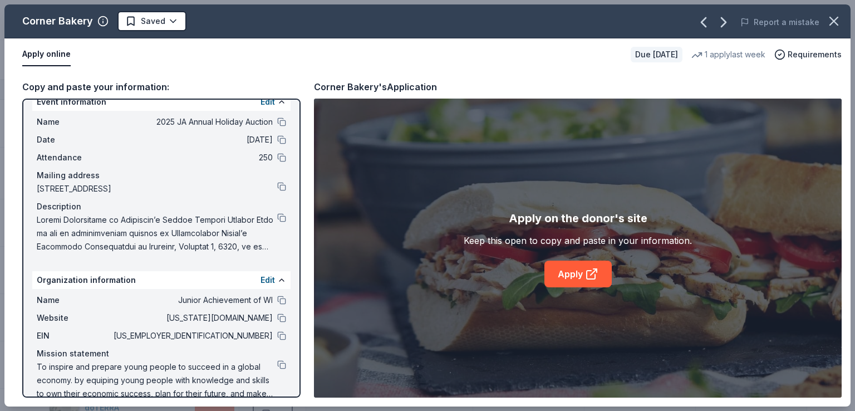
scroll to position [0, 0]
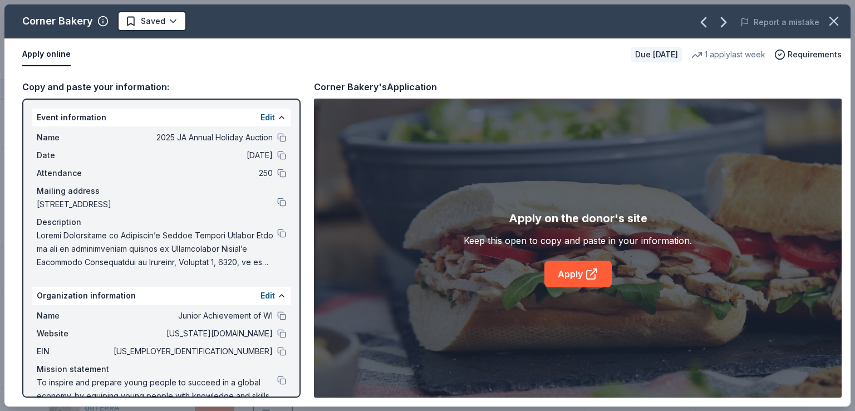
click at [268, 136] on div "Name 2025 JA Annual Holiday Auction" at bounding box center [161, 137] width 249 height 13
click at [277, 138] on button at bounding box center [281, 137] width 9 height 9
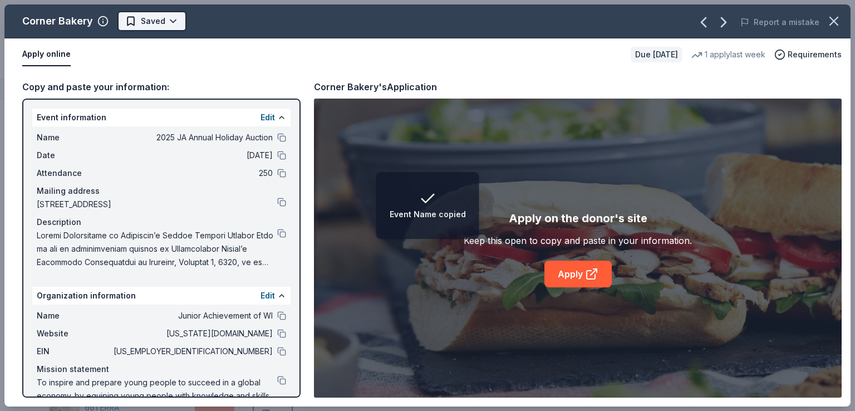
click at [178, 26] on html "Event Name copied 2025 JA Annual Holiday Auction Track · 72 Discover Earn Rewar…" at bounding box center [427, 205] width 855 height 411
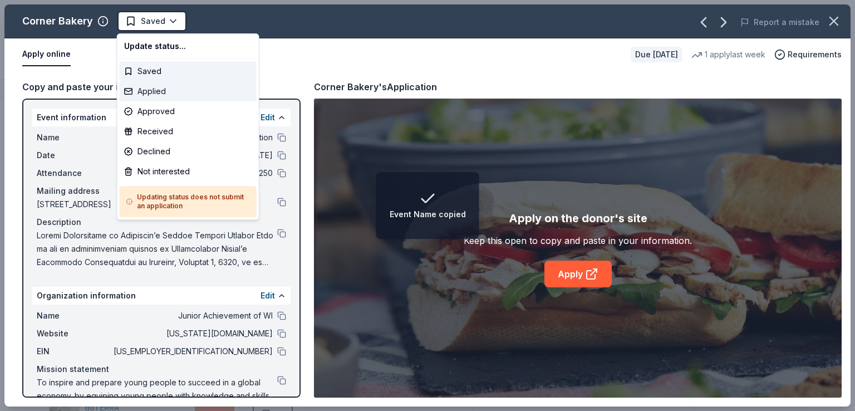
click at [180, 97] on div "Applied" at bounding box center [188, 91] width 137 height 20
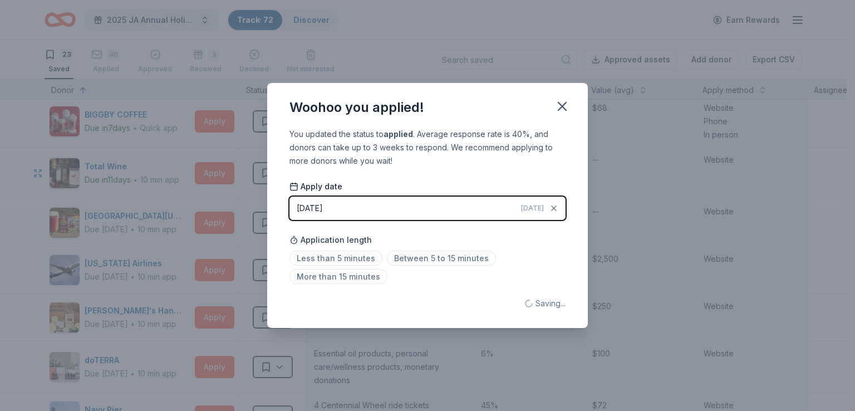
drag, startPoint x: 156, startPoint y: 189, endPoint x: 165, endPoint y: 185, distance: 9.7
click at [156, 189] on div "Woohoo you applied! You updated the status to applied . Average response rate i…" at bounding box center [427, 205] width 855 height 411
click at [556, 120] on div "Woohoo you applied!" at bounding box center [427, 105] width 320 height 45
click at [560, 108] on icon "button" at bounding box center [562, 106] width 8 height 8
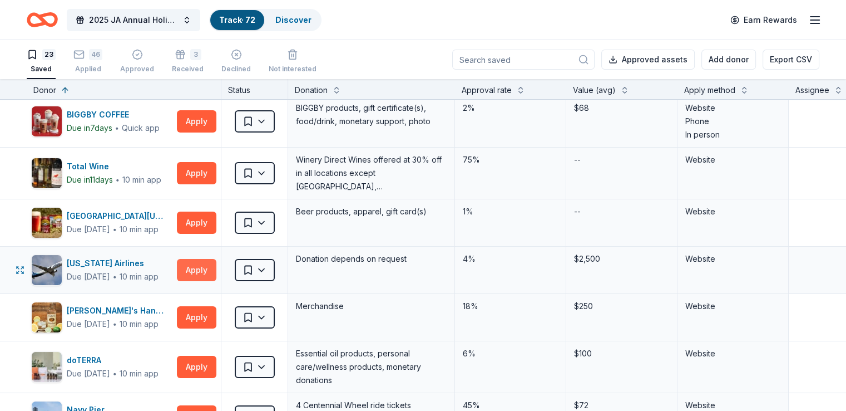
click at [216, 273] on button "Apply" at bounding box center [197, 270] width 40 height 22
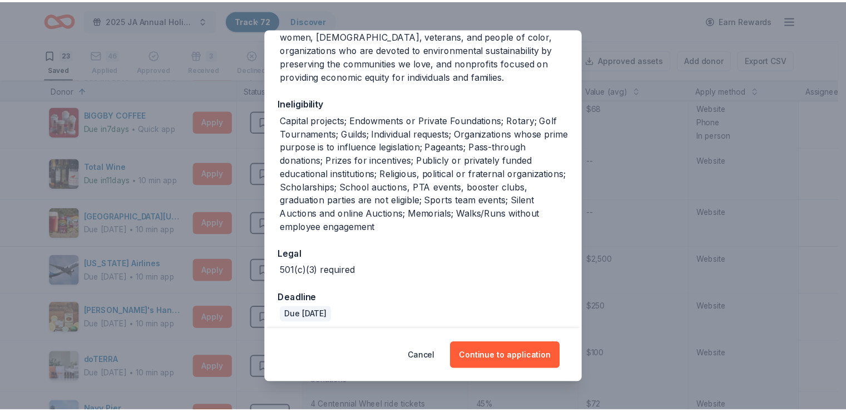
scroll to position [241, 0]
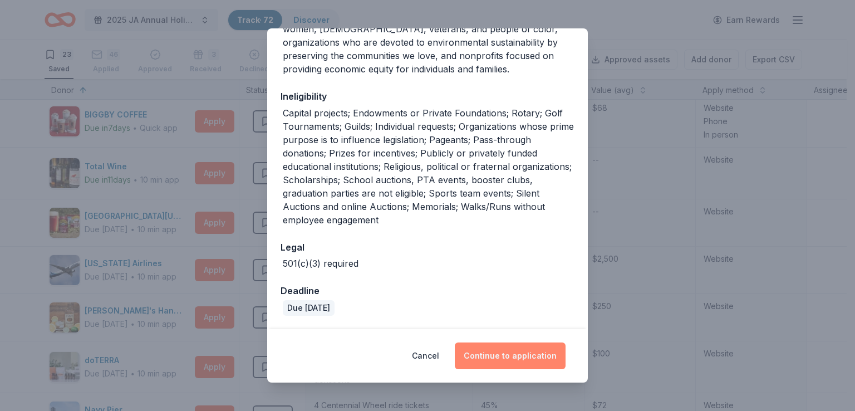
click at [530, 343] on button "Continue to application" at bounding box center [510, 355] width 111 height 27
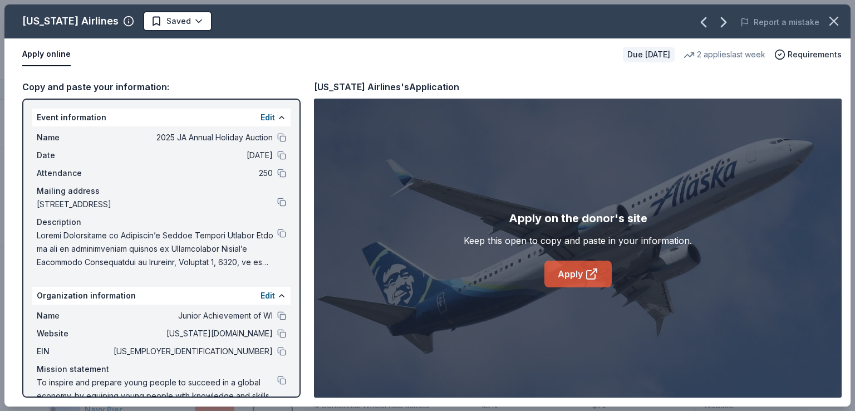
click at [583, 277] on link "Apply" at bounding box center [577, 273] width 67 height 27
drag, startPoint x: 176, startPoint y: 34, endPoint x: 176, endPoint y: 23, distance: 10.6
click at [176, 33] on div "Alaska Airlines Saved Report a mistake" at bounding box center [427, 21] width 846 height 34
click at [177, 23] on html "2025 JA Annual Holiday Auction Track · 72 Discover Earn Rewards 23 Saved 46 App…" at bounding box center [427, 205] width 855 height 411
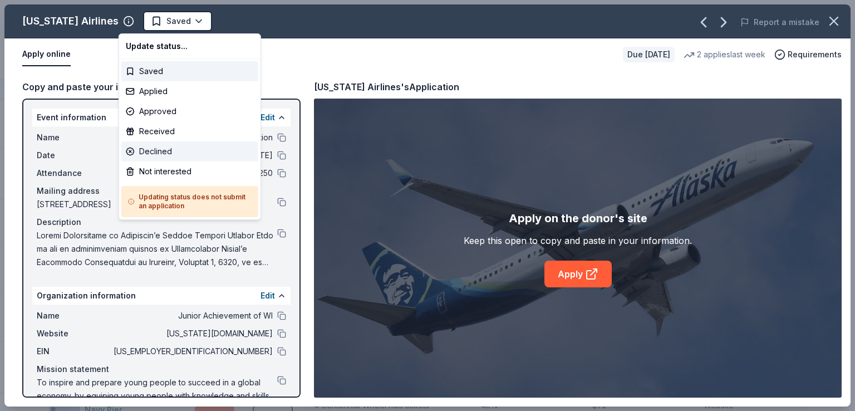
click at [200, 147] on div "Declined" at bounding box center [189, 151] width 137 height 20
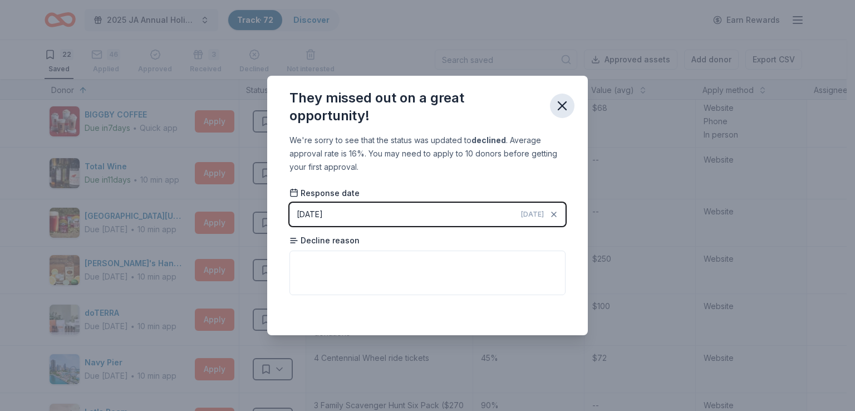
click at [559, 107] on icon "button" at bounding box center [562, 106] width 8 height 8
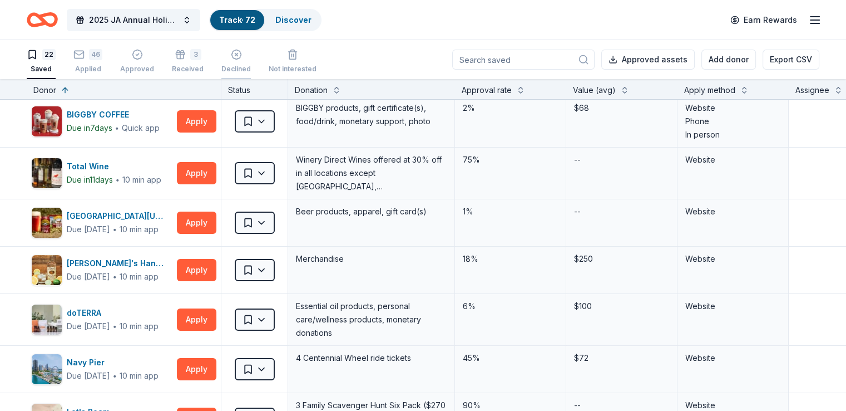
click at [247, 63] on div "Declined" at bounding box center [235, 61] width 29 height 24
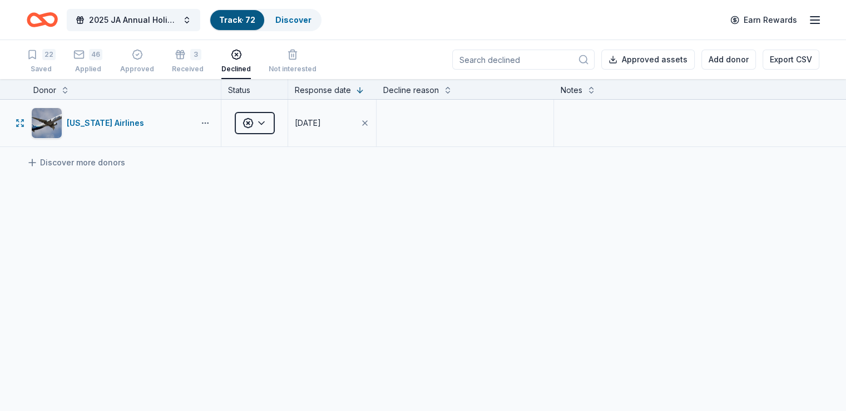
click at [216, 119] on button "button" at bounding box center [205, 123] width 22 height 9
click at [62, 129] on img "button" at bounding box center [47, 123] width 30 height 30
click at [56, 55] on div "22" at bounding box center [48, 54] width 13 height 11
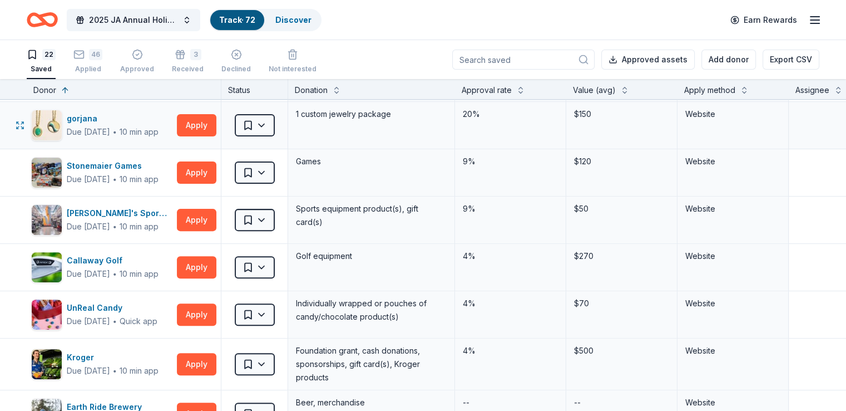
scroll to position [445, 0]
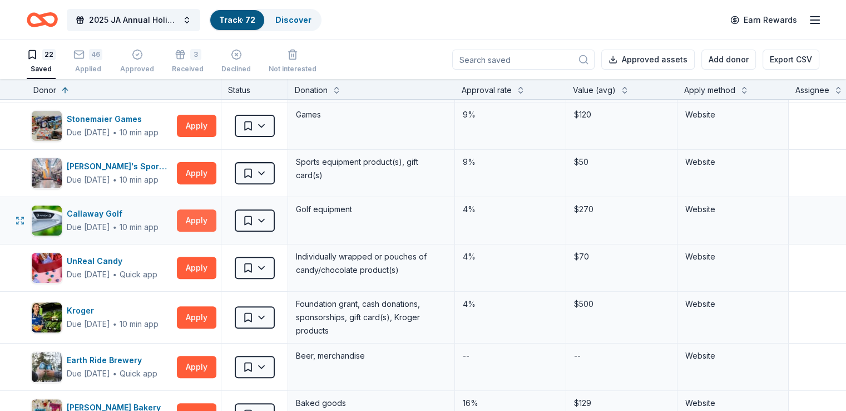
click at [216, 215] on button "Apply" at bounding box center [197, 220] width 40 height 22
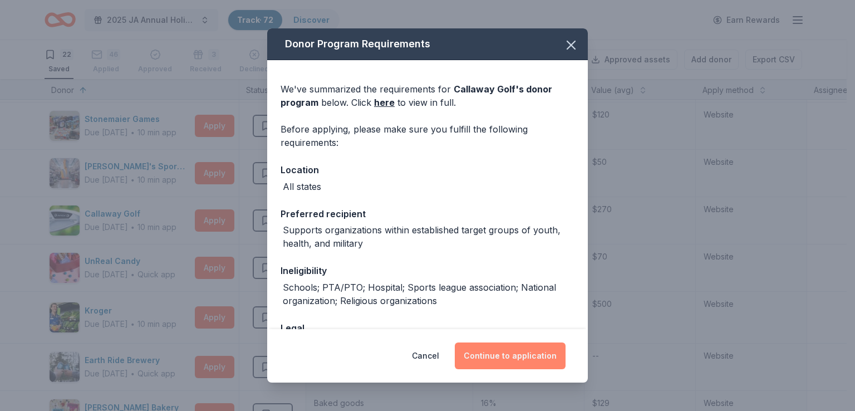
click at [515, 358] on button "Continue to application" at bounding box center [510, 355] width 111 height 27
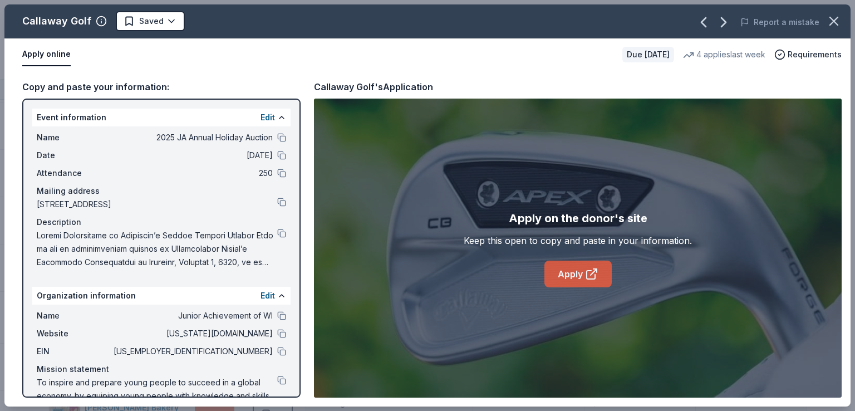
click at [550, 273] on link "Apply" at bounding box center [577, 273] width 67 height 27
click at [0, 102] on div "Callaway Golf Saved Report a mistake Apply online Due in 37 days 4 applies last…" at bounding box center [427, 205] width 855 height 411
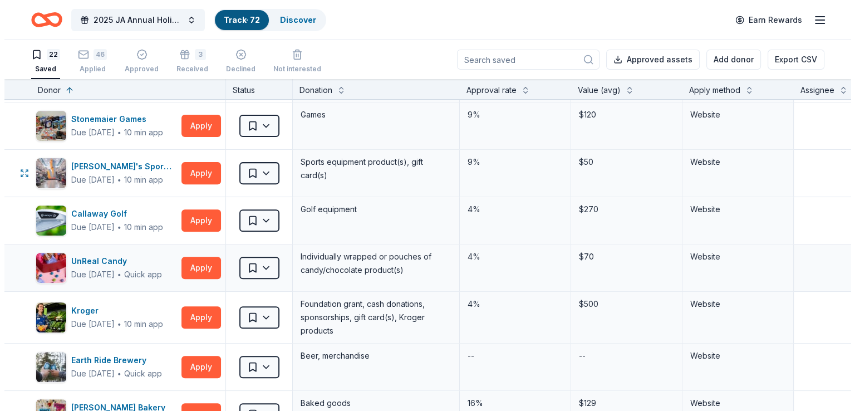
scroll to position [501, 0]
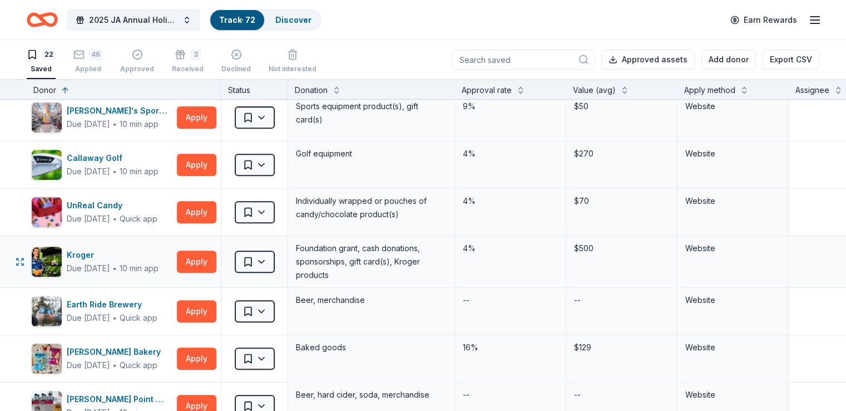
click at [215, 248] on div "Kroger Due in 39 days ∙ 10 min app Apply" at bounding box center [124, 261] width 194 height 51
click at [216, 256] on button "Apply" at bounding box center [197, 261] width 40 height 22
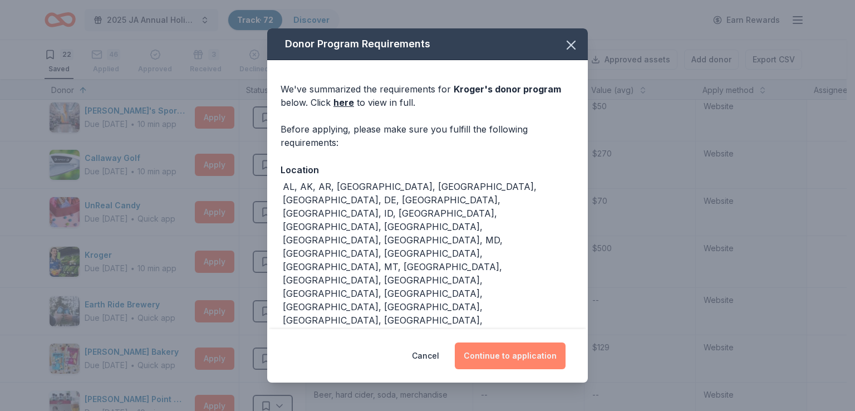
click at [498, 354] on button "Continue to application" at bounding box center [510, 355] width 111 height 27
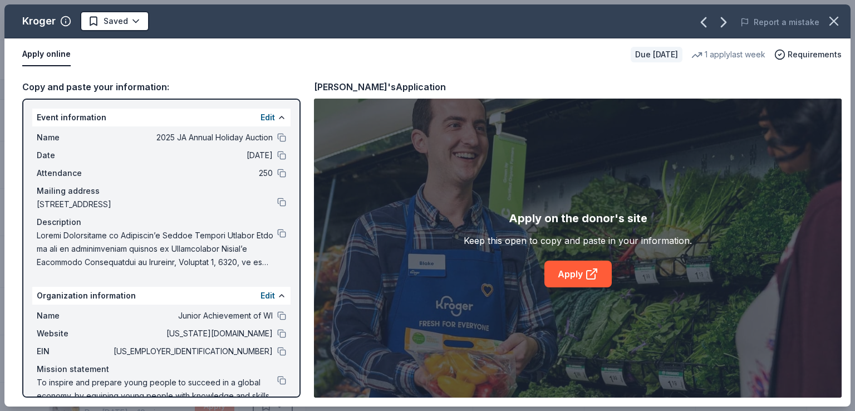
click at [579, 290] on div "Apply on the donor's site Keep this open to copy and paste in your information.…" at bounding box center [577, 247] width 527 height 299
click at [579, 277] on link "Apply" at bounding box center [577, 273] width 67 height 27
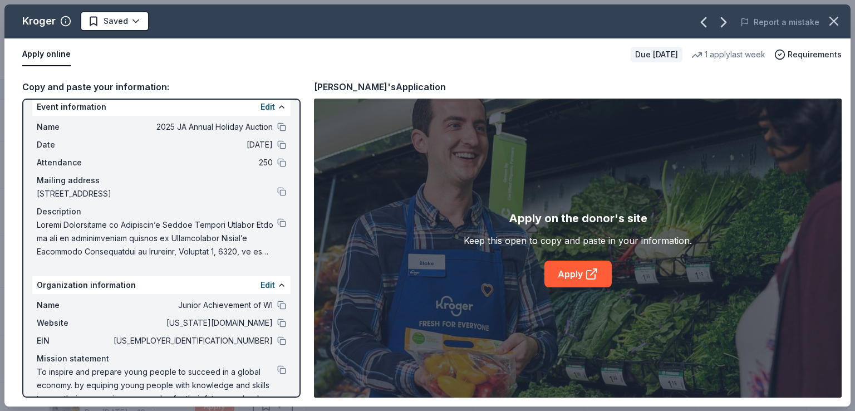
scroll to position [0, 0]
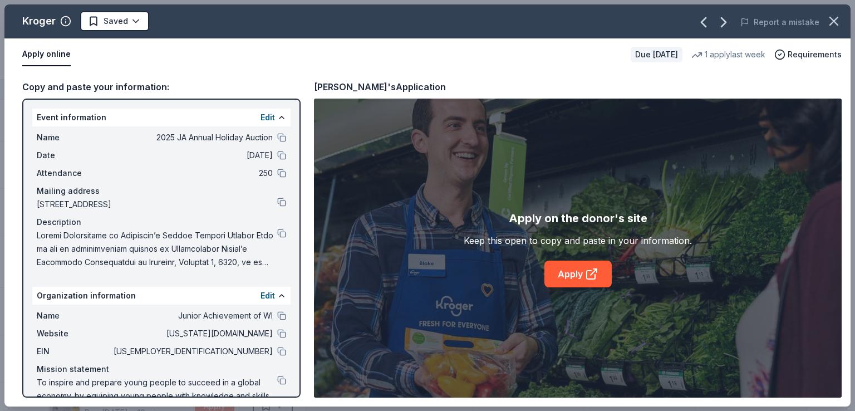
drag, startPoint x: 514, startPoint y: 190, endPoint x: 476, endPoint y: 152, distance: 53.5
click at [514, 190] on div "Apply on the donor's site Keep this open to copy and paste in your information.…" at bounding box center [577, 247] width 527 height 299
click at [270, 337] on div "Website wisconsin.ja.org" at bounding box center [161, 333] width 249 height 13
click at [280, 330] on div "Name Junior Achievement of WI Website wisconsin.ja.org EIN 39-0826295 Mission s…" at bounding box center [161, 362] width 258 height 116
click at [277, 332] on button at bounding box center [281, 333] width 9 height 9
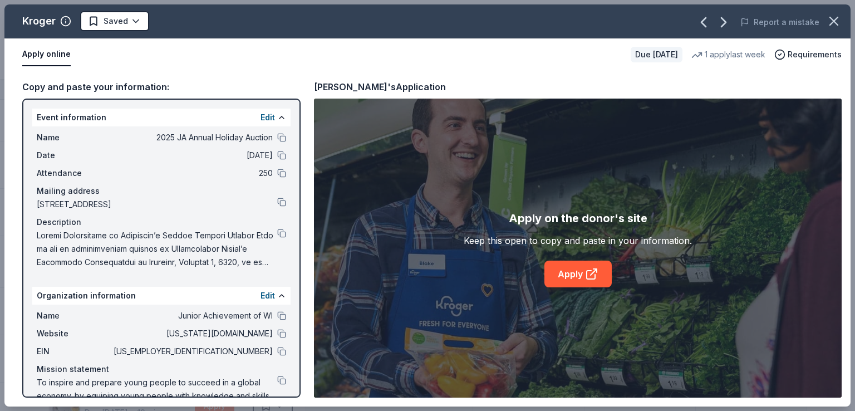
click at [60, 30] on div "Kroger Saved" at bounding box center [257, 21] width 507 height 20
click at [60, 23] on icon "button" at bounding box center [65, 21] width 11 height 11
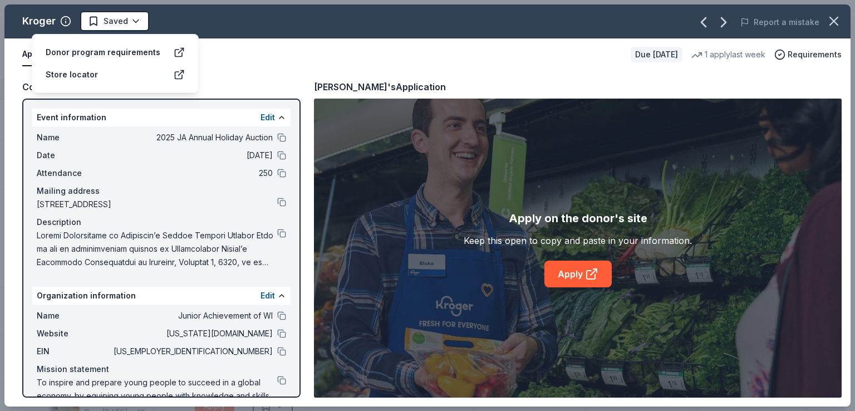
click at [660, 47] on div "Due in 39 days" at bounding box center [656, 55] width 52 height 16
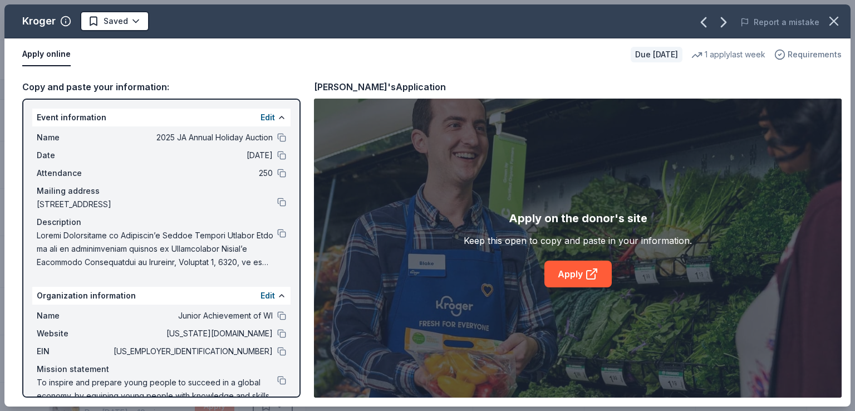
click at [793, 54] on span "Requirements" at bounding box center [814, 54] width 54 height 13
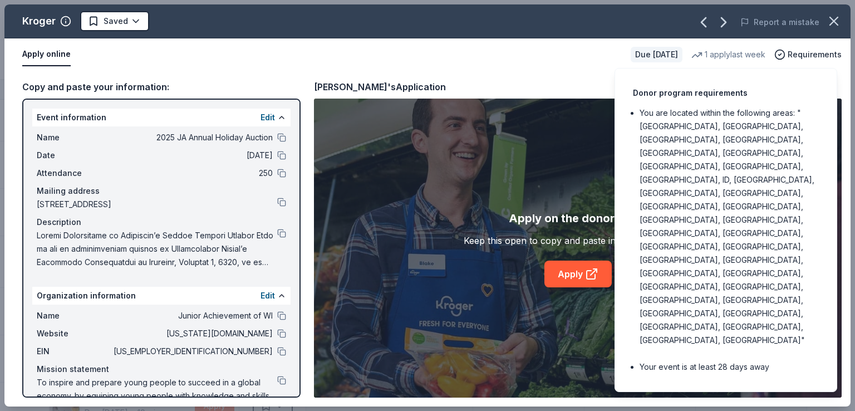
click at [423, 64] on div "Apply online" at bounding box center [321, 54] width 599 height 23
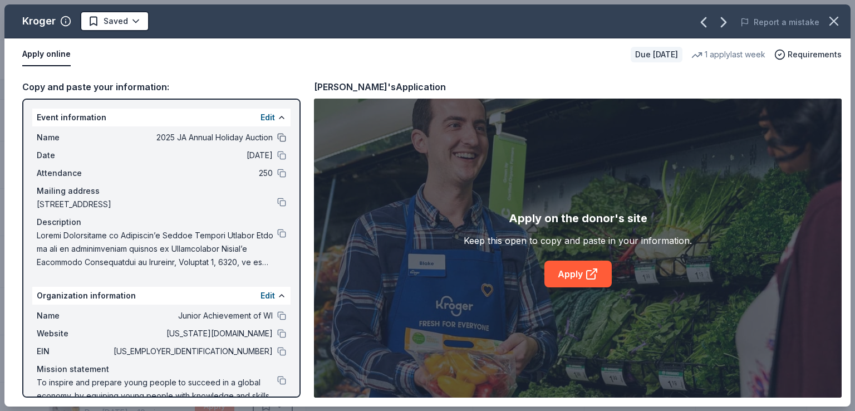
click at [277, 134] on button at bounding box center [281, 137] width 9 height 9
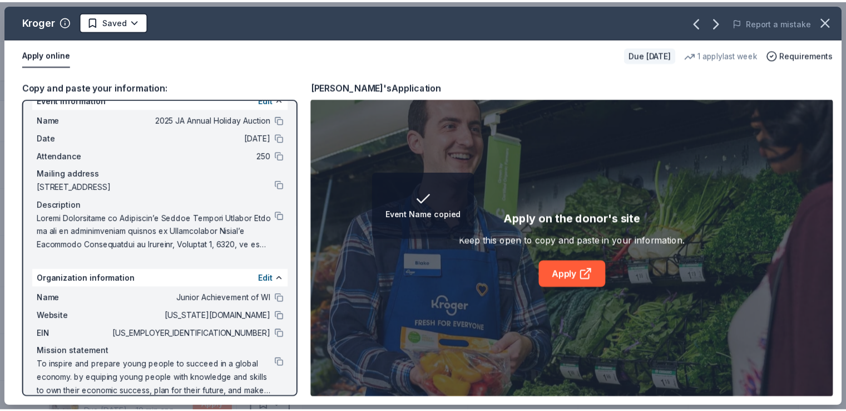
scroll to position [32, 0]
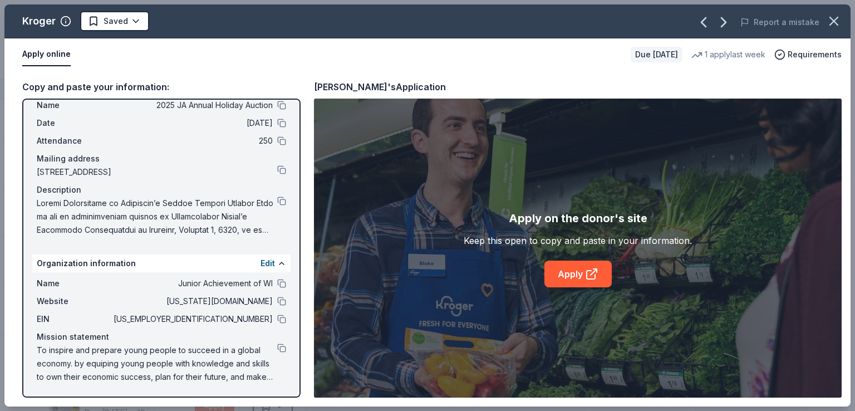
click at [0, 83] on div "Kroger Saved Report a mistake Apply online Due in 39 days 1 apply last week Req…" at bounding box center [427, 205] width 855 height 411
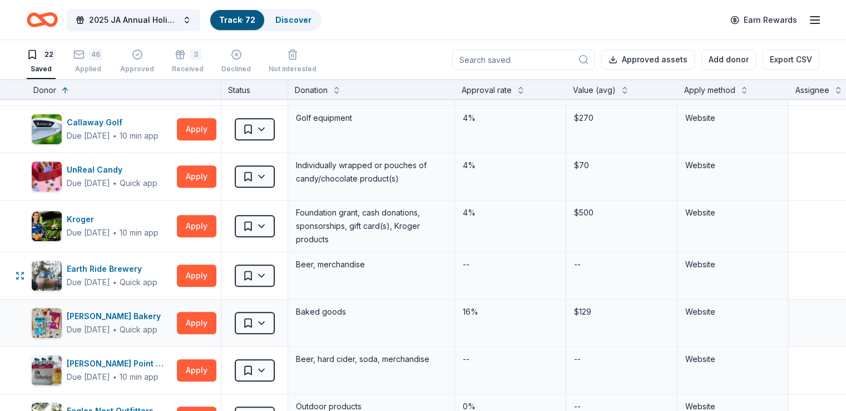
scroll to position [556, 0]
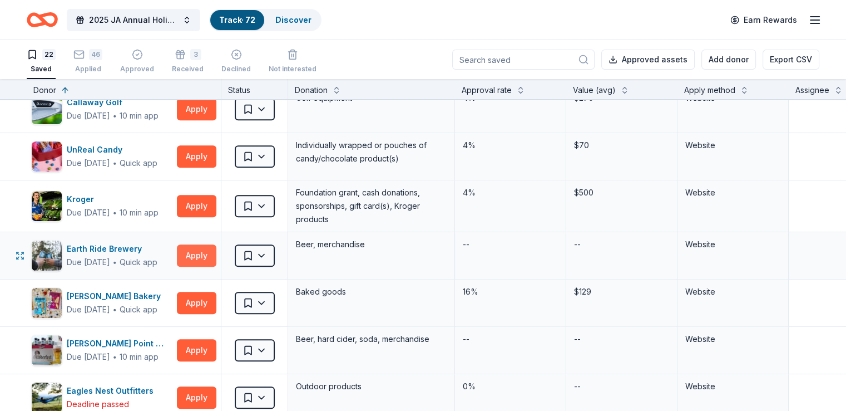
click at [216, 260] on button "Apply" at bounding box center [197, 255] width 40 height 22
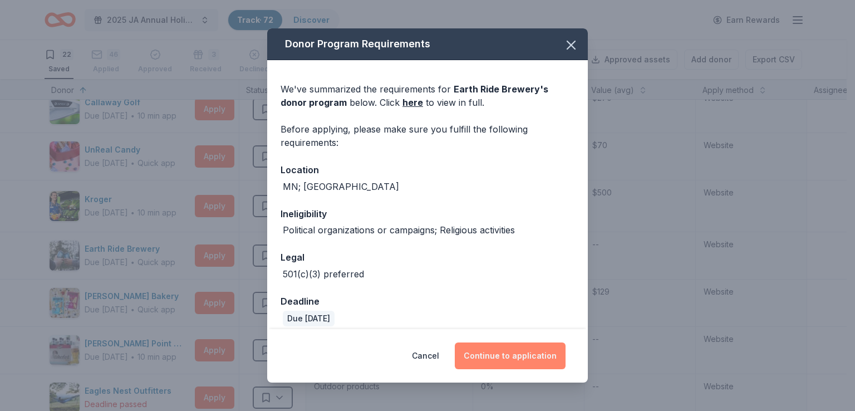
click at [510, 346] on button "Continue to application" at bounding box center [510, 355] width 111 height 27
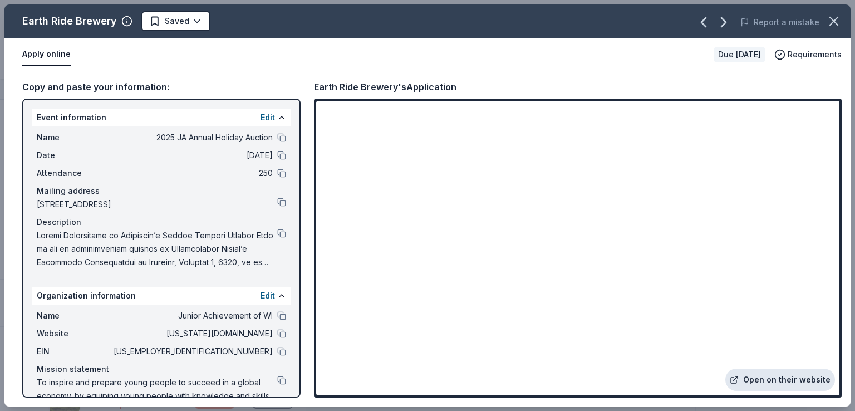
click at [779, 380] on link "Open on their website" at bounding box center [780, 379] width 110 height 22
click at [120, 27] on div "Earth Ride Brewery" at bounding box center [77, 21] width 110 height 18
click at [122, 21] on icon "button" at bounding box center [126, 21] width 11 height 11
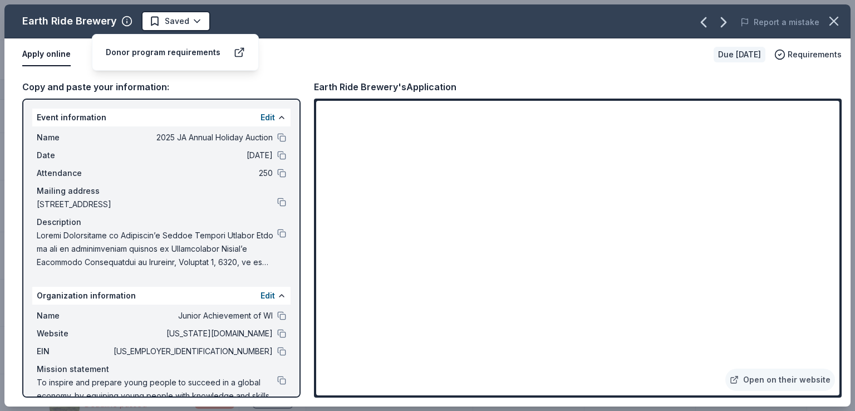
click at [230, 53] on div "Donor program requirements" at bounding box center [175, 52] width 139 height 13
click at [239, 54] on icon at bounding box center [239, 52] width 11 height 11
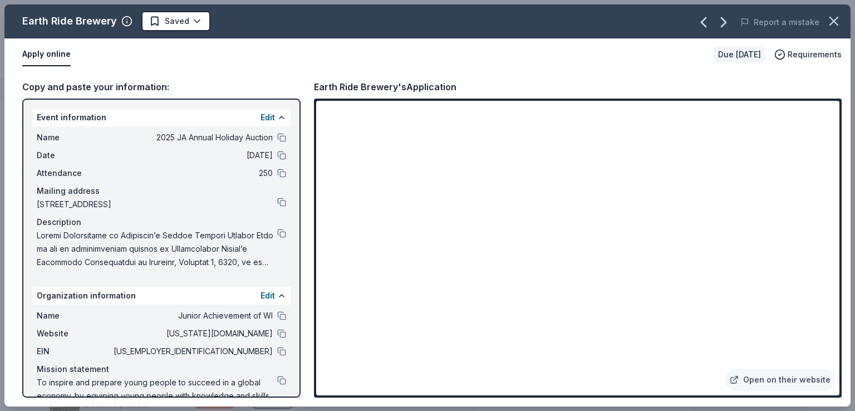
click at [118, 16] on div "Earth Ride Brewery" at bounding box center [77, 21] width 110 height 18
click at [127, 18] on icon "button" at bounding box center [126, 21] width 11 height 11
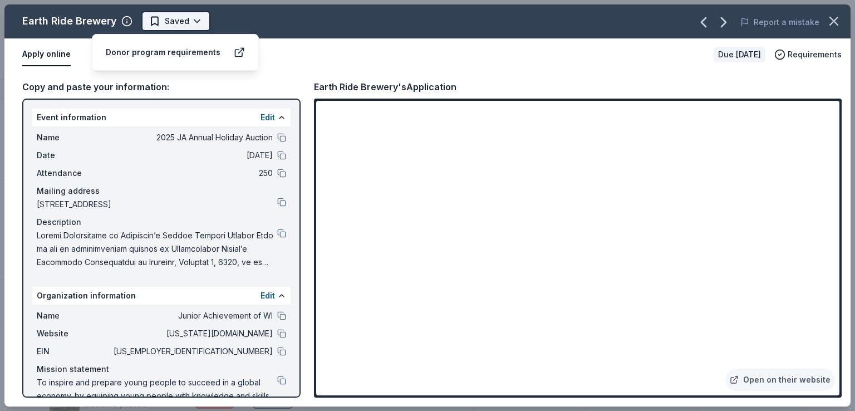
click at [200, 28] on html "2025 JA Annual Holiday Auction Track · 72 Discover Earn Rewards 22 Saved 46 App…" at bounding box center [427, 205] width 855 height 411
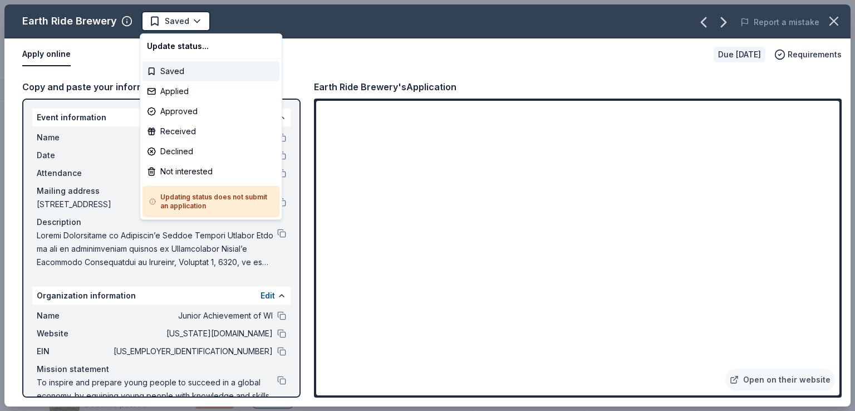
click at [0, 139] on html "2025 JA Annual Holiday Auction Track · 72 Discover Earn Rewards 22 Saved 46 App…" at bounding box center [427, 205] width 855 height 411
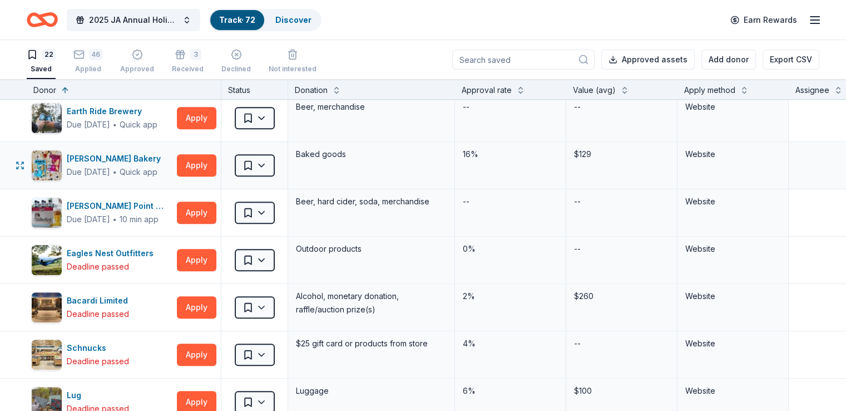
scroll to position [668, 0]
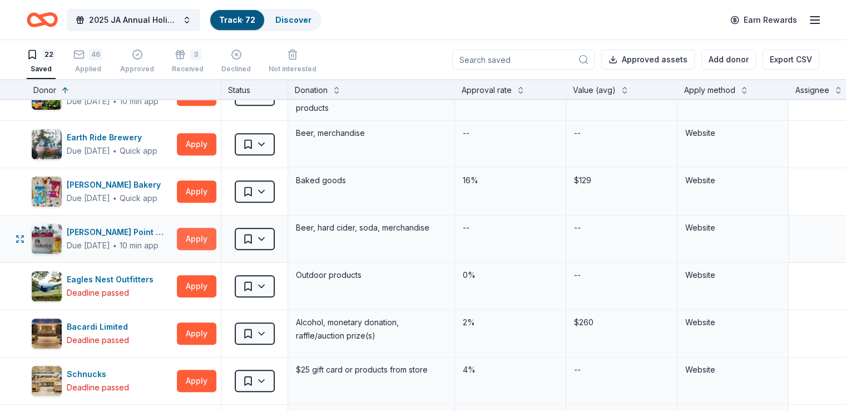
click at [213, 234] on button "Apply" at bounding box center [197, 239] width 40 height 22
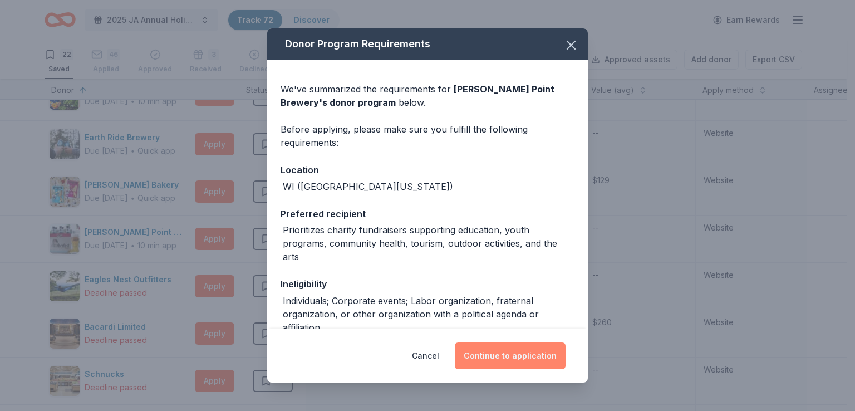
click at [542, 355] on button "Continue to application" at bounding box center [510, 355] width 111 height 27
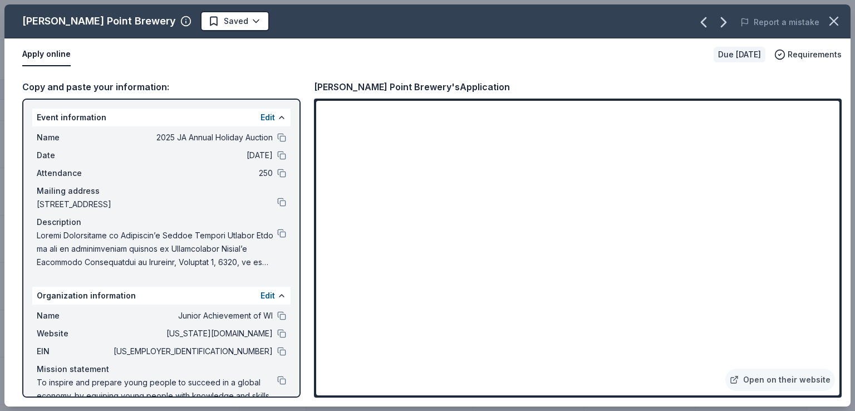
click at [0, 179] on div "Stevens Point Brewery Saved Report a mistake Apply online Due in 53 days Requir…" at bounding box center [427, 205] width 855 height 411
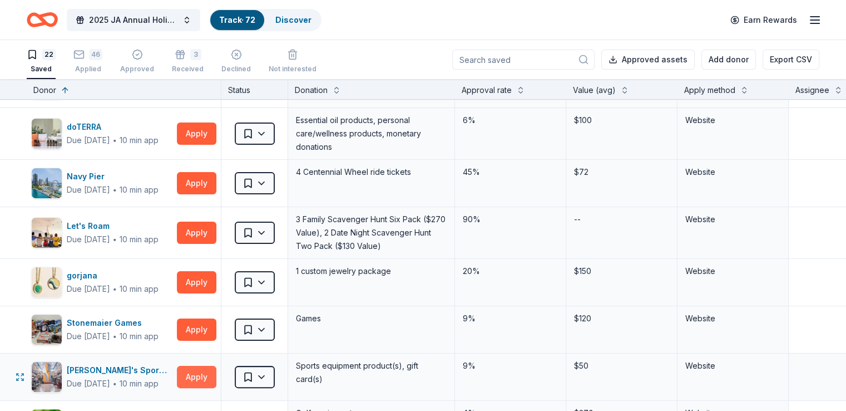
scroll to position [223, 0]
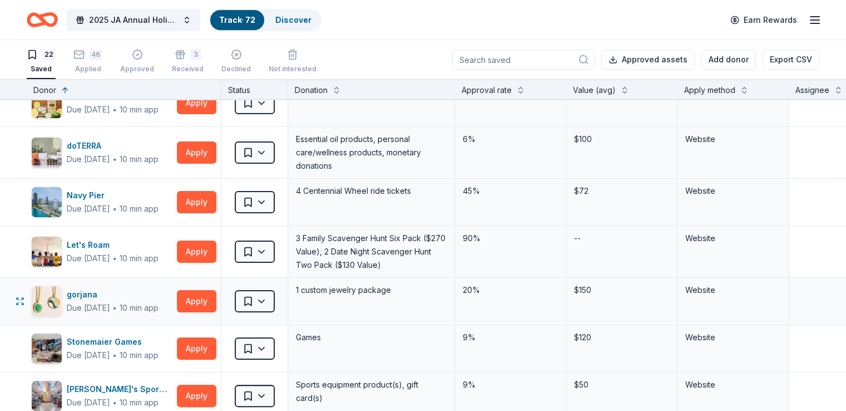
click at [210, 310] on div "gorjana Due in 37 days ∙ 10 min app Apply" at bounding box center [124, 301] width 194 height 47
click at [215, 299] on button "Apply" at bounding box center [197, 301] width 40 height 22
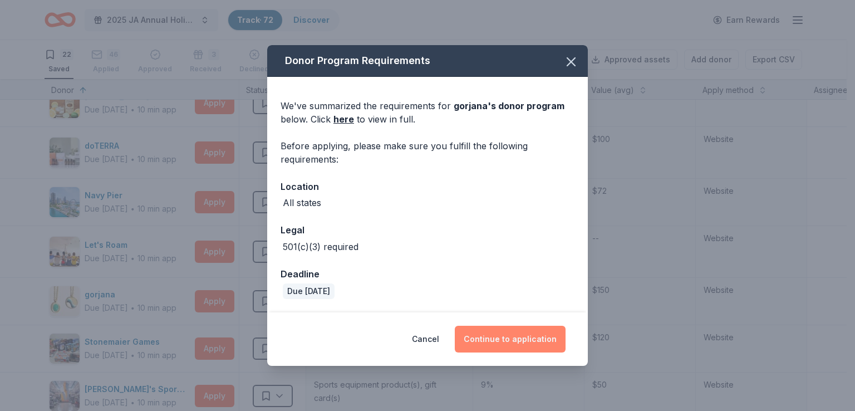
click at [527, 330] on button "Continue to application" at bounding box center [510, 338] width 111 height 27
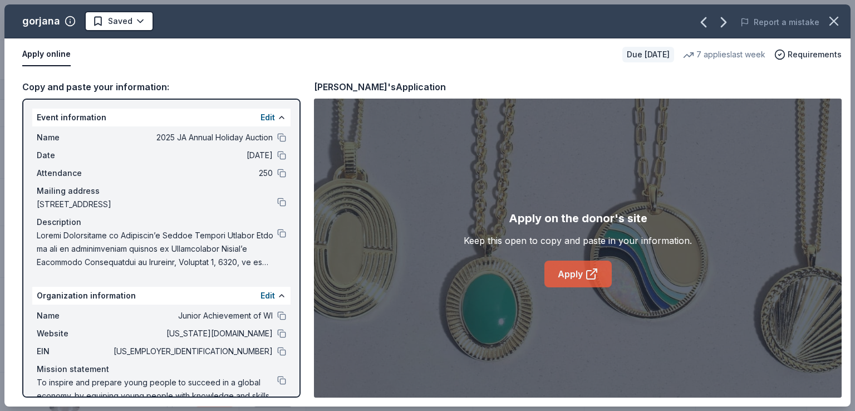
click at [552, 265] on link "Apply" at bounding box center [577, 273] width 67 height 27
click at [277, 316] on button at bounding box center [281, 315] width 9 height 9
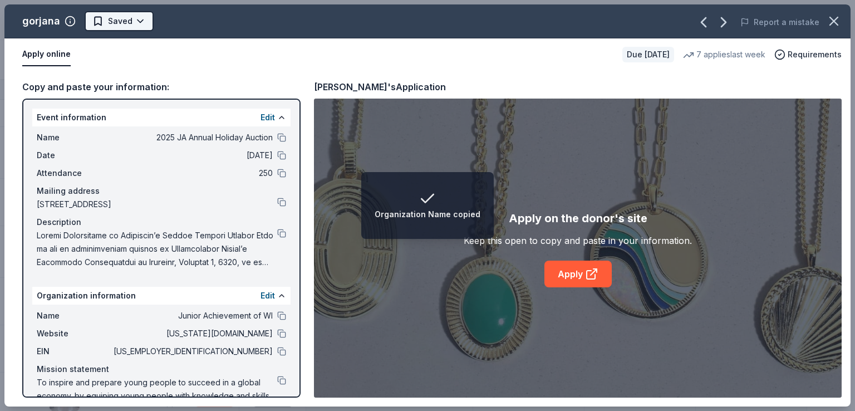
click at [102, 18] on html "Organization Name copied 2025 JA Annual Holiday Auction Track · 72 Discover Ear…" at bounding box center [427, 205] width 855 height 411
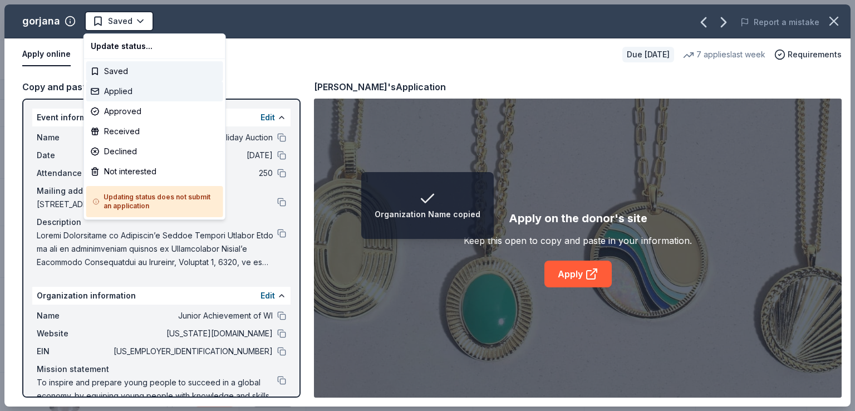
click at [138, 94] on div "Applied" at bounding box center [154, 91] width 137 height 20
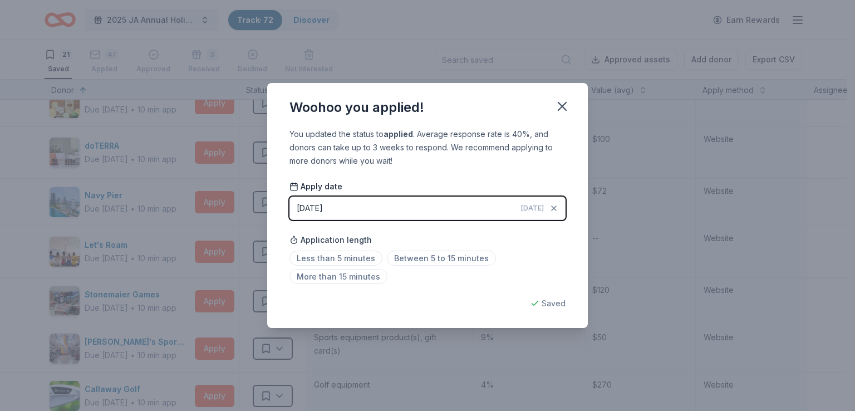
click at [170, 149] on div "Woohoo you applied! You updated the status to applied . Average response rate i…" at bounding box center [427, 205] width 855 height 411
click at [557, 108] on icon "button" at bounding box center [562, 106] width 16 height 16
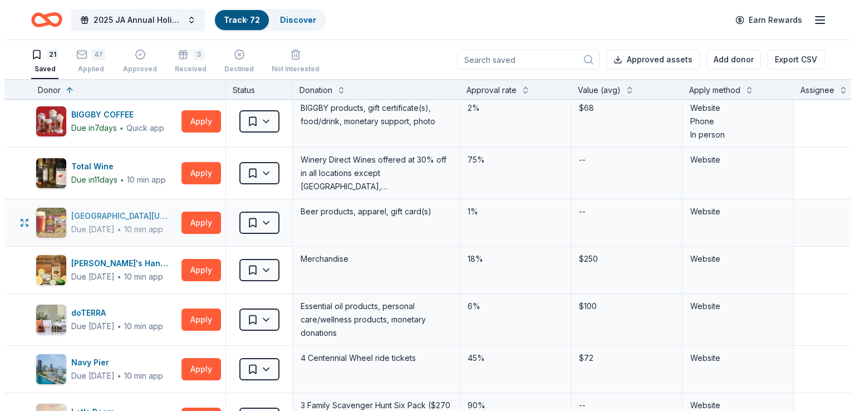
scroll to position [0, 0]
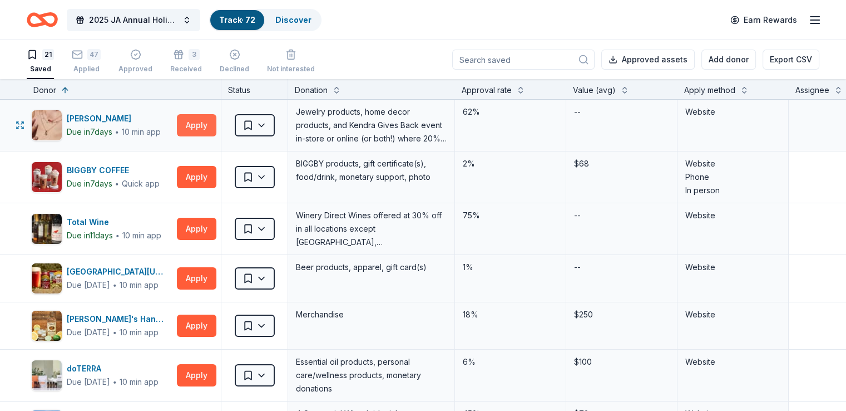
click at [206, 126] on button "Apply" at bounding box center [197, 125] width 40 height 22
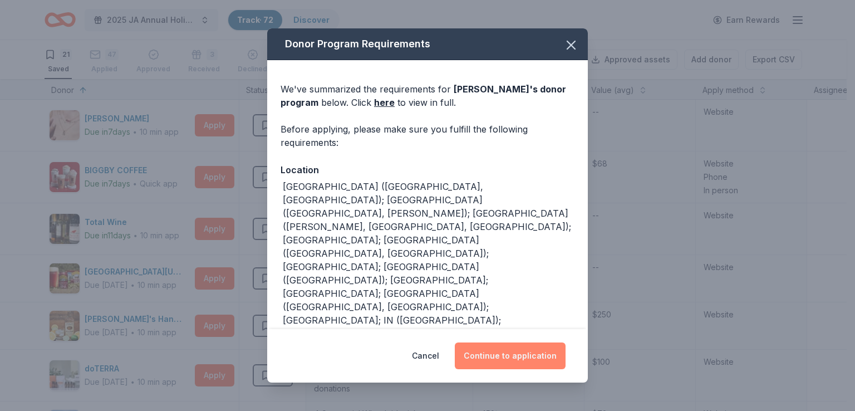
click at [494, 357] on button "Continue to application" at bounding box center [510, 355] width 111 height 27
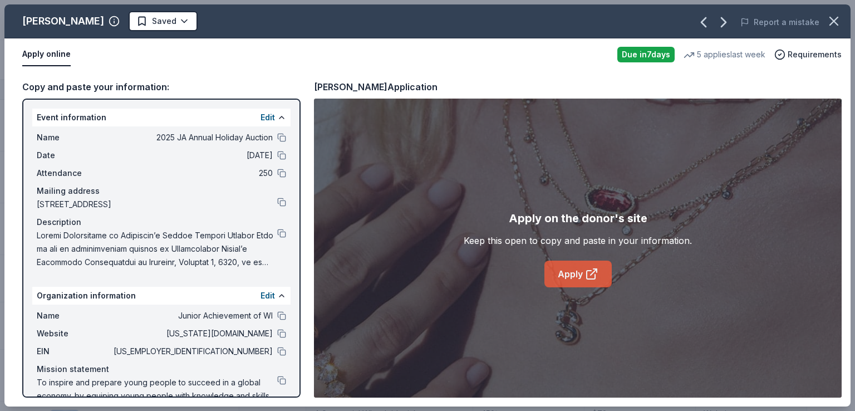
click at [563, 283] on link "Apply" at bounding box center [577, 273] width 67 height 27
click at [0, 115] on div "Kendra Scott Saved Report a mistake Apply online Due in 7 days 5 applies last w…" at bounding box center [427, 205] width 855 height 411
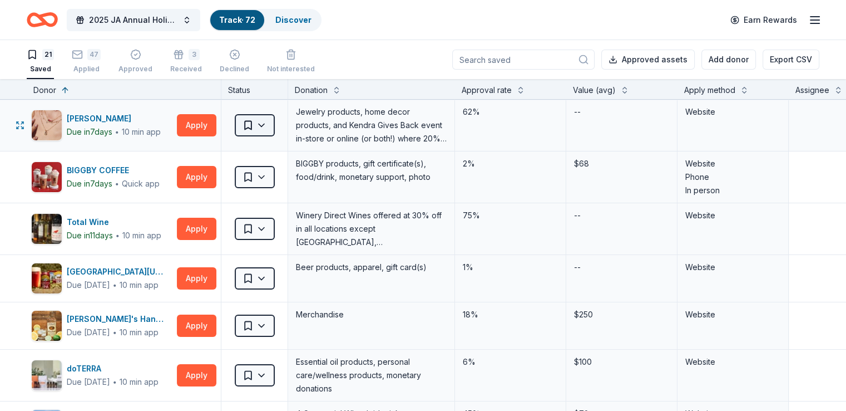
click at [269, 127] on html "2025 JA Annual Holiday Auction Track · 72 Discover Earn Rewards 21 Saved 47 App…" at bounding box center [423, 205] width 846 height 411
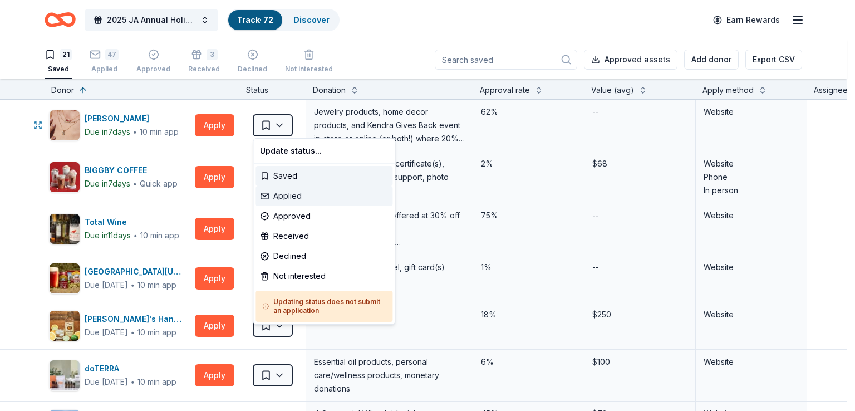
click at [287, 201] on div "Applied" at bounding box center [323, 196] width 137 height 20
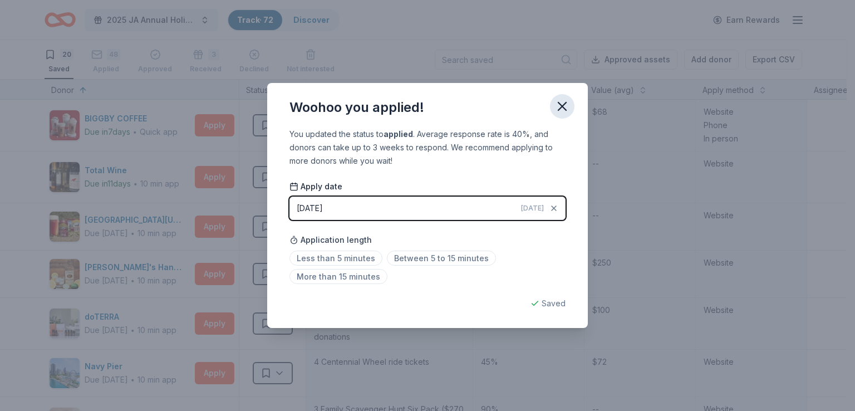
click at [560, 110] on icon "button" at bounding box center [562, 106] width 16 height 16
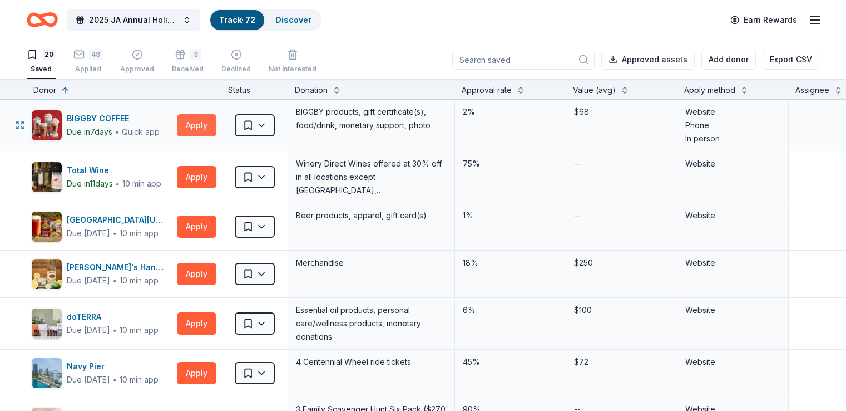
click at [216, 127] on button "Apply" at bounding box center [197, 125] width 40 height 22
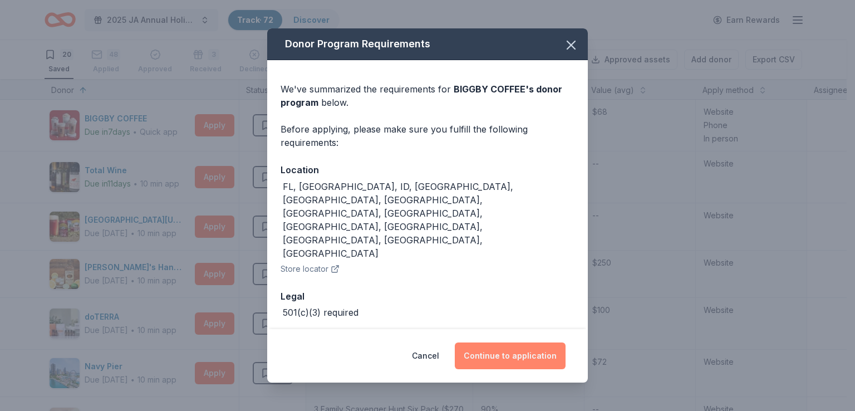
click at [516, 342] on button "Continue to application" at bounding box center [510, 355] width 111 height 27
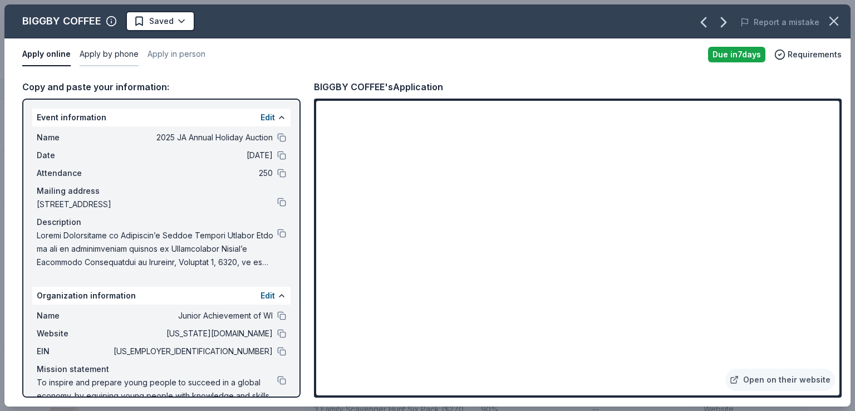
click at [119, 51] on button "Apply by phone" at bounding box center [109, 54] width 59 height 23
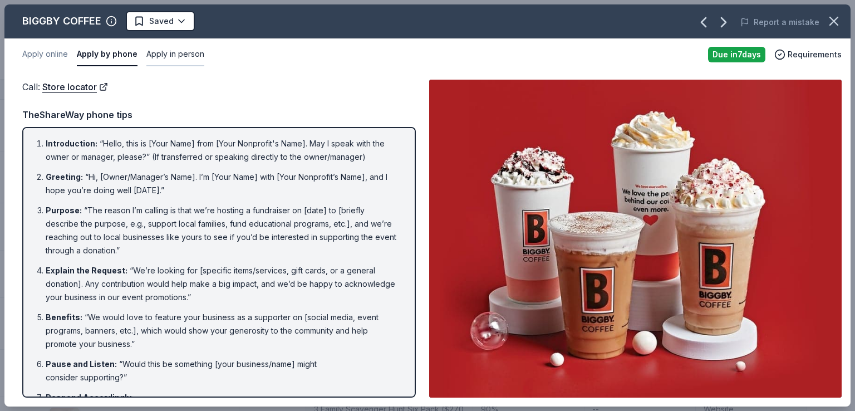
click at [185, 59] on button "Apply in person" at bounding box center [175, 54] width 58 height 23
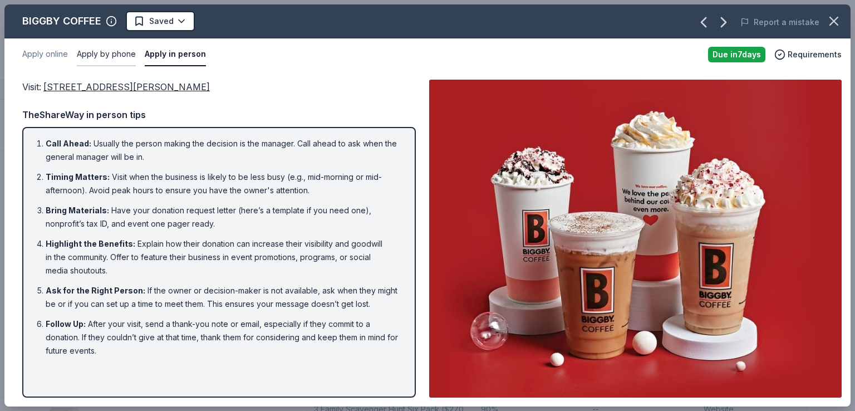
click at [95, 52] on button "Apply by phone" at bounding box center [106, 54] width 59 height 23
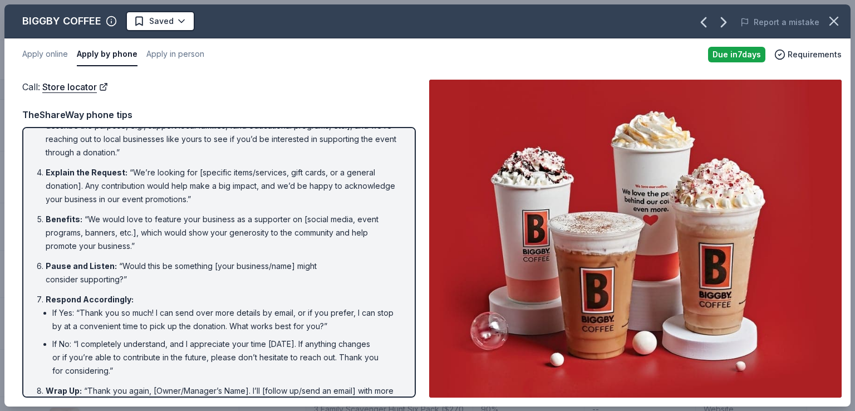
scroll to position [120, 0]
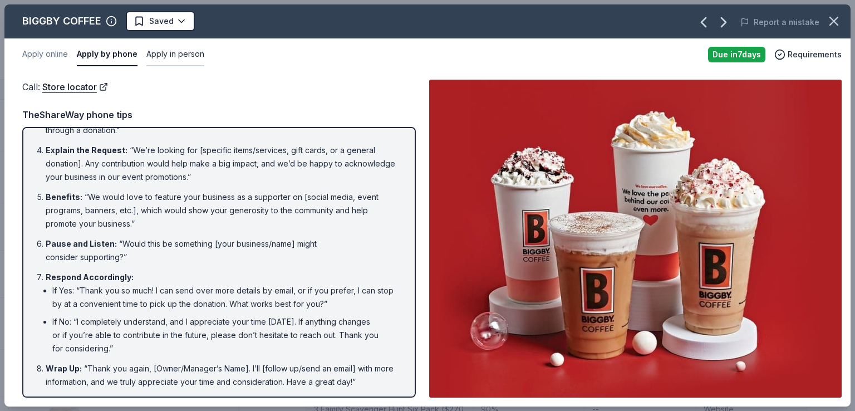
click at [165, 59] on button "Apply in person" at bounding box center [175, 54] width 58 height 23
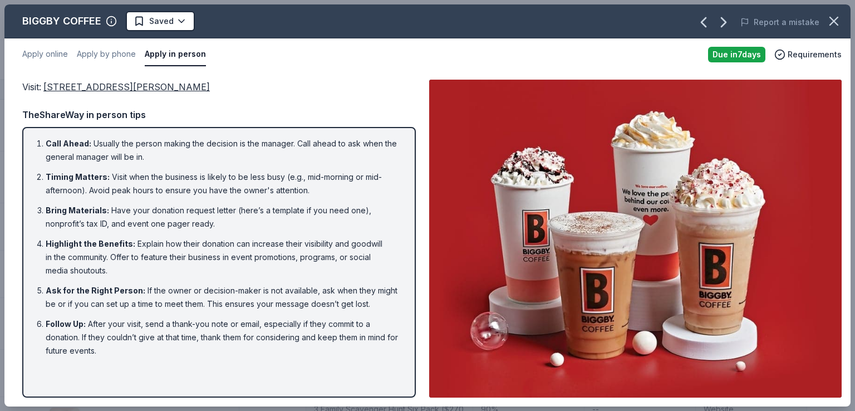
scroll to position [0, 0]
click at [165, 59] on button "Apply in person" at bounding box center [175, 54] width 61 height 23
click at [0, 98] on div "BIGGBY COFFEE Saved Report a mistake Apply online Apply by phone Apply in perso…" at bounding box center [427, 205] width 855 height 411
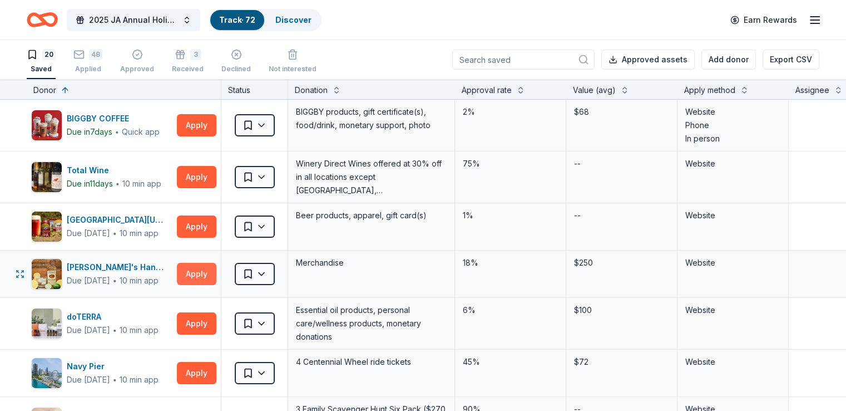
click at [198, 275] on button "Apply" at bounding box center [197, 274] width 40 height 22
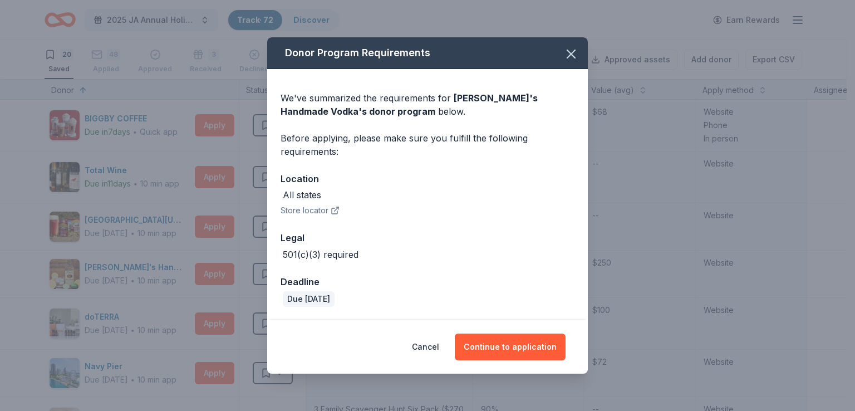
click at [507, 332] on div "Cancel Continue to application" at bounding box center [427, 346] width 320 height 53
click at [496, 340] on button "Continue to application" at bounding box center [510, 346] width 111 height 27
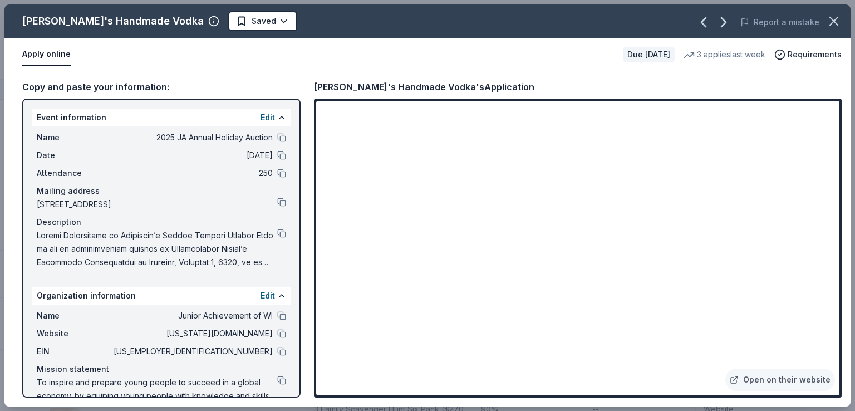
click at [273, 337] on div "Website wisconsin.ja.org" at bounding box center [161, 333] width 249 height 13
click at [277, 332] on button at bounding box center [281, 333] width 9 height 9
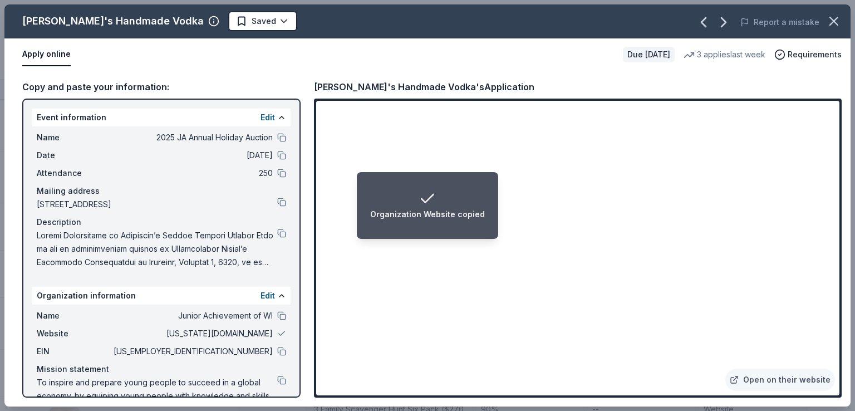
click at [443, 222] on li "Organization Website copied" at bounding box center [427, 205] width 141 height 67
click at [442, 172] on li "Organization Website copied" at bounding box center [427, 205] width 141 height 67
click at [420, 205] on icon "Notifications (F8)" at bounding box center [427, 199] width 18 height 18
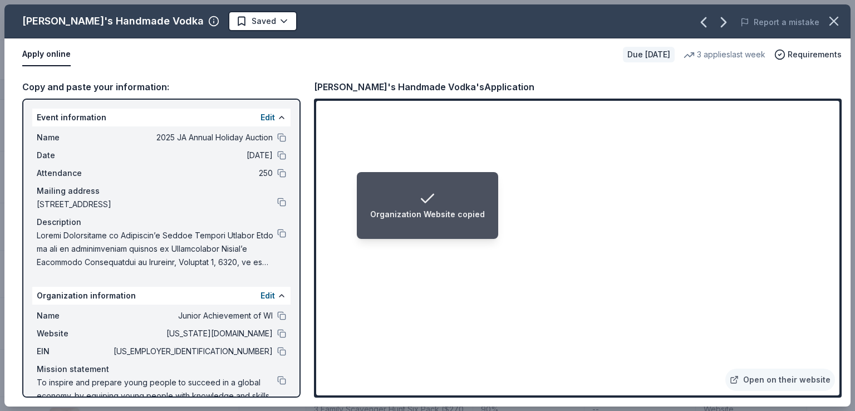
click at [420, 205] on icon "Notifications (F8)" at bounding box center [427, 199] width 18 height 18
drag, startPoint x: 421, startPoint y: 205, endPoint x: 407, endPoint y: 203, distance: 14.6
click at [407, 203] on div "Organization Website copied" at bounding box center [427, 205] width 115 height 31
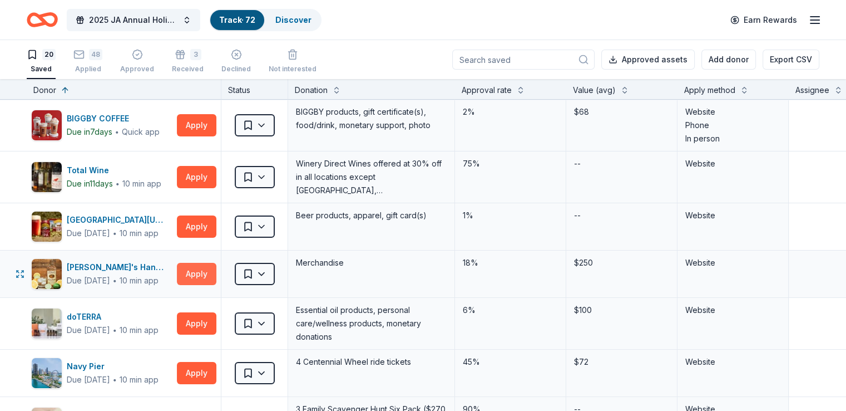
click at [216, 279] on button "Apply" at bounding box center [197, 274] width 40 height 22
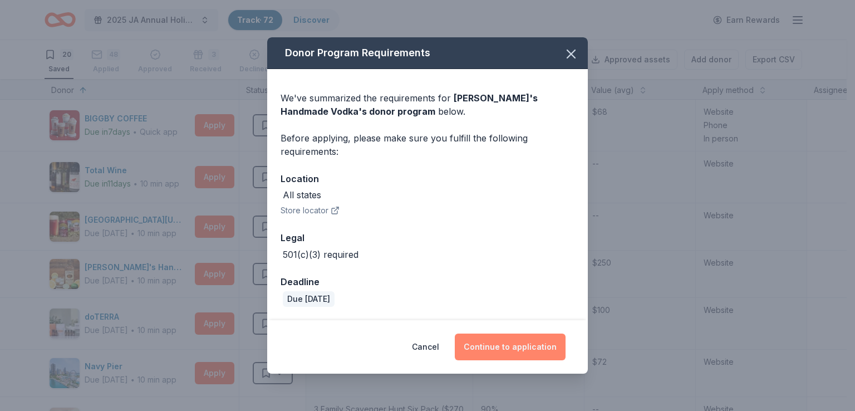
click at [518, 341] on button "Continue to application" at bounding box center [510, 346] width 111 height 27
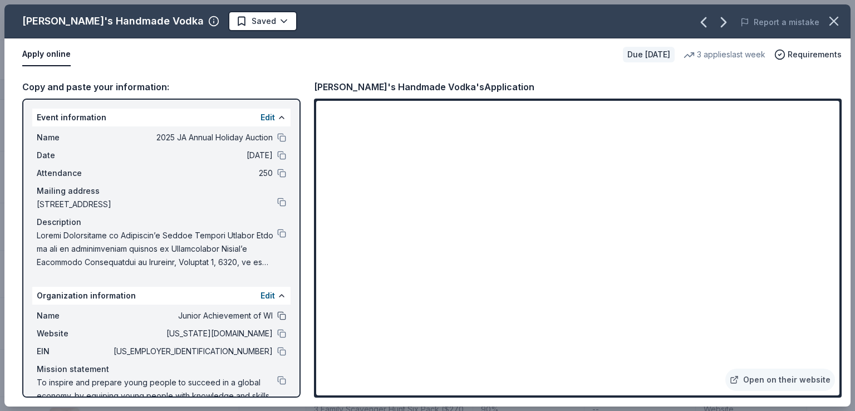
click at [277, 314] on button at bounding box center [281, 315] width 9 height 9
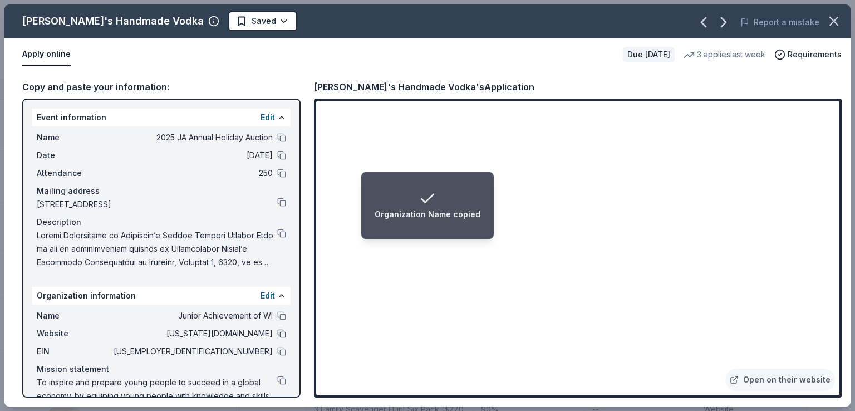
click at [278, 333] on div "Name Junior Achievement of WI Website wisconsin.ja.org EIN 39-0826295 Mission s…" at bounding box center [161, 362] width 258 height 116
click at [277, 332] on button at bounding box center [281, 333] width 9 height 9
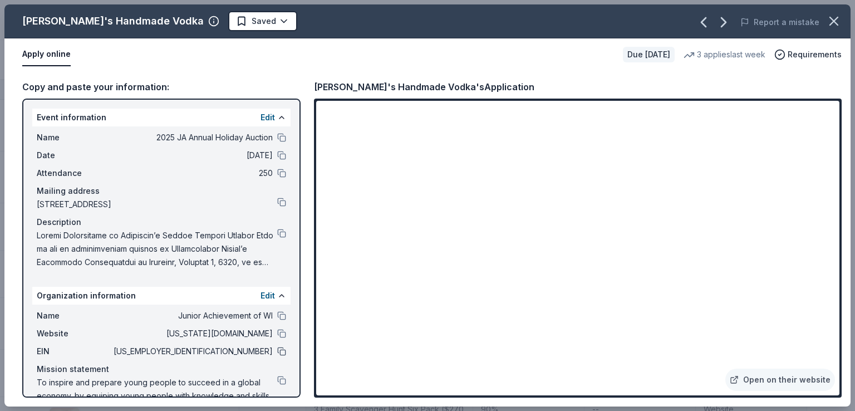
click at [277, 354] on button at bounding box center [281, 351] width 9 height 9
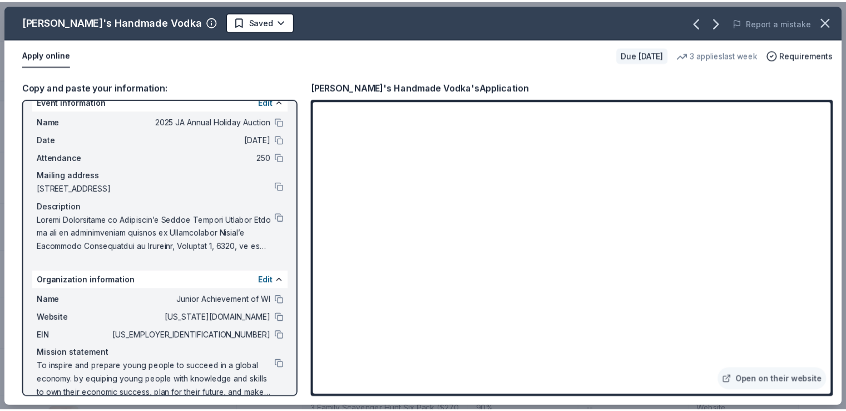
scroll to position [32, 0]
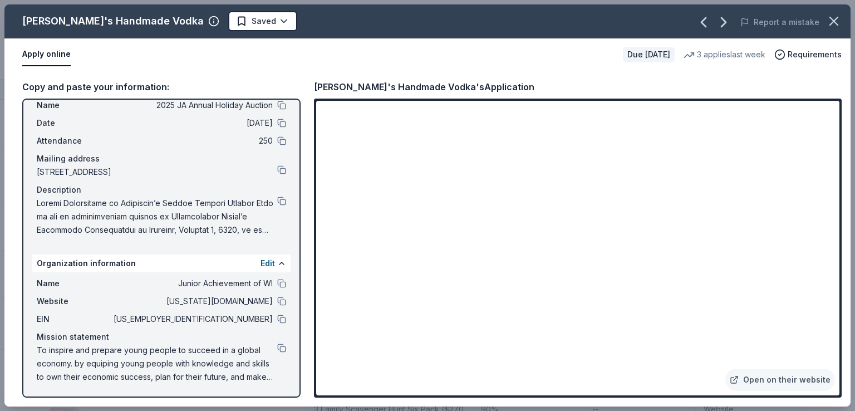
click at [18, 190] on div "Copy and paste your information: Event information Edit Name 2025 JA Annual Hol…" at bounding box center [427, 238] width 846 height 335
click at [17, 190] on div "Copy and paste your information: Event information Edit Name 2025 JA Annual Hol…" at bounding box center [427, 238] width 846 height 335
click at [0, 189] on div "Tito's Handmade Vodka Saved Report a mistake Apply online Due in 37 days 3 appl…" at bounding box center [427, 205] width 855 height 411
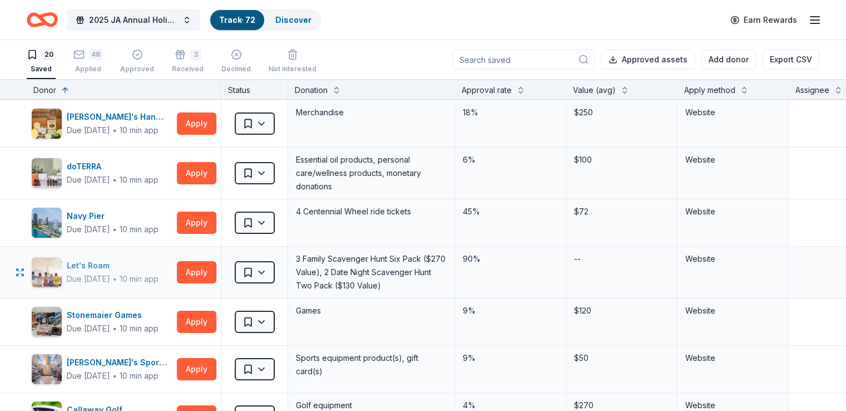
scroll to position [278, 0]
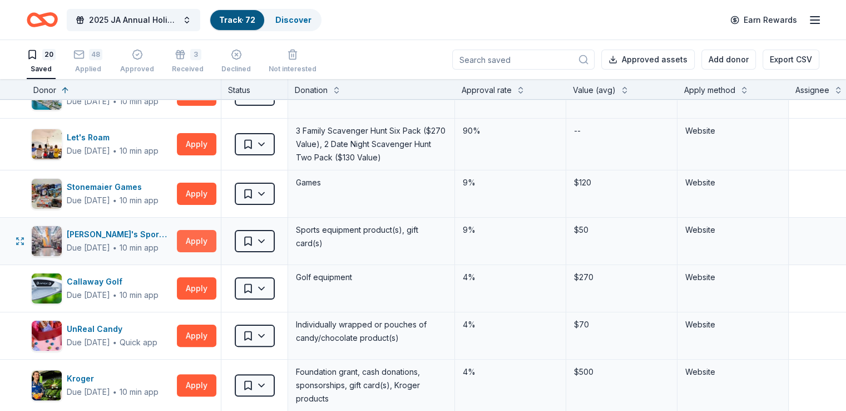
click at [203, 248] on button "Apply" at bounding box center [197, 241] width 40 height 22
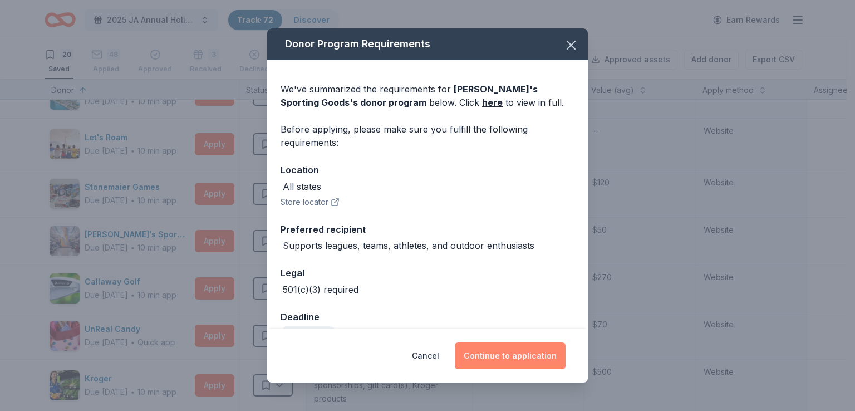
click at [481, 346] on button "Continue to application" at bounding box center [510, 355] width 111 height 27
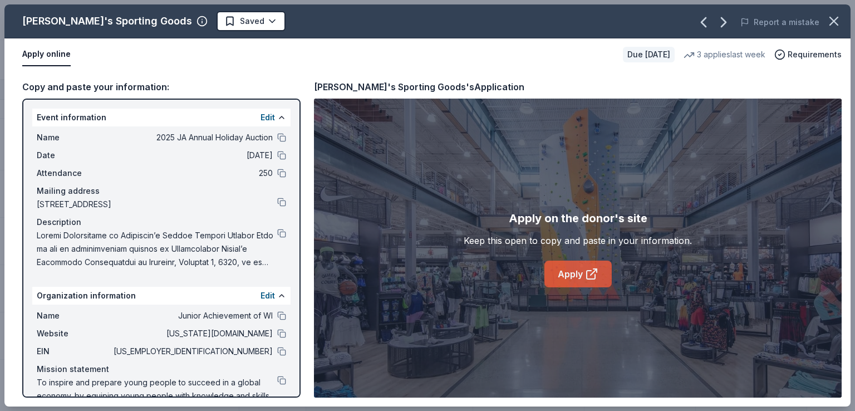
click at [590, 274] on icon at bounding box center [591, 273] width 13 height 13
click at [0, 87] on div "Dick's Sporting Goods Saved Report a mistake Apply online Due in 37 days 3 appl…" at bounding box center [427, 205] width 855 height 411
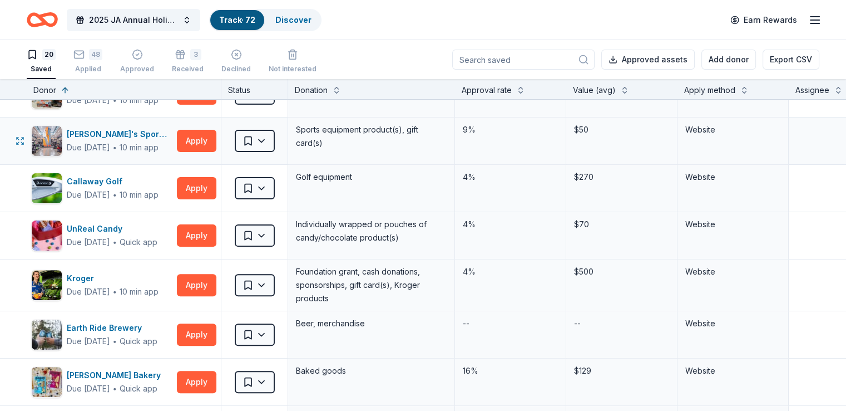
scroll to position [445, 0]
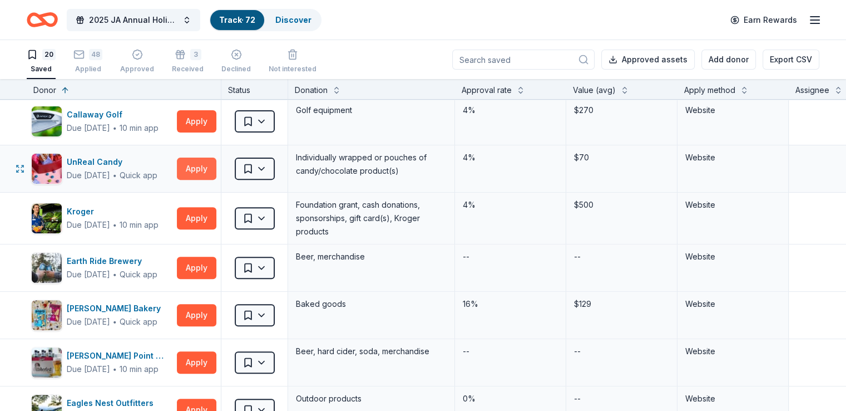
click at [215, 165] on button "Apply" at bounding box center [197, 168] width 40 height 22
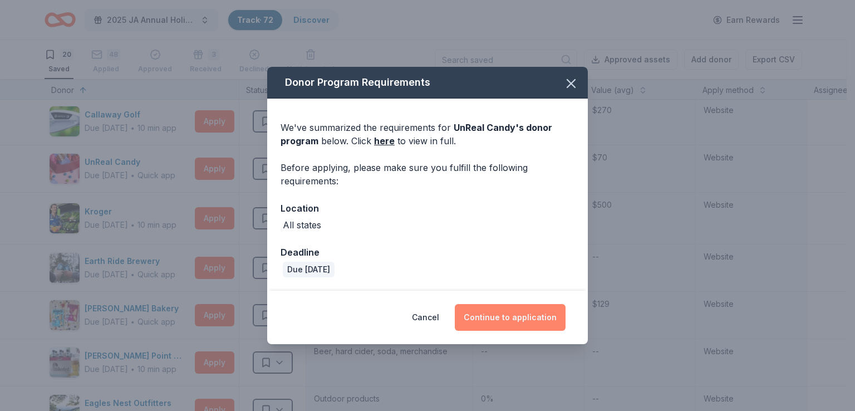
click at [485, 308] on button "Continue to application" at bounding box center [510, 317] width 111 height 27
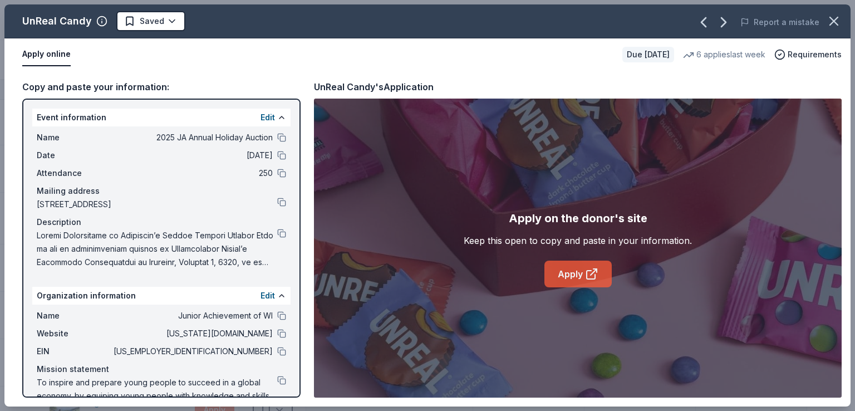
click at [584, 265] on link "Apply" at bounding box center [577, 273] width 67 height 27
drag, startPoint x: 0, startPoint y: 363, endPoint x: 0, endPoint y: 357, distance: 6.1
click at [0, 362] on div "UnReal Candy Saved Report a mistake Apply online Due in 37 days 6 applies last …" at bounding box center [427, 205] width 855 height 411
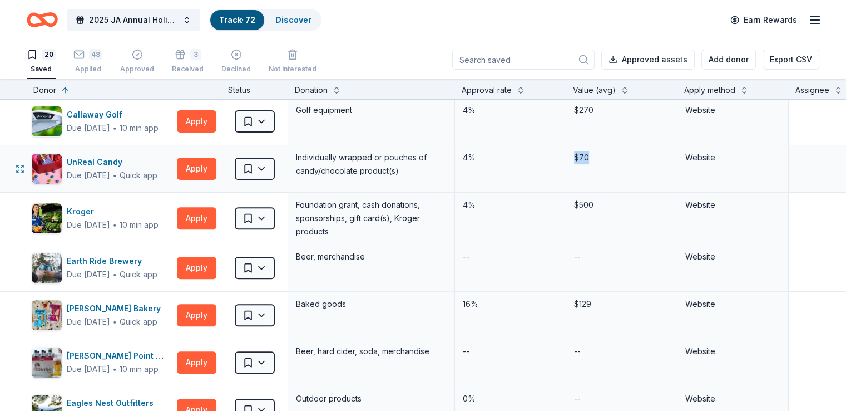
drag, startPoint x: 613, startPoint y: 157, endPoint x: 583, endPoint y: 155, distance: 30.1
click at [583, 155] on div "UnReal Candy Due in 37 days ∙ Quick app Apply Saved Individually wrapped or pou…" at bounding box center [547, 168] width 1094 height 47
click at [527, 154] on div "4%" at bounding box center [510, 158] width 97 height 16
click at [212, 166] on button "Apply" at bounding box center [197, 168] width 40 height 22
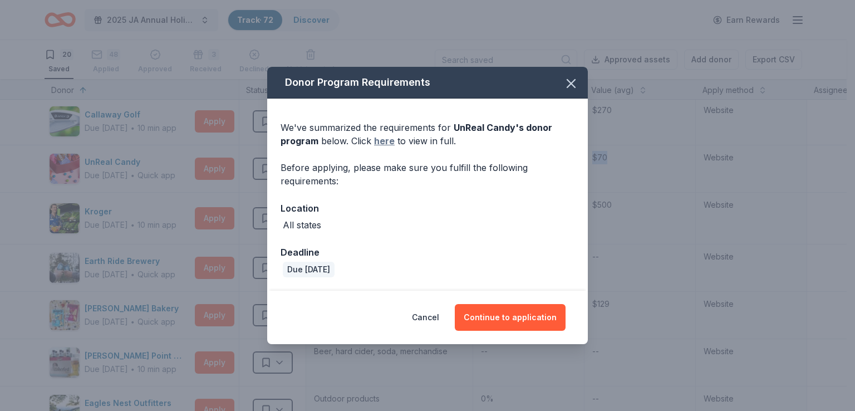
click at [386, 139] on link "here" at bounding box center [384, 140] width 21 height 13
click at [243, 169] on div "Donor Program Requirements We've summarized the requirements for UnReal Candy '…" at bounding box center [427, 205] width 855 height 411
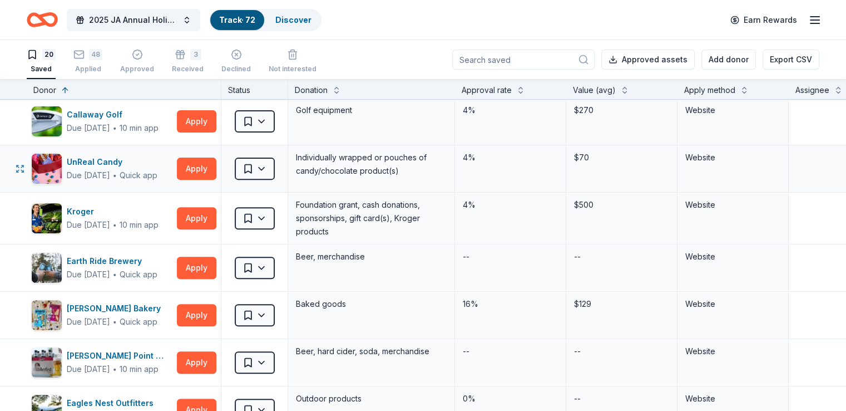
drag, startPoint x: 632, startPoint y: 168, endPoint x: 556, endPoint y: 146, distance: 78.9
click at [598, 164] on div "$70" at bounding box center [621, 168] width 111 height 47
click at [482, 181] on div "4%" at bounding box center [510, 168] width 111 height 47
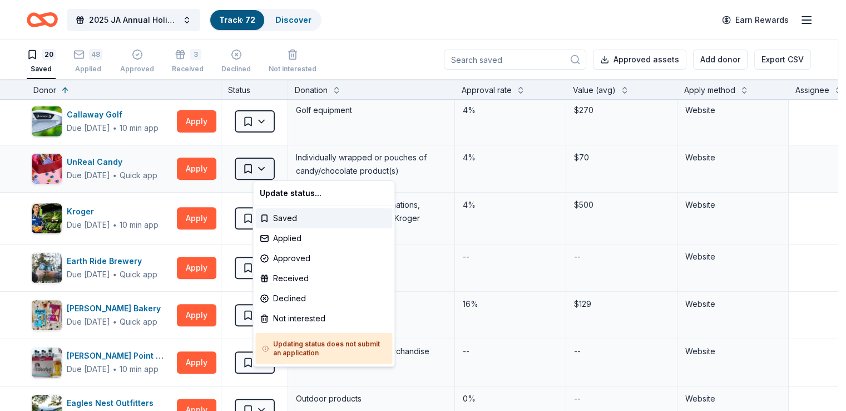
click at [265, 173] on html "2025 JA Annual Holiday Auction Track · 72 Discover Earn Rewards 20 Saved 48 App…" at bounding box center [423, 205] width 846 height 411
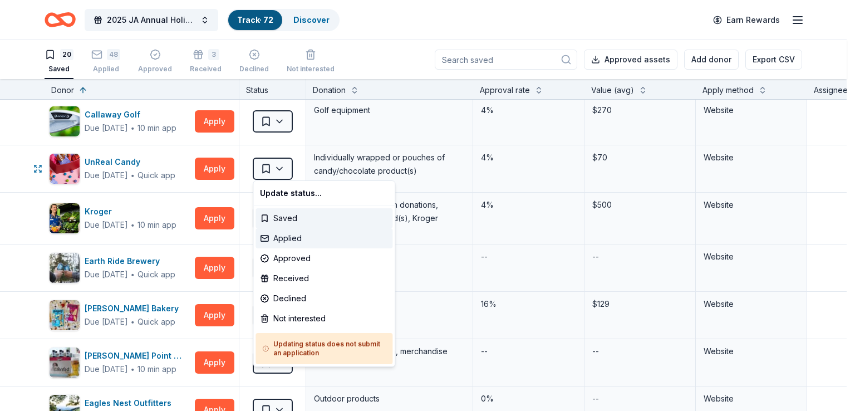
click at [302, 239] on div "Applied" at bounding box center [323, 238] width 137 height 20
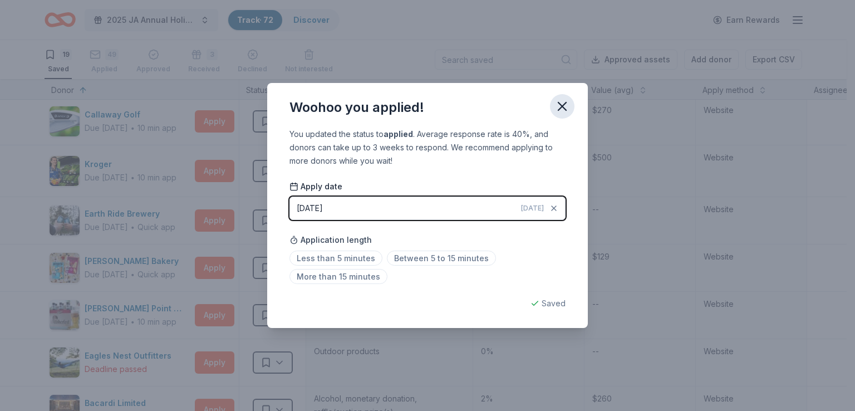
click at [556, 100] on icon "button" at bounding box center [562, 106] width 16 height 16
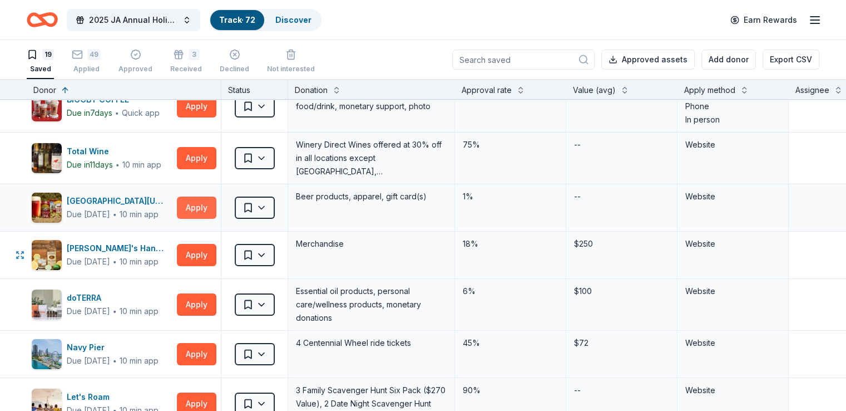
scroll to position [0, 0]
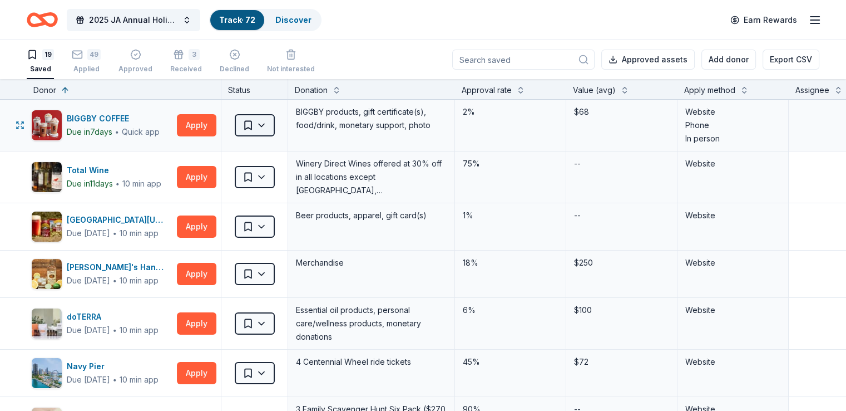
click at [280, 132] on html "2025 JA Annual Holiday Auction Track · 72 Discover Earn Rewards 19 Saved 49 App…" at bounding box center [423, 205] width 846 height 411
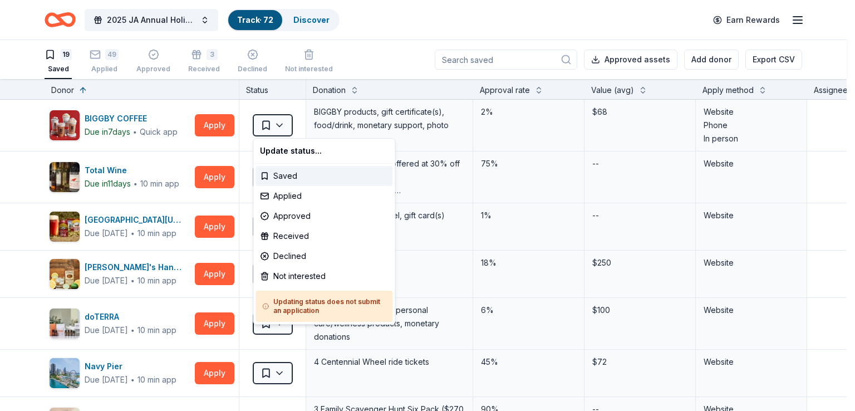
click at [448, 181] on html "2025 JA Annual Holiday Auction Track · 72 Discover Earn Rewards 19 Saved 49 App…" at bounding box center [427, 205] width 855 height 411
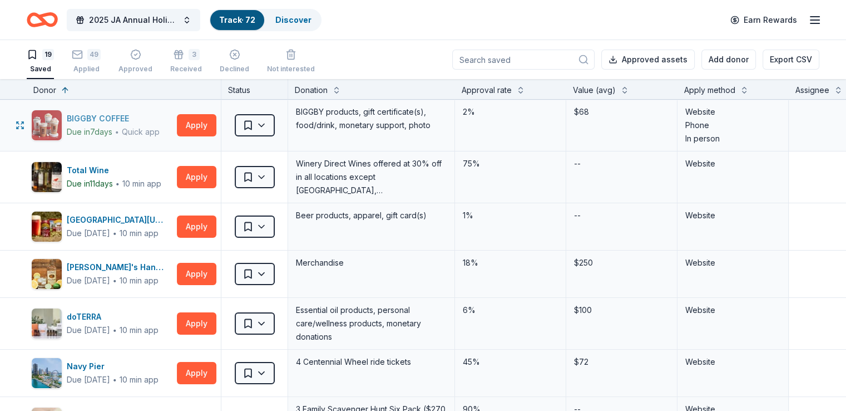
click at [120, 116] on div "BIGGBY COFFEE" at bounding box center [113, 118] width 93 height 13
click at [216, 121] on button "Apply" at bounding box center [197, 125] width 40 height 22
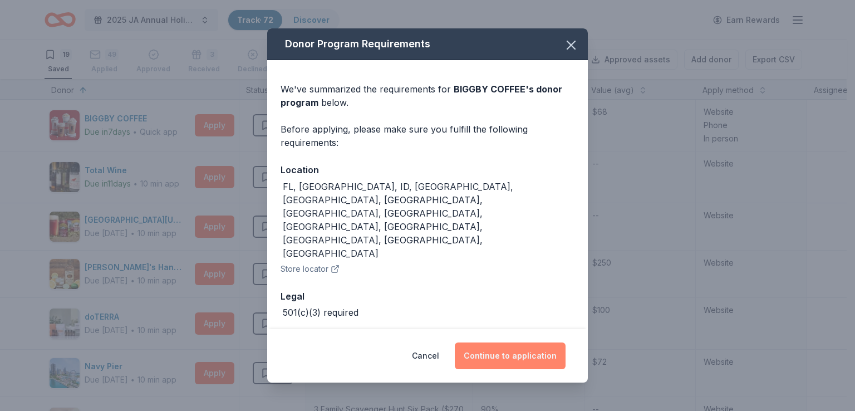
click at [531, 351] on button "Continue to application" at bounding box center [510, 355] width 111 height 27
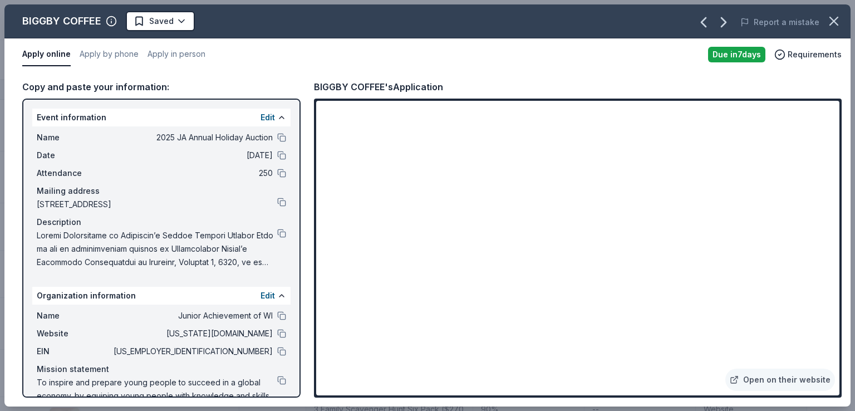
click at [0, 134] on div "BIGGBY COFFEE Saved Report a mistake Apply online Apply by phone Apply in perso…" at bounding box center [427, 205] width 855 height 411
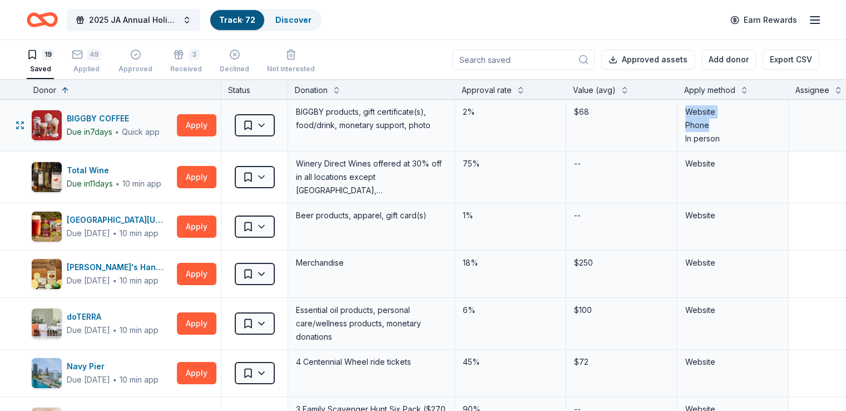
drag, startPoint x: 747, startPoint y: 127, endPoint x: 686, endPoint y: 119, distance: 61.8
click at [686, 119] on div "BIGGBY COFFEE Due in 7 days ∙ Quick app Apply Saved BIGGBY products, gift certi…" at bounding box center [547, 125] width 1094 height 51
drag, startPoint x: 742, startPoint y: 144, endPoint x: 679, endPoint y: 105, distance: 74.0
click at [679, 105] on div "BIGGBY COFFEE Due in 7 days ∙ Quick app Apply Saved BIGGBY products, gift certi…" at bounding box center [547, 125] width 1094 height 51
click at [670, 105] on div "$68" at bounding box center [621, 112] width 97 height 16
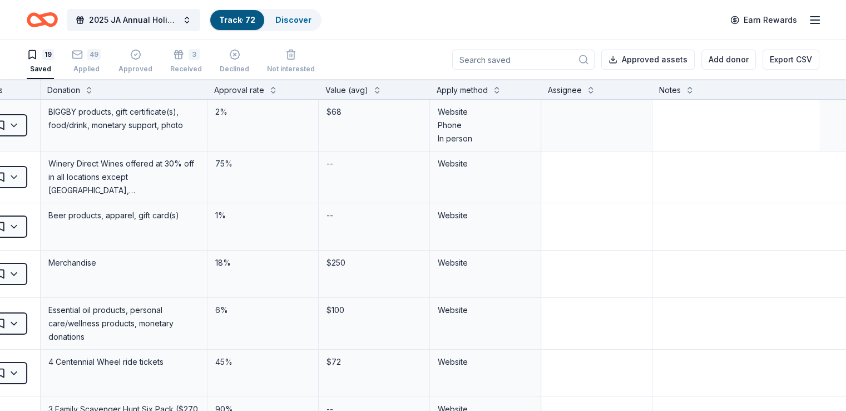
drag, startPoint x: 727, startPoint y: 146, endPoint x: 634, endPoint y: 146, distance: 92.4
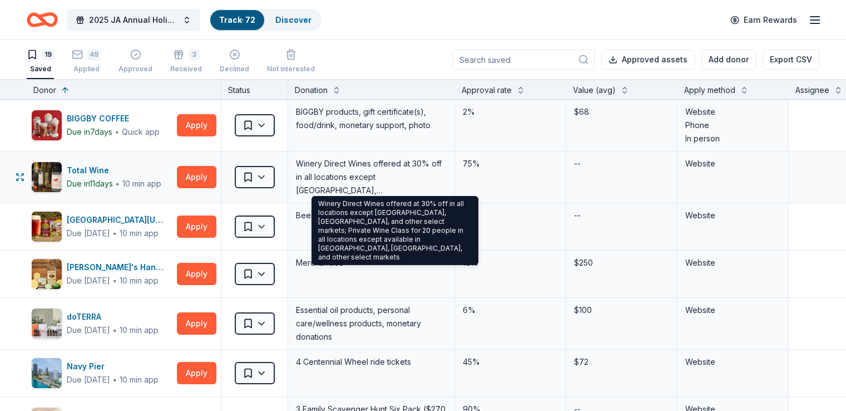
scroll to position [1, 0]
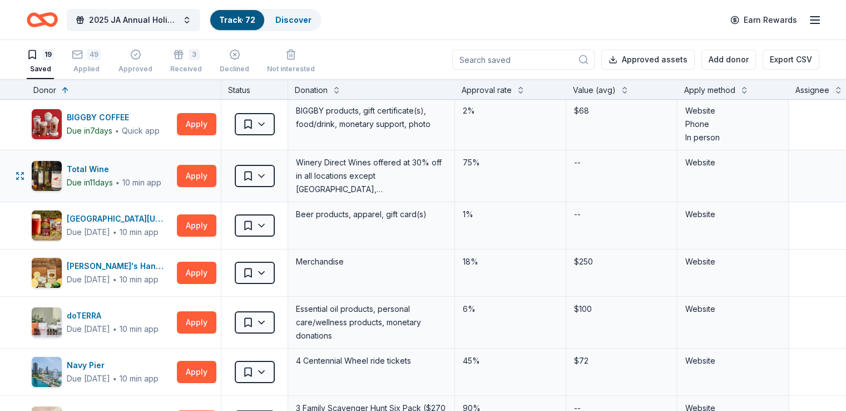
drag, startPoint x: 542, startPoint y: 168, endPoint x: 598, endPoint y: 156, distance: 57.0
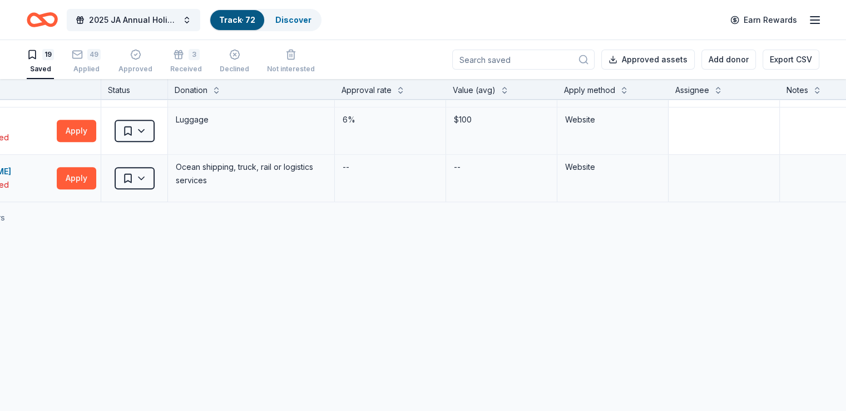
drag, startPoint x: 606, startPoint y: 189, endPoint x: 409, endPoint y: 204, distance: 198.1
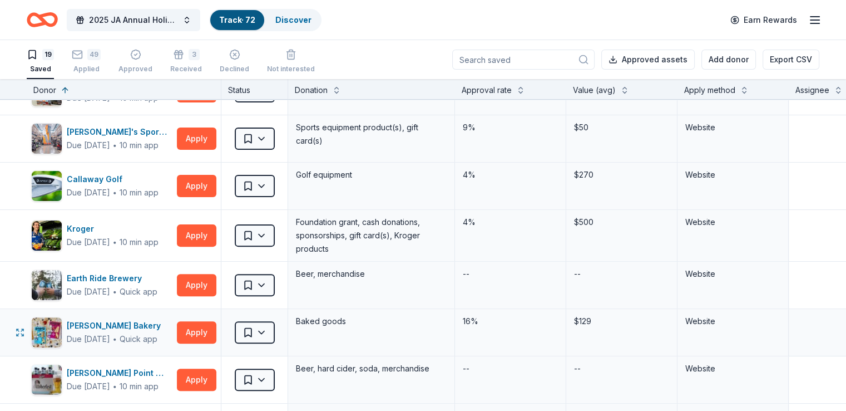
scroll to position [379, 0]
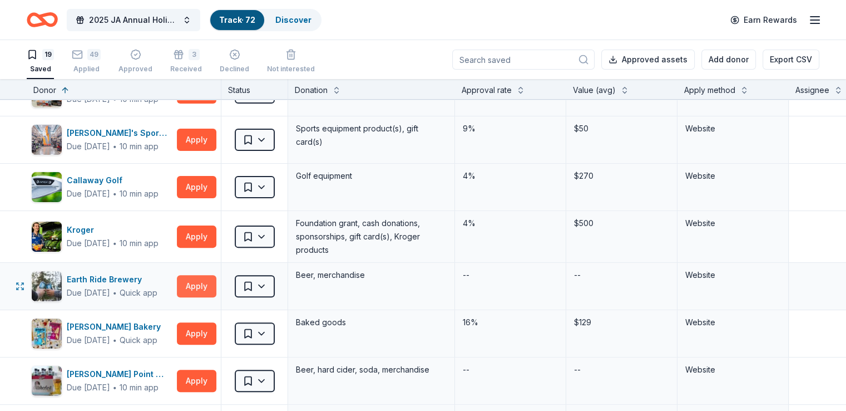
click at [209, 277] on button "Apply" at bounding box center [197, 286] width 40 height 22
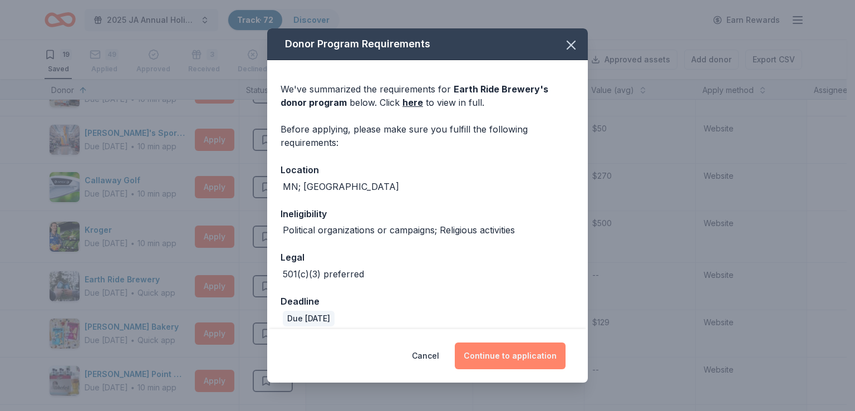
click at [550, 358] on button "Continue to application" at bounding box center [510, 355] width 111 height 27
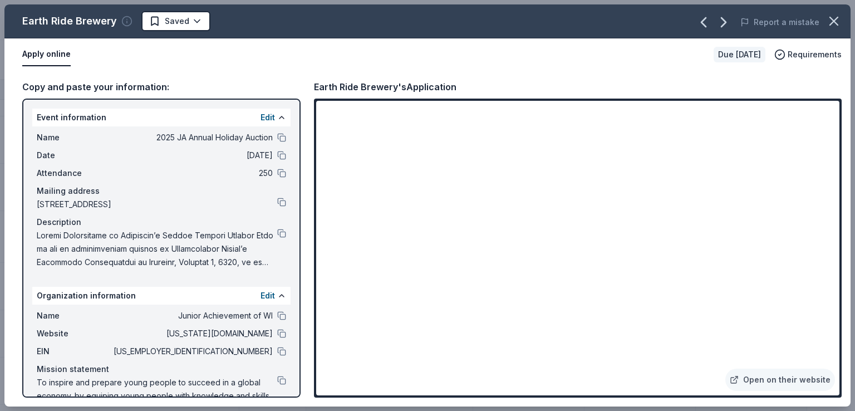
click at [121, 17] on icon "button" at bounding box center [126, 21] width 11 height 11
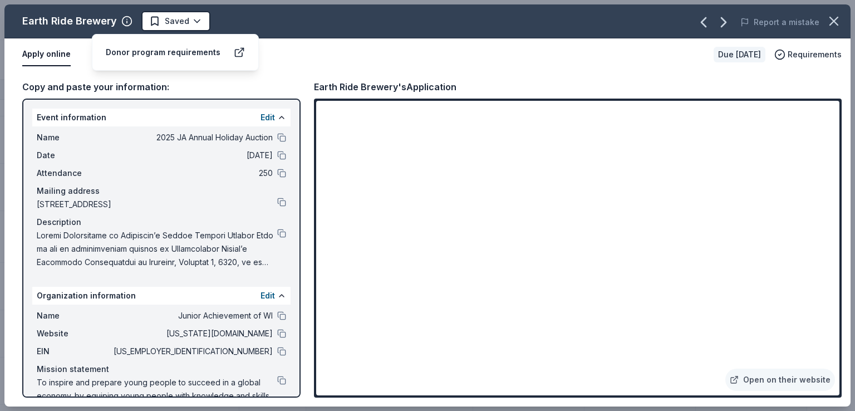
click at [174, 55] on div "Donor program requirements" at bounding box center [163, 52] width 115 height 13
click at [239, 53] on icon at bounding box center [239, 52] width 11 height 11
click at [778, 19] on button "Report a mistake" at bounding box center [779, 22] width 79 height 13
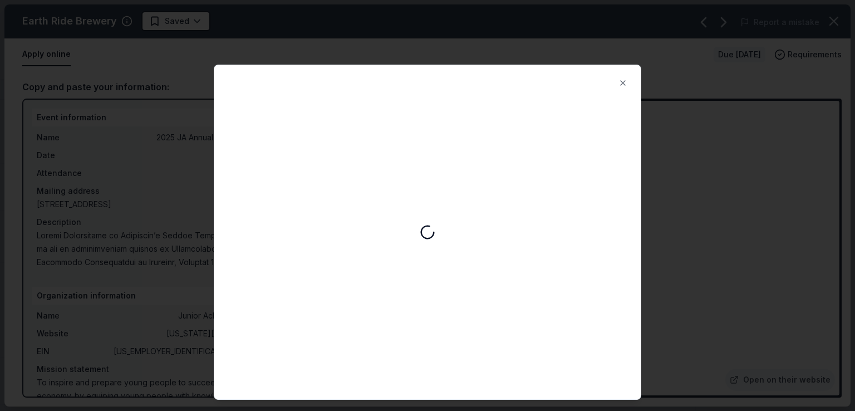
drag, startPoint x: 63, startPoint y: 162, endPoint x: 78, endPoint y: 160, distance: 15.1
click at [63, 160] on div at bounding box center [427, 205] width 855 height 411
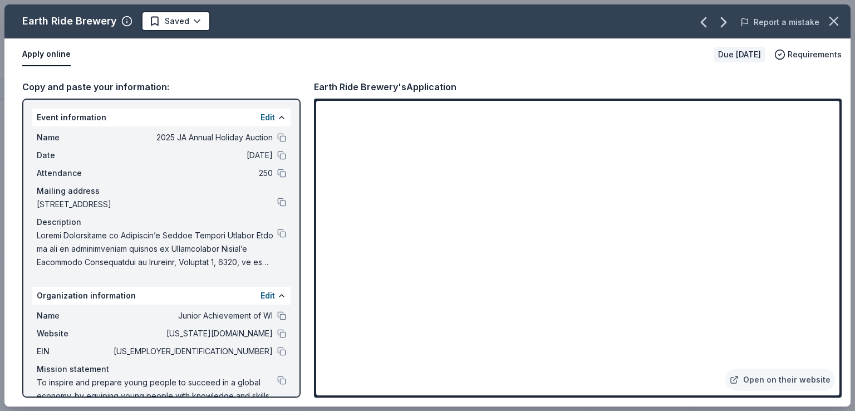
click at [769, 22] on button "Report a mistake" at bounding box center [779, 22] width 79 height 13
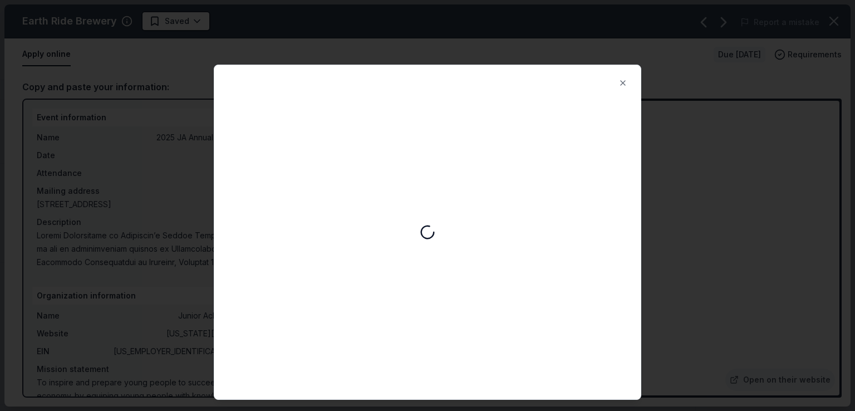
click at [730, 67] on div at bounding box center [427, 205] width 855 height 411
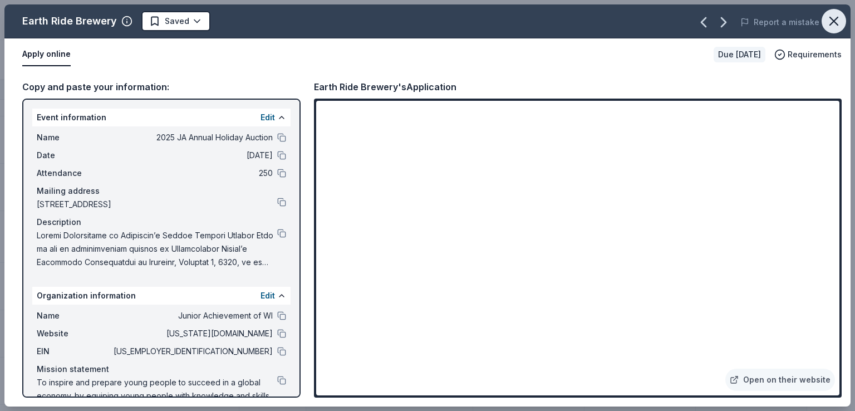
drag, startPoint x: 825, startPoint y: 18, endPoint x: 833, endPoint y: 18, distance: 7.8
click at [826, 18] on button "button" at bounding box center [833, 21] width 24 height 24
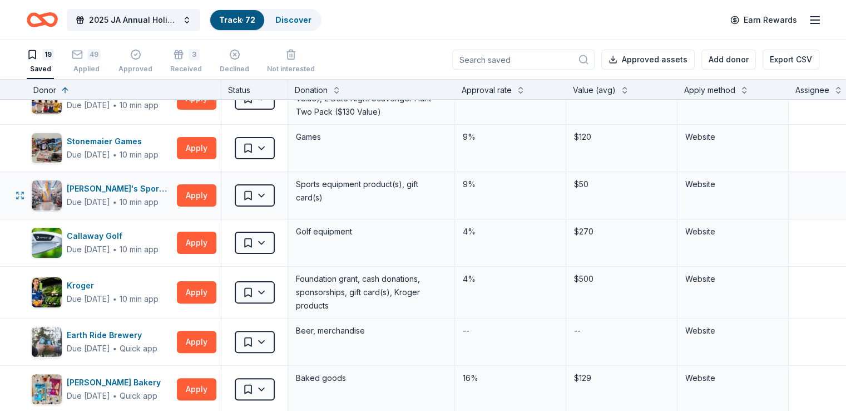
scroll to position [213, 0]
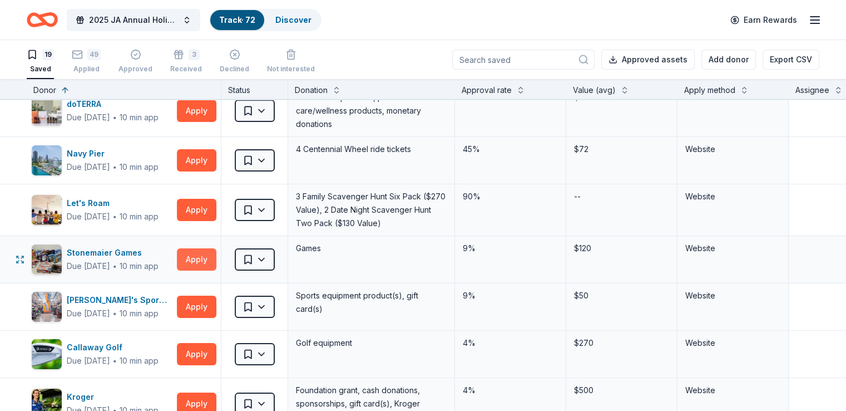
click at [216, 254] on button "Apply" at bounding box center [197, 259] width 40 height 22
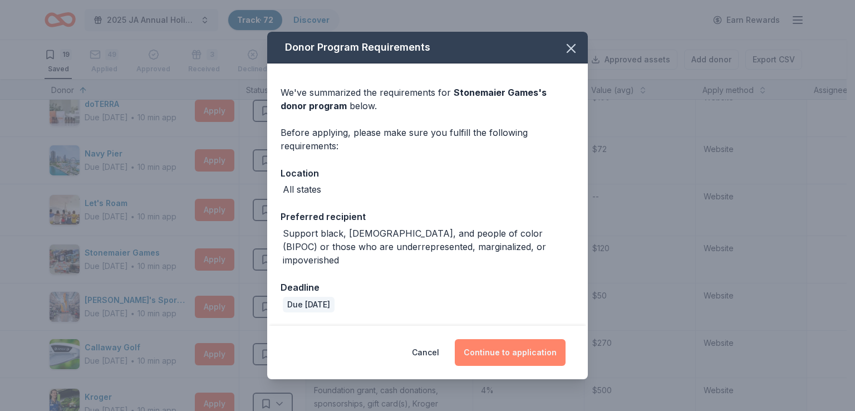
click at [529, 342] on button "Continue to application" at bounding box center [510, 352] width 111 height 27
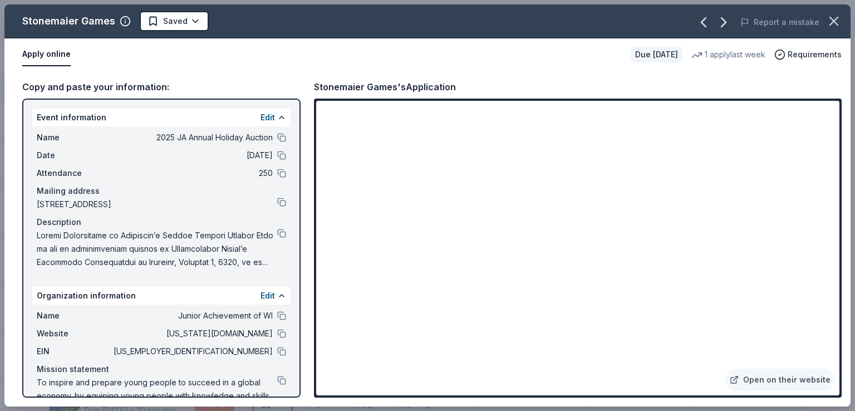
click at [0, 125] on div "Stonemaier Games Saved Report a mistake Apply online Due in 37 days 1 apply las…" at bounding box center [427, 205] width 855 height 411
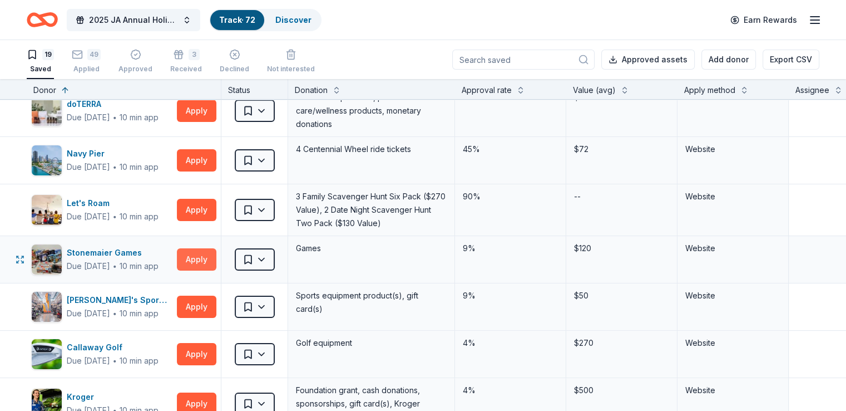
click at [216, 253] on button "Apply" at bounding box center [197, 259] width 40 height 22
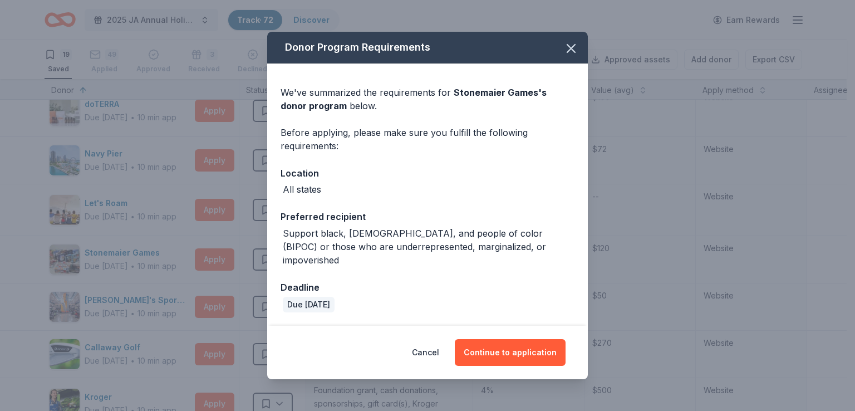
click at [598, 265] on div "Donor Program Requirements We've summarized the requirements for Stonemaier Gam…" at bounding box center [427, 205] width 855 height 411
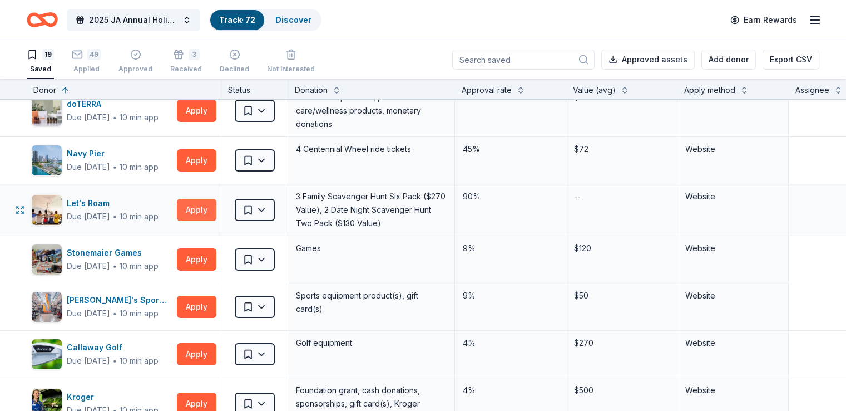
click at [216, 207] on button "Apply" at bounding box center [197, 210] width 40 height 22
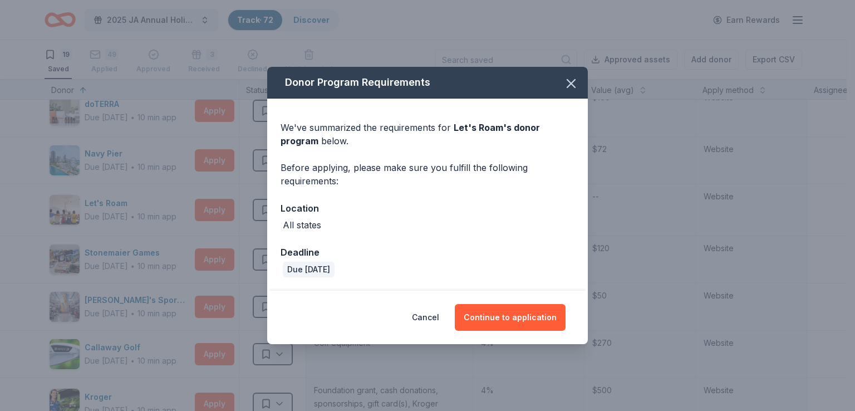
click at [496, 299] on div "Cancel Continue to application" at bounding box center [427, 316] width 320 height 53
click at [510, 312] on button "Continue to application" at bounding box center [510, 317] width 111 height 27
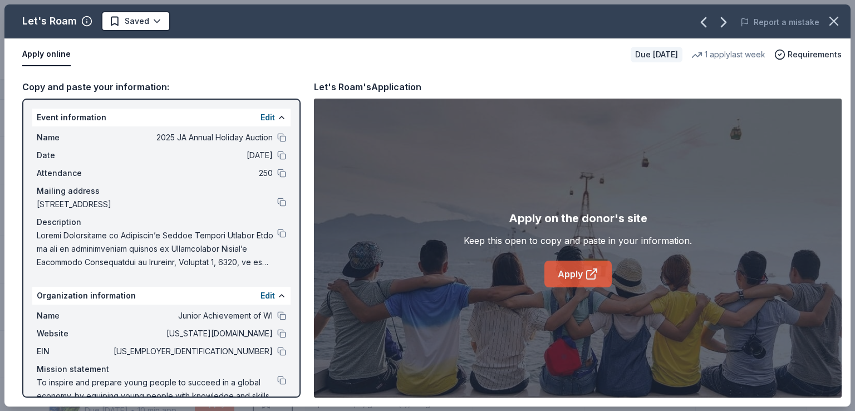
click at [572, 277] on link "Apply" at bounding box center [577, 273] width 67 height 27
click at [0, 102] on div "Let's Roam Saved Report a mistake Apply online Due in 37 days 1 apply last week…" at bounding box center [427, 205] width 855 height 411
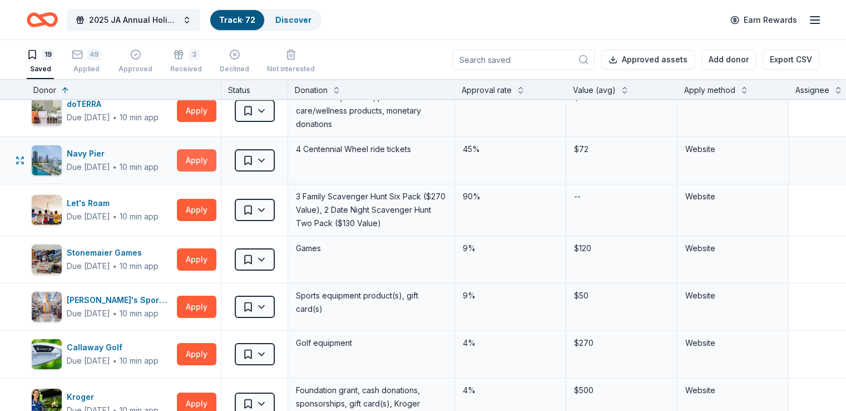
click at [216, 155] on button "Apply" at bounding box center [197, 160] width 40 height 22
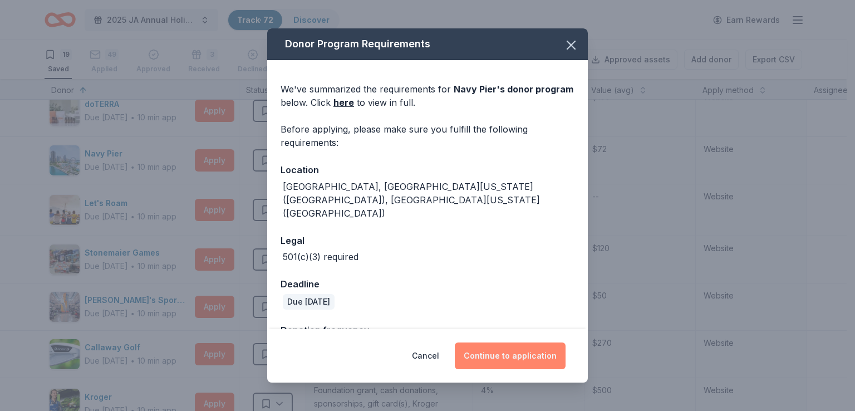
click at [520, 352] on button "Continue to application" at bounding box center [510, 355] width 111 height 27
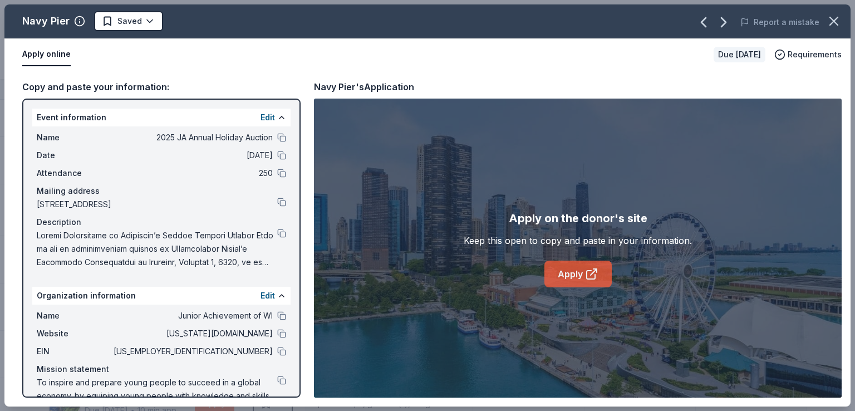
click at [571, 282] on link "Apply" at bounding box center [577, 273] width 67 height 27
click at [2, 66] on div "Navy Pier Saved Report a mistake Apply online Due in 37 days Requirements Copy …" at bounding box center [427, 205] width 855 height 411
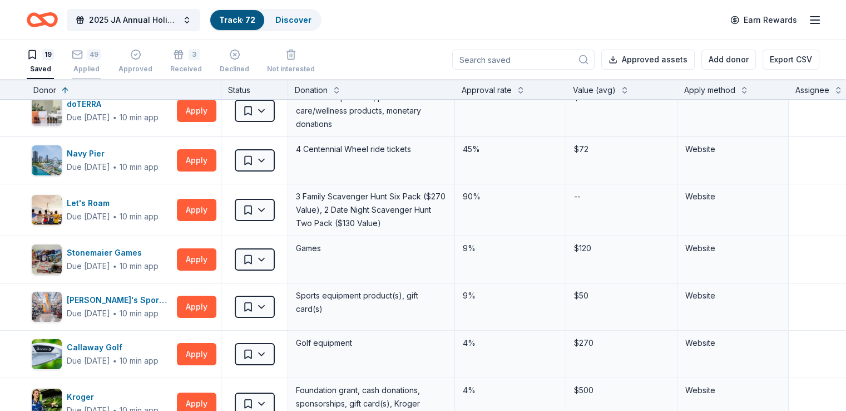
click at [101, 62] on div "49 Applied" at bounding box center [86, 55] width 29 height 24
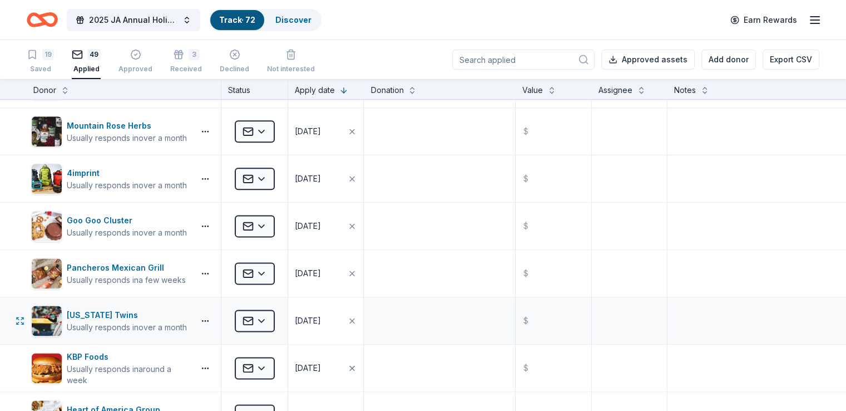
scroll to position [1430, 0]
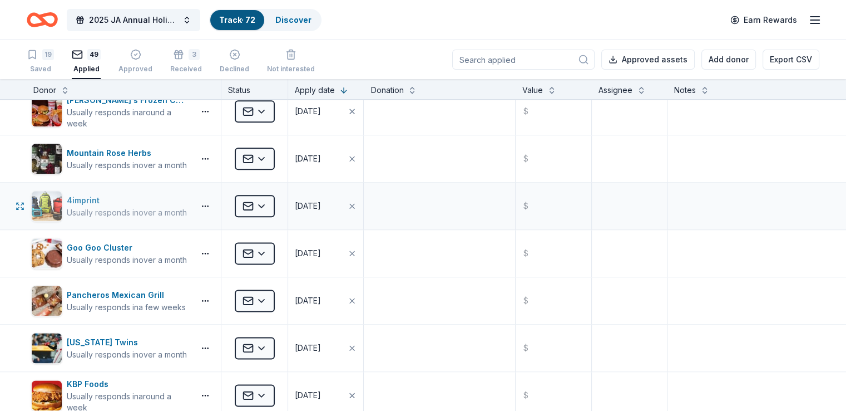
click at [100, 199] on div "4imprint" at bounding box center [127, 200] width 120 height 13
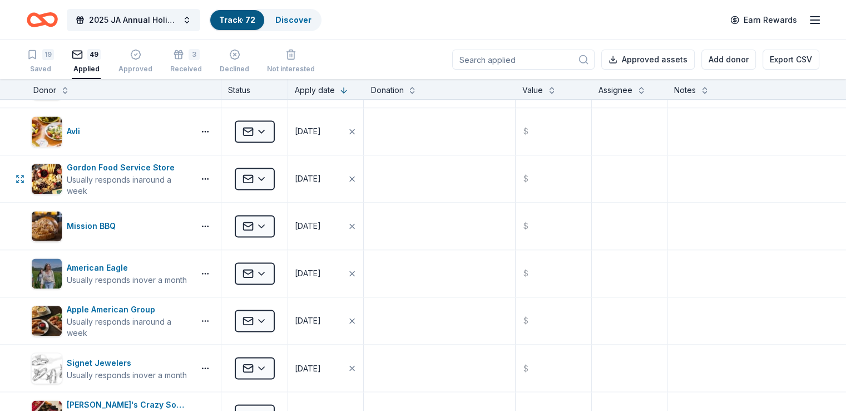
scroll to position [2114, 0]
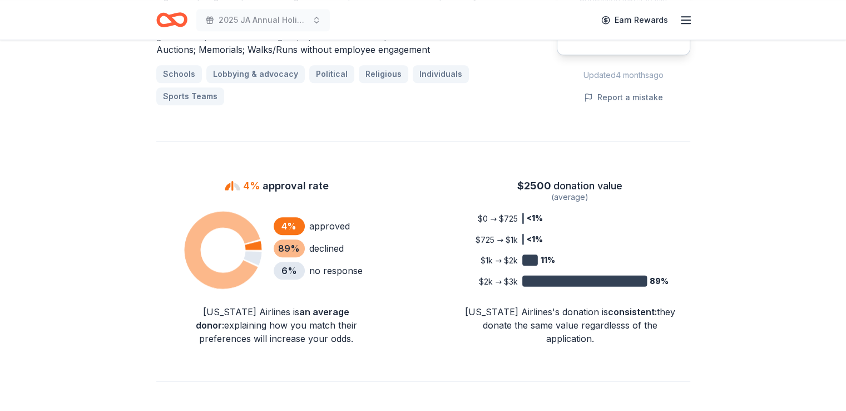
scroll to position [1113, 0]
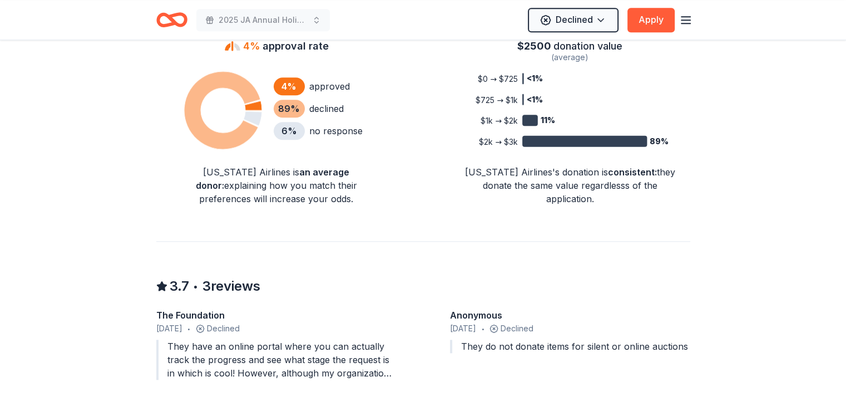
click at [243, 81] on icon at bounding box center [222, 110] width 76 height 78
click at [296, 100] on div "89 %" at bounding box center [289, 109] width 31 height 18
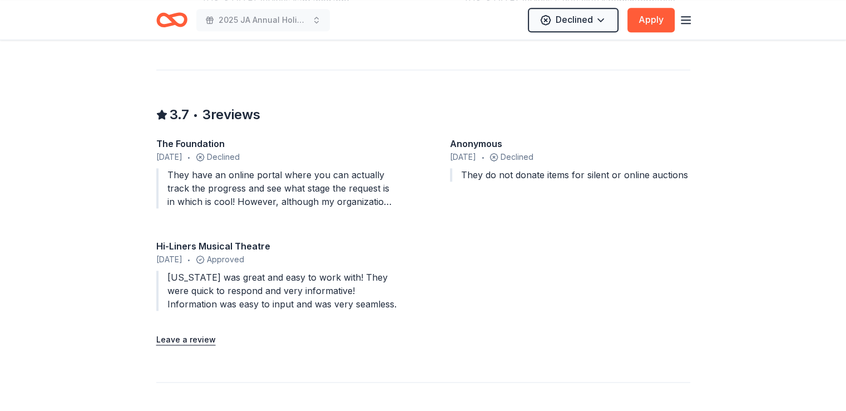
scroll to position [1280, 0]
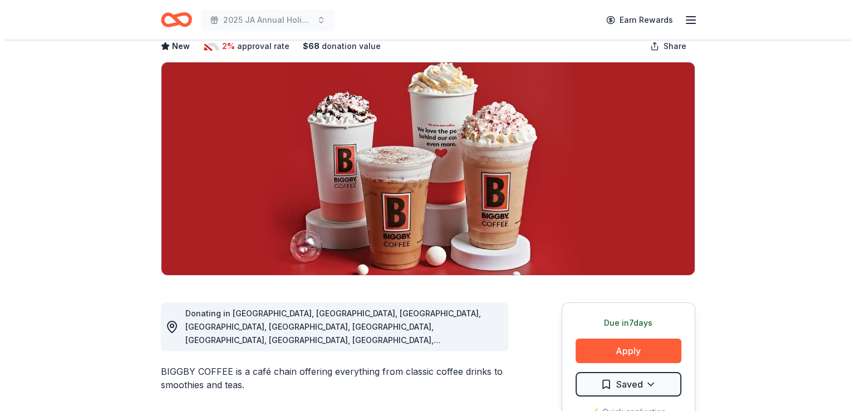
scroll to position [111, 0]
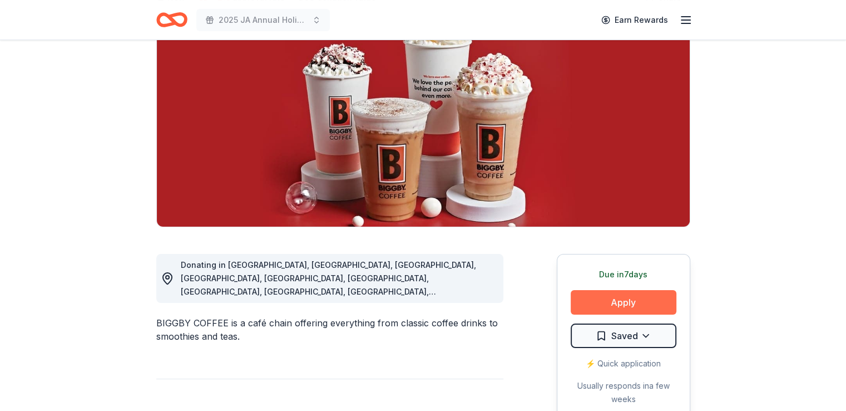
click at [606, 300] on button "Apply" at bounding box center [624, 302] width 106 height 24
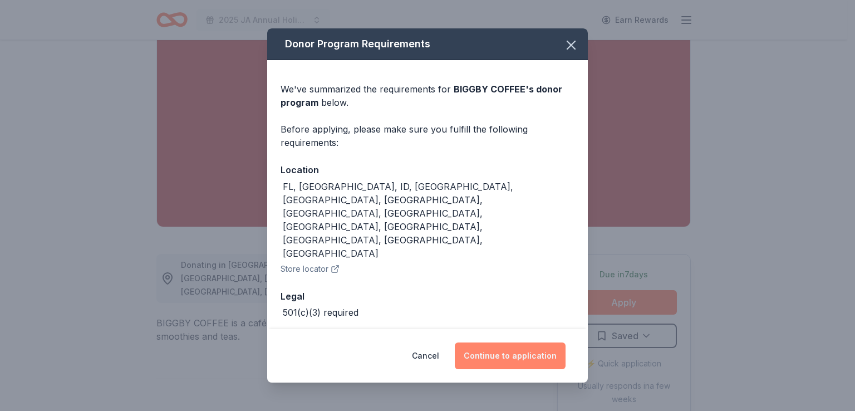
click at [523, 342] on button "Continue to application" at bounding box center [510, 355] width 111 height 27
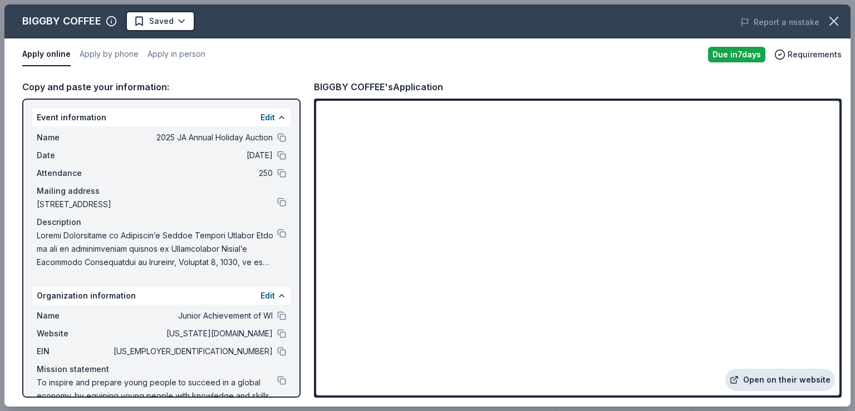
click at [772, 377] on link "Open on their website" at bounding box center [780, 379] width 110 height 22
